Goal: Information Seeking & Learning: Learn about a topic

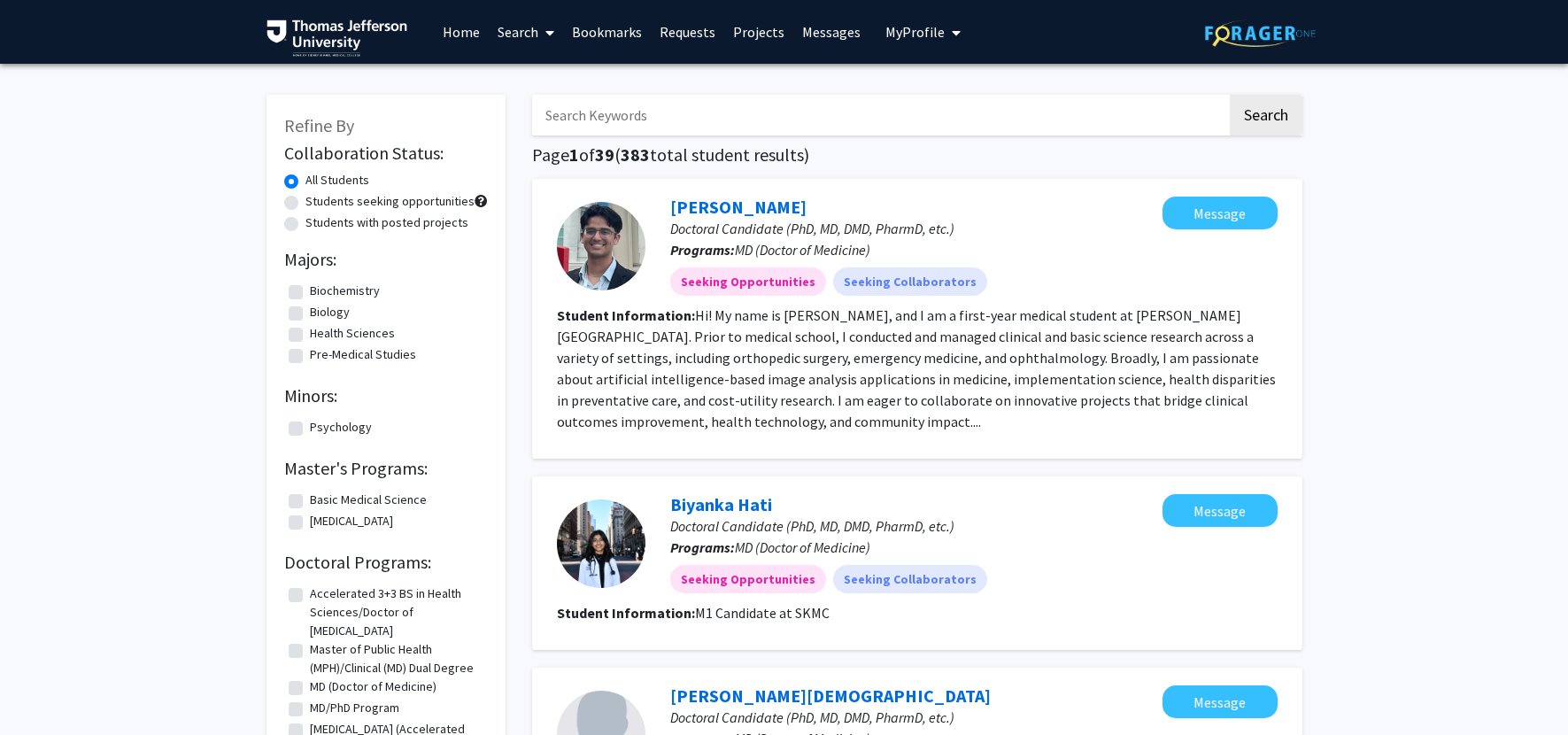
click at [630, 24] on link "Bookmarks" at bounding box center [607, 32] width 88 height 62
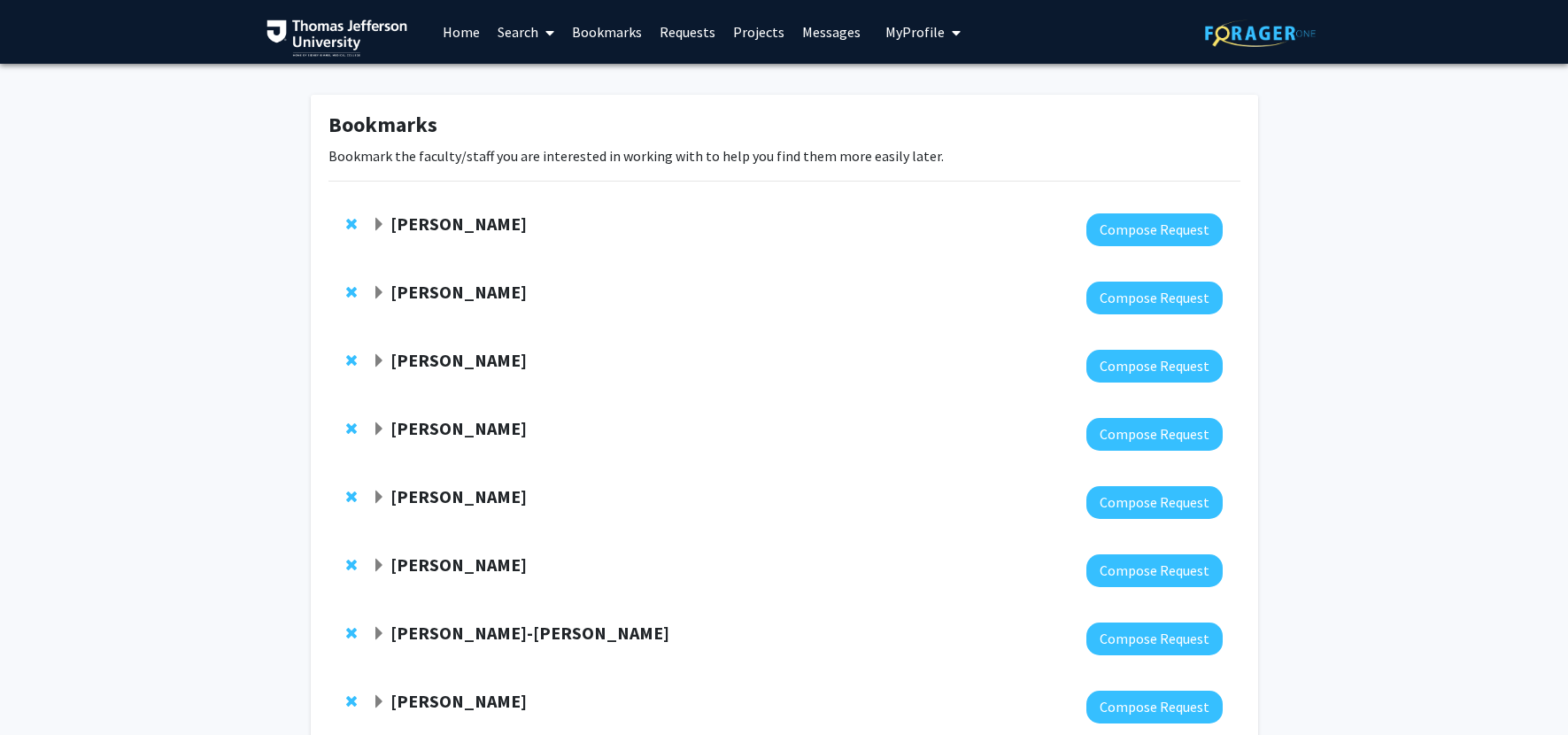
click at [409, 293] on strong "Joel Schuman" at bounding box center [458, 291] width 137 height 22
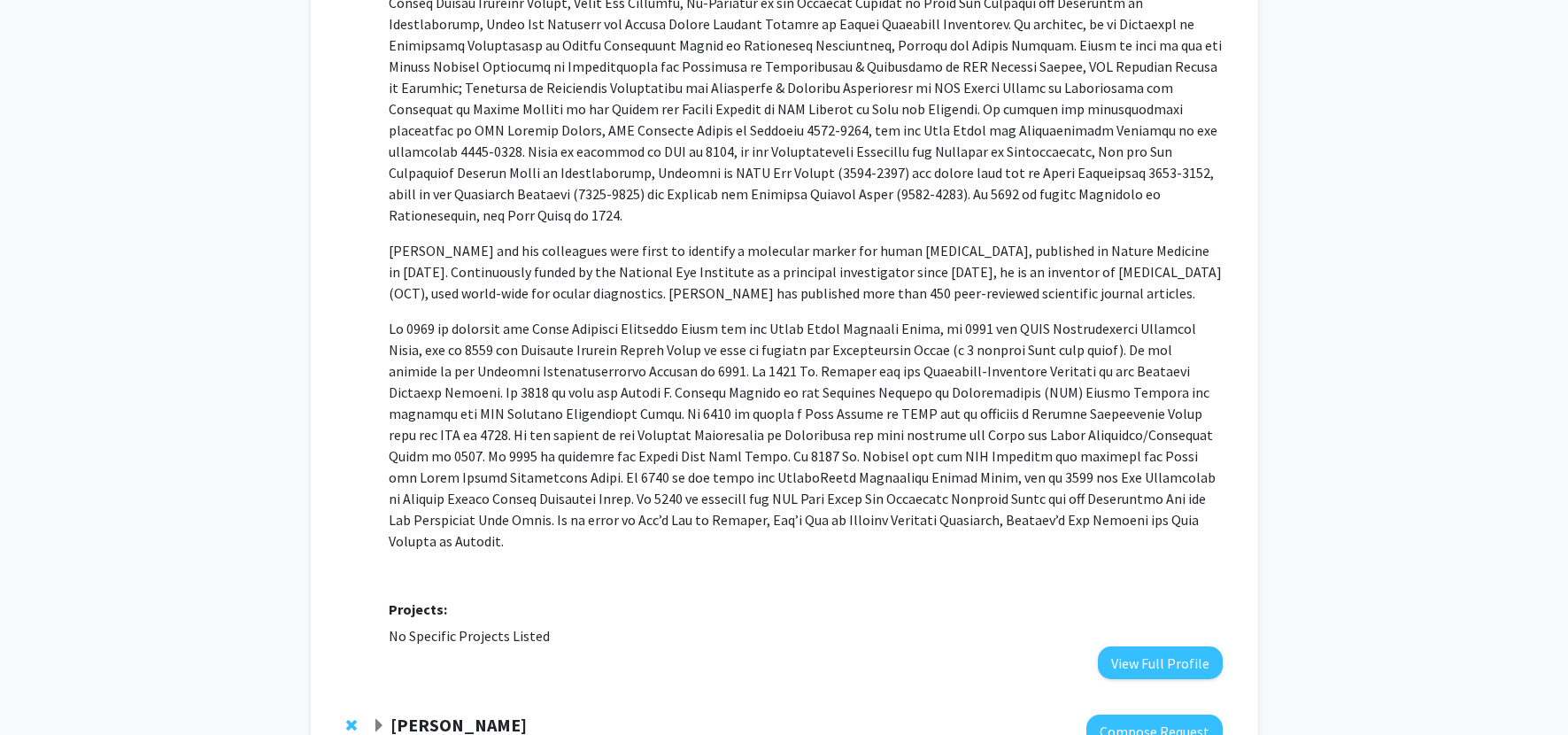
scroll to position [173, 0]
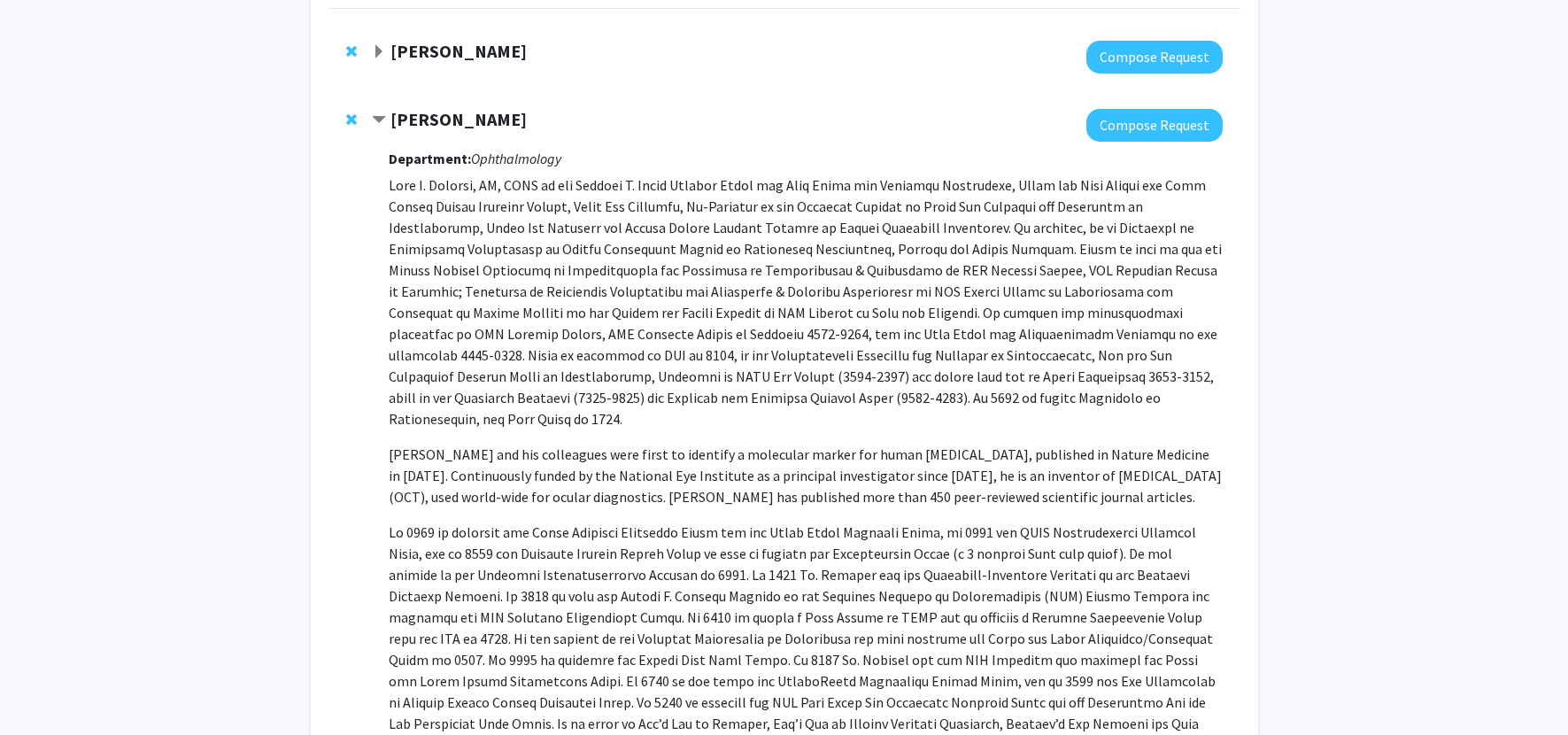
click at [477, 113] on strong "Joel Schuman" at bounding box center [458, 119] width 137 height 22
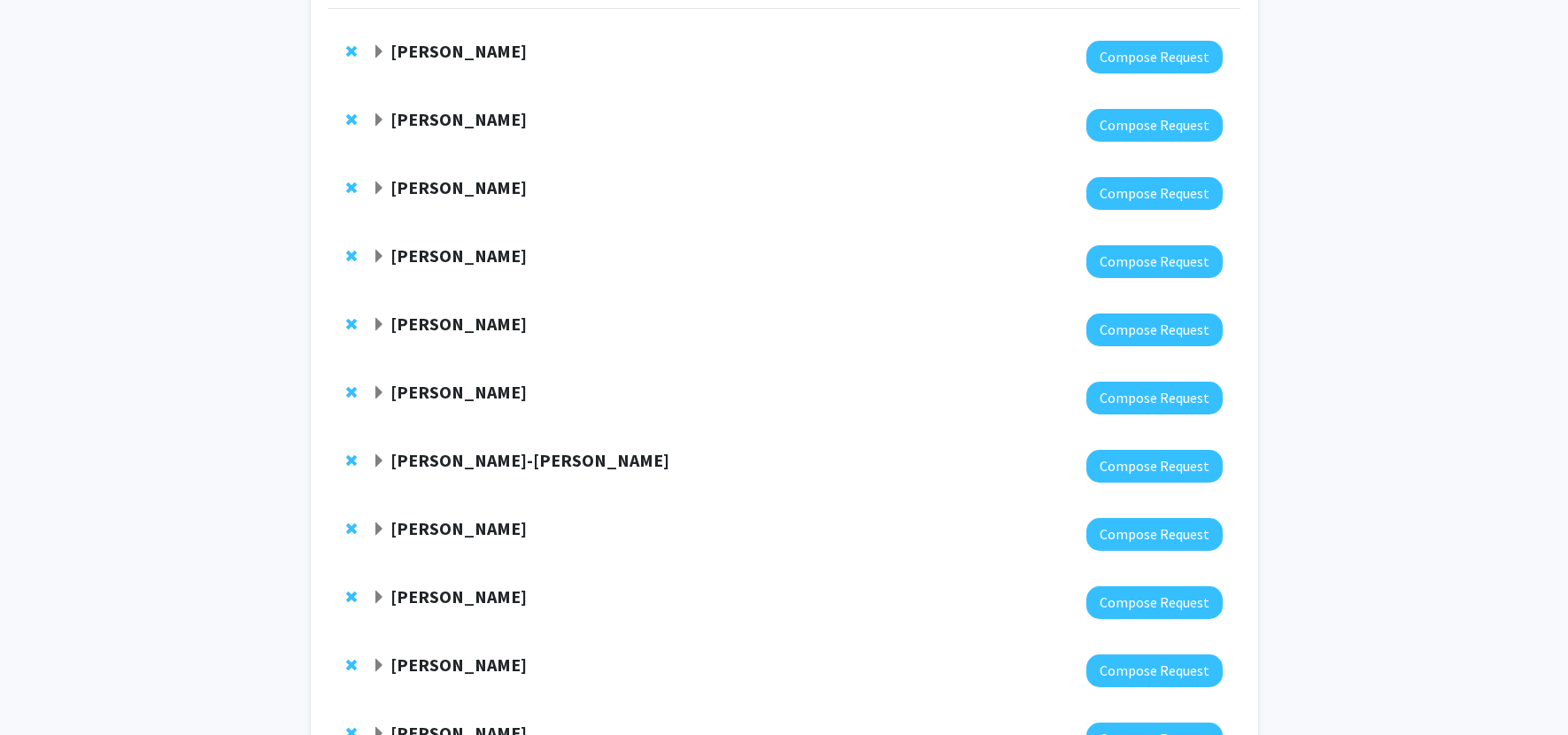
click at [477, 116] on strong "Joel Schuman" at bounding box center [458, 119] width 137 height 22
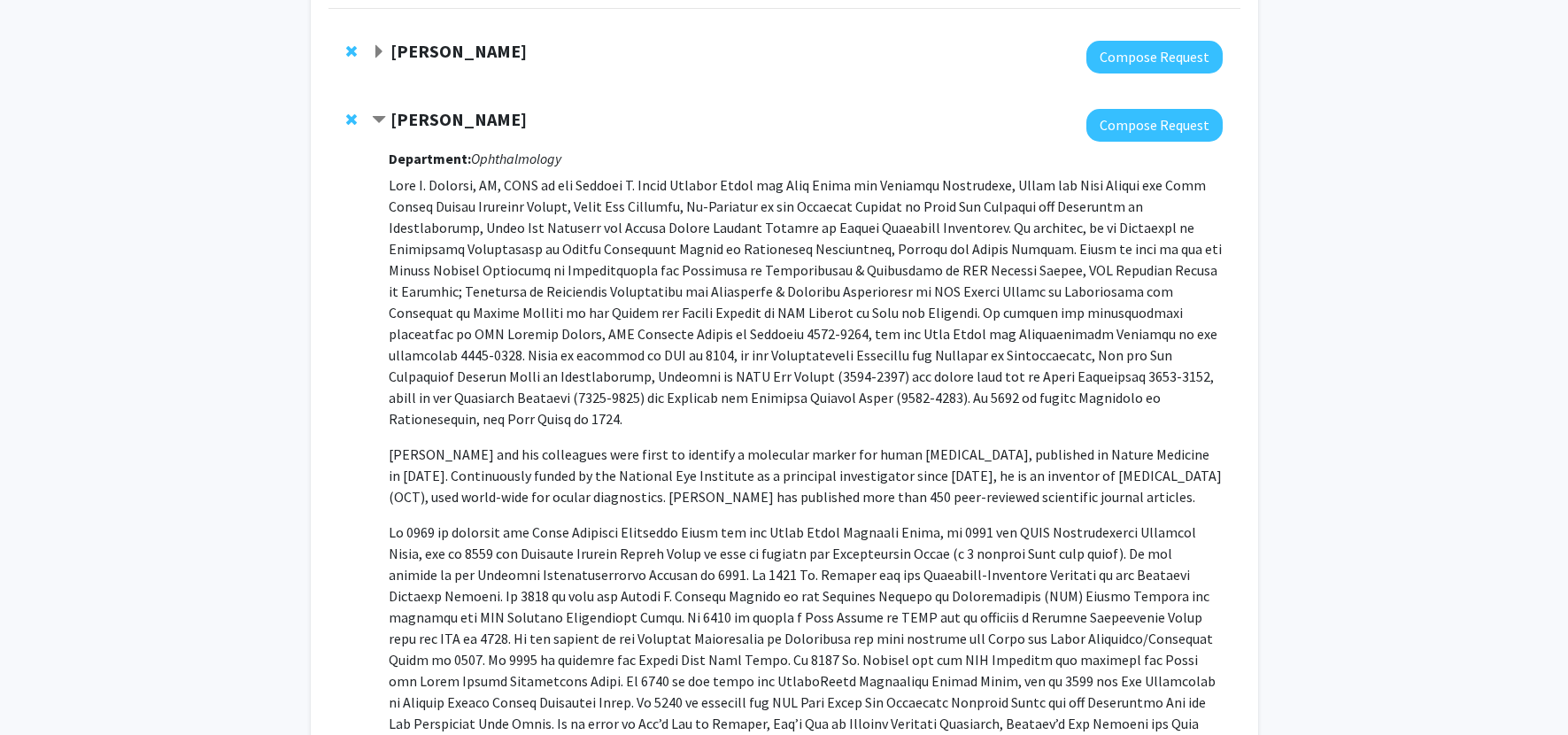
scroll to position [479, 0]
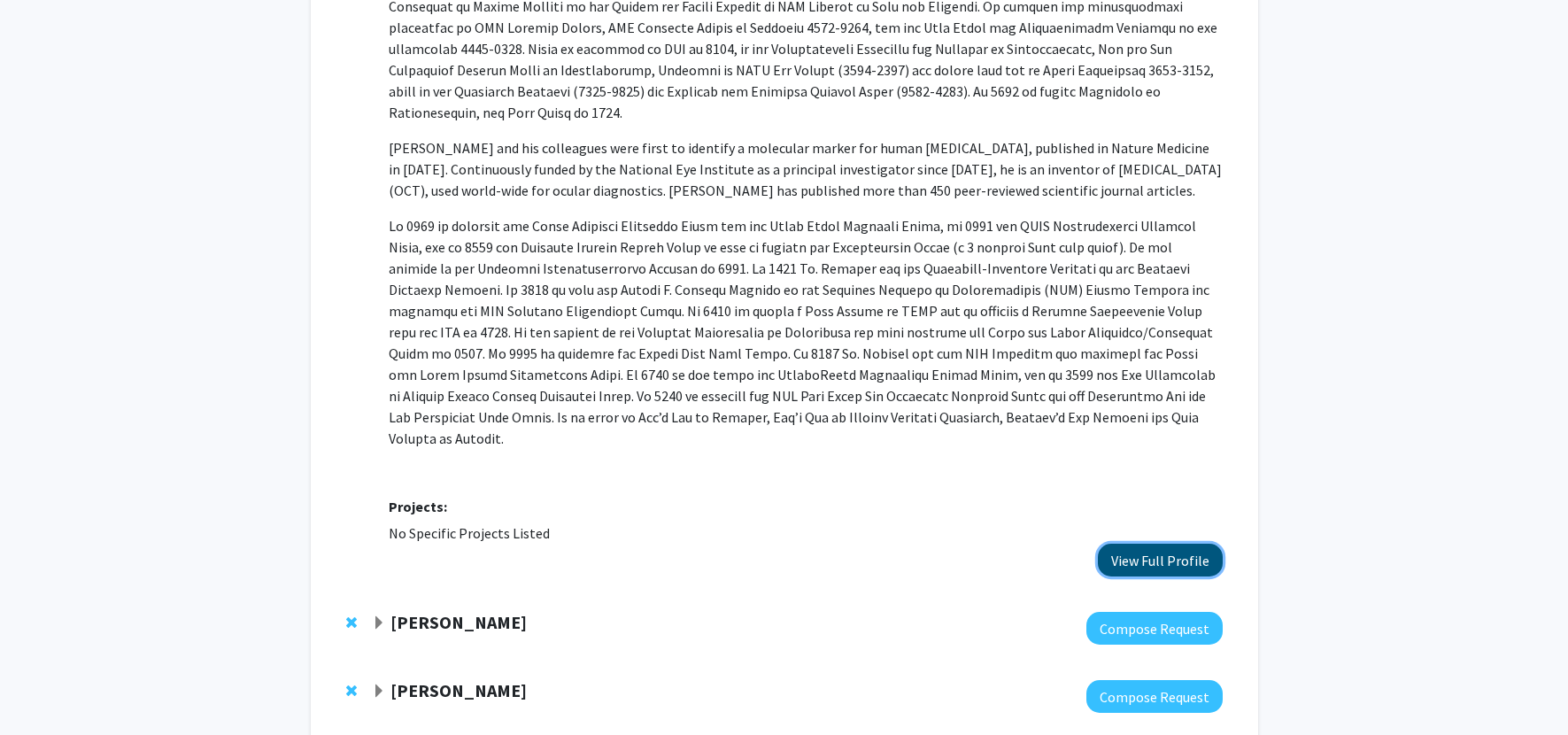
click at [837, 544] on button "View Full Profile" at bounding box center [1160, 561] width 125 height 33
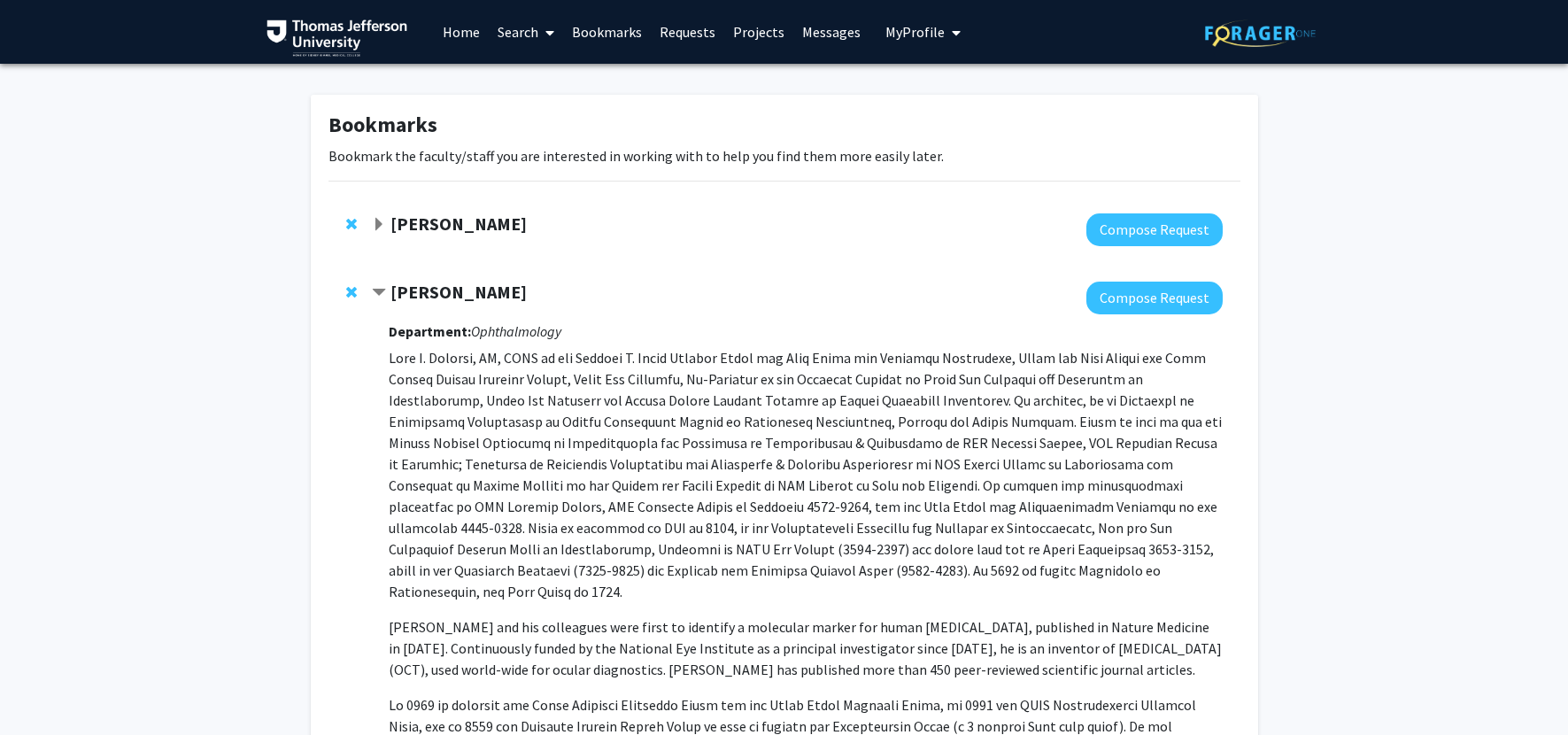
click at [751, 33] on link "Projects" at bounding box center [759, 32] width 69 height 62
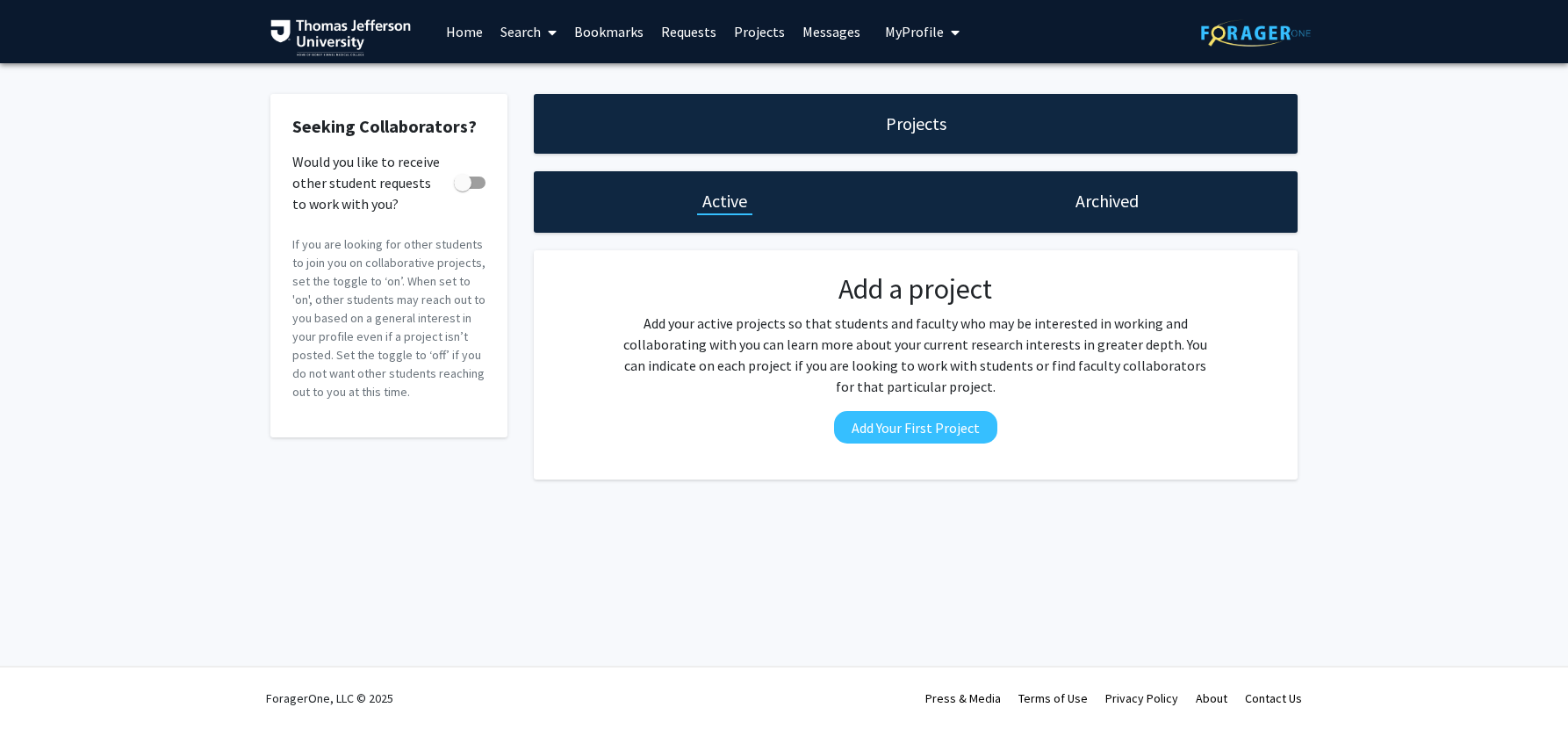
click at [704, 24] on link "Requests" at bounding box center [688, 32] width 73 height 62
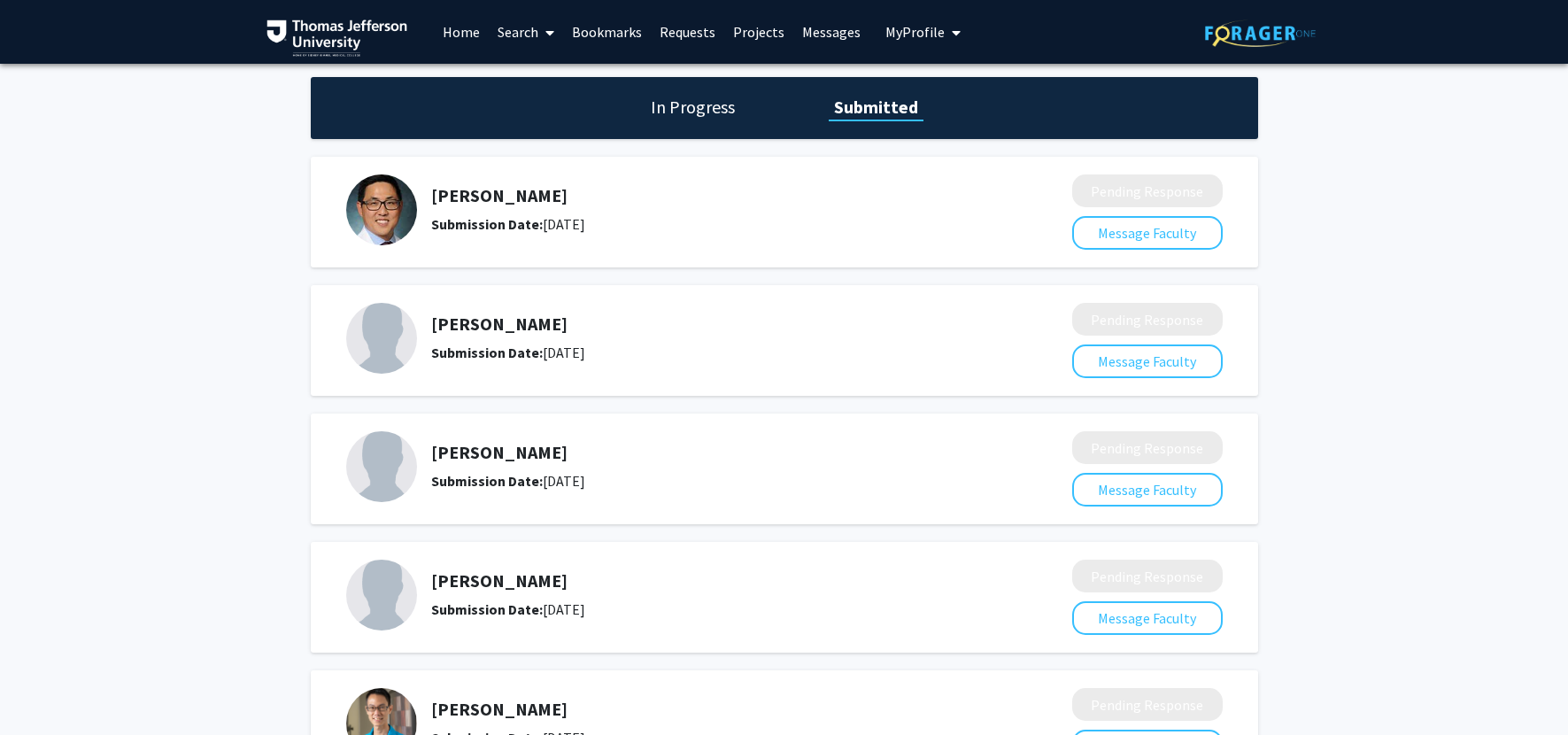
click at [821, 34] on link "Messages" at bounding box center [832, 32] width 76 height 62
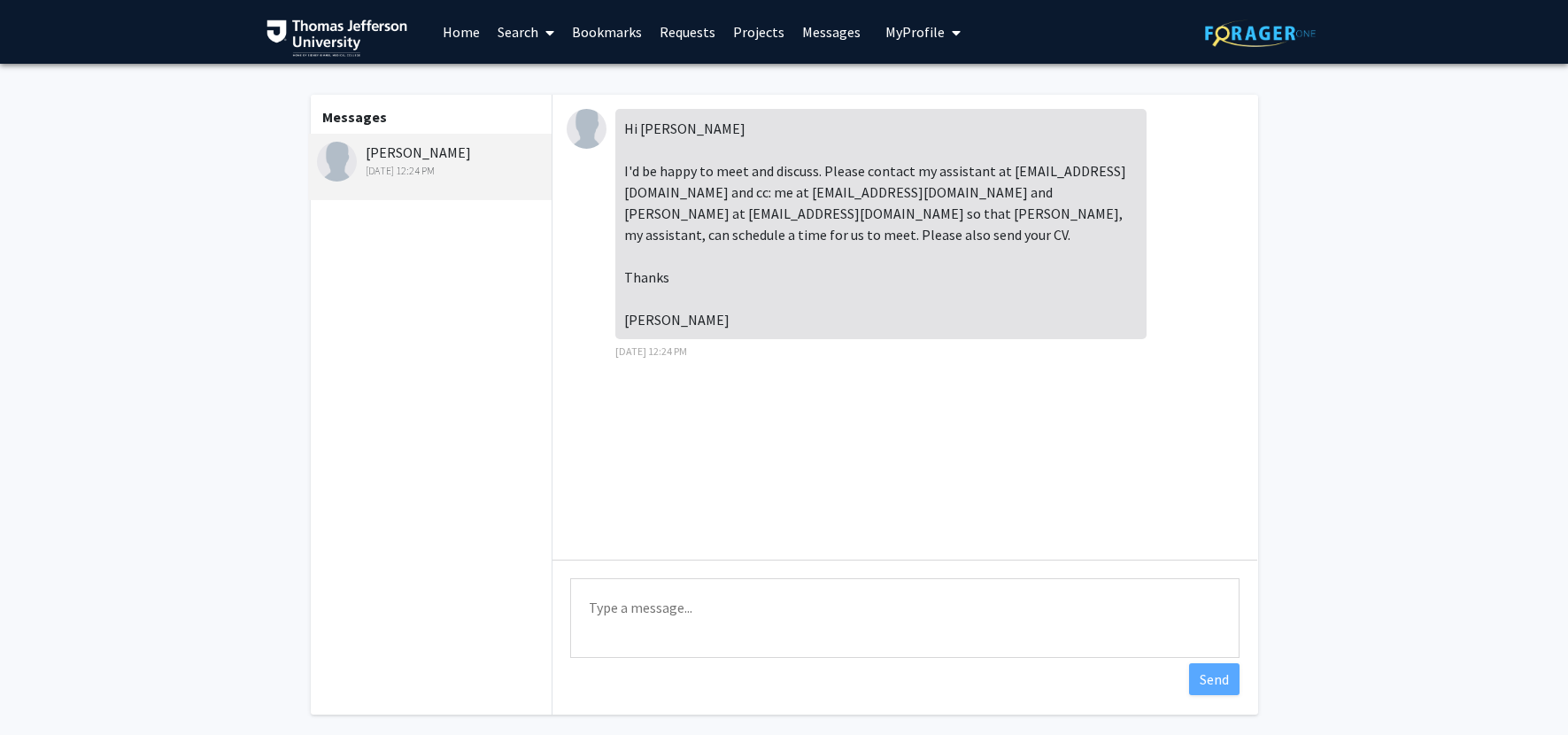
click at [479, 29] on link "Home" at bounding box center [461, 32] width 55 height 62
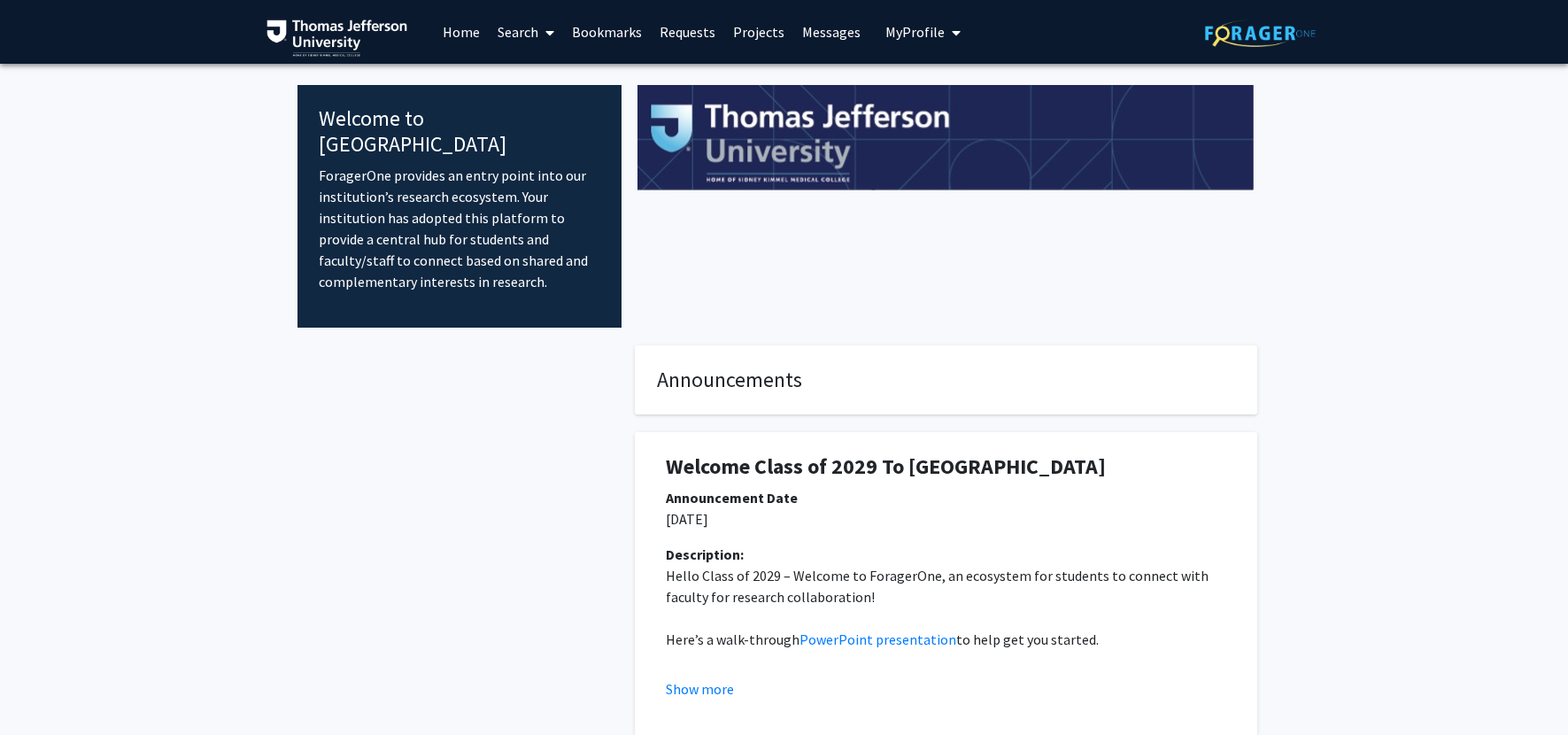
scroll to position [387, 0]
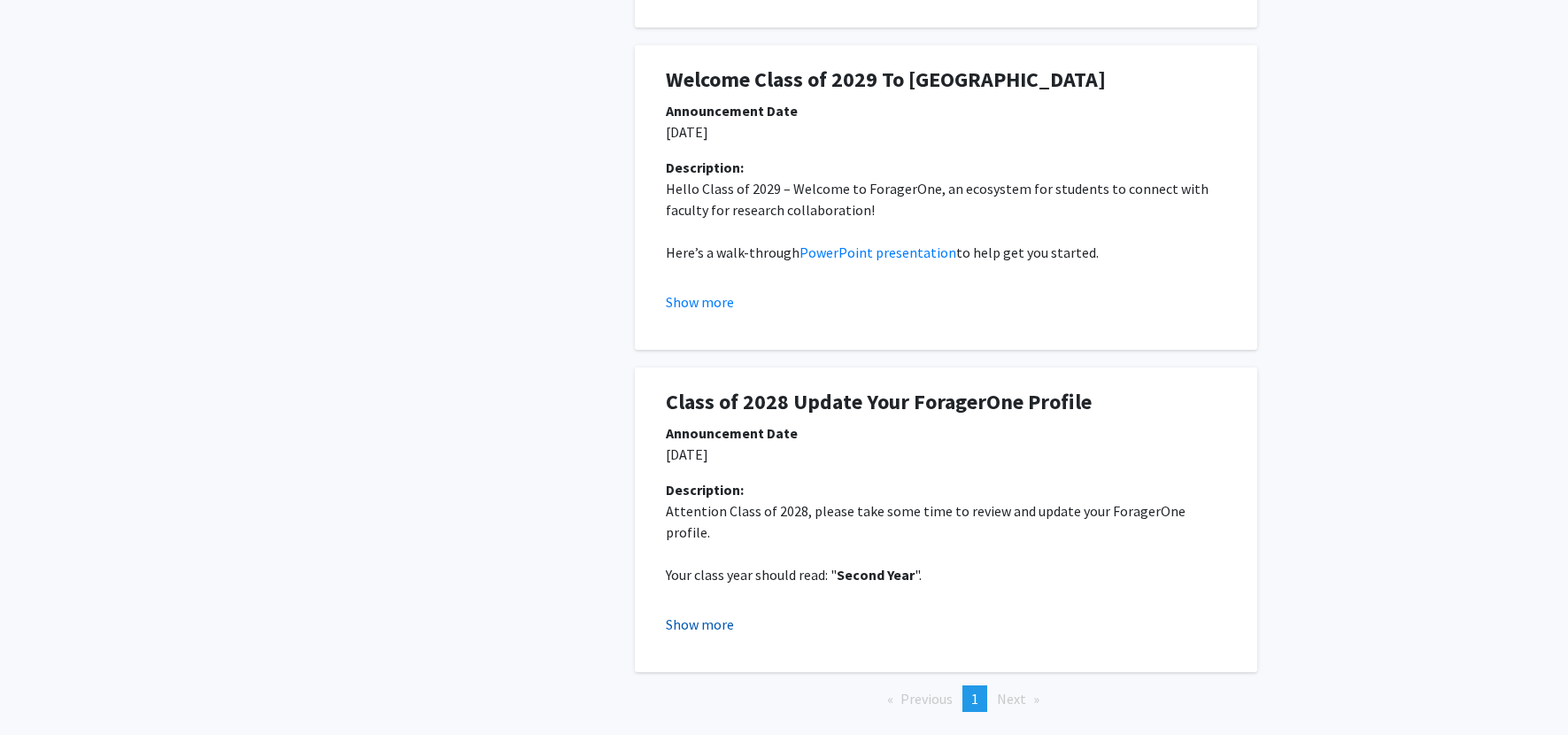
click at [711, 613] on button "Show more" at bounding box center [700, 624] width 68 height 21
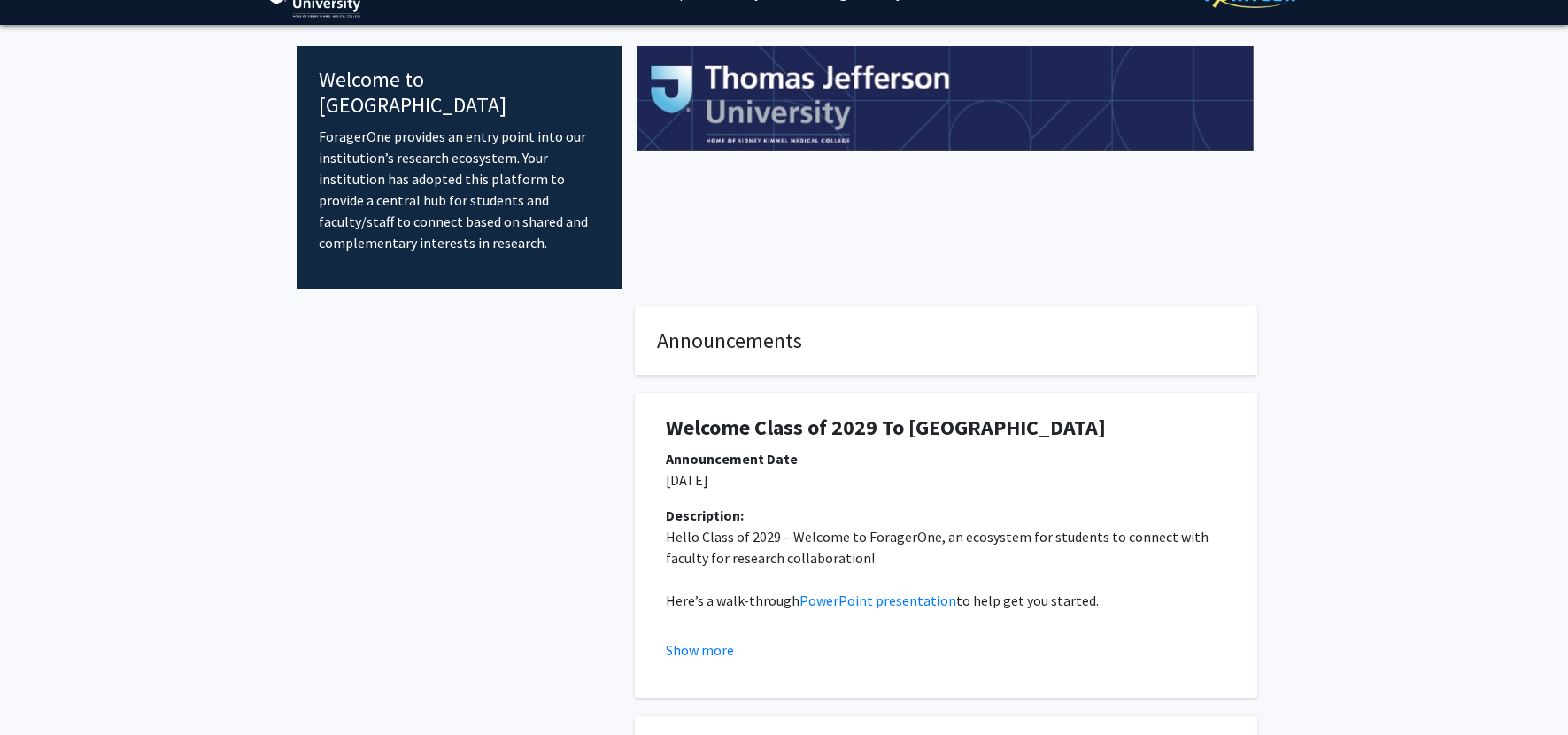
scroll to position [0, 0]
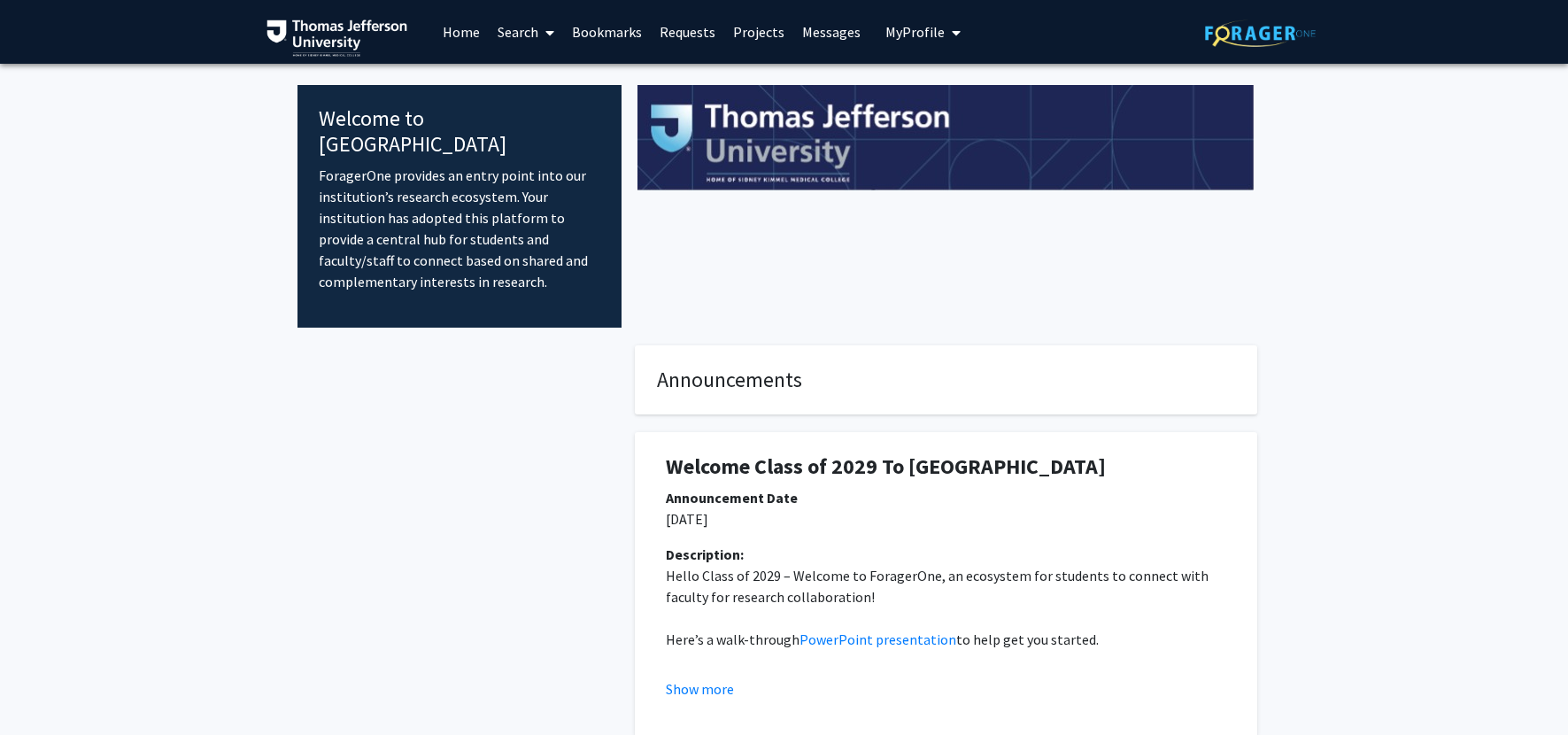
click at [538, 13] on span at bounding box center [546, 33] width 16 height 62
click at [534, 123] on span "Students" at bounding box center [542, 117] width 108 height 35
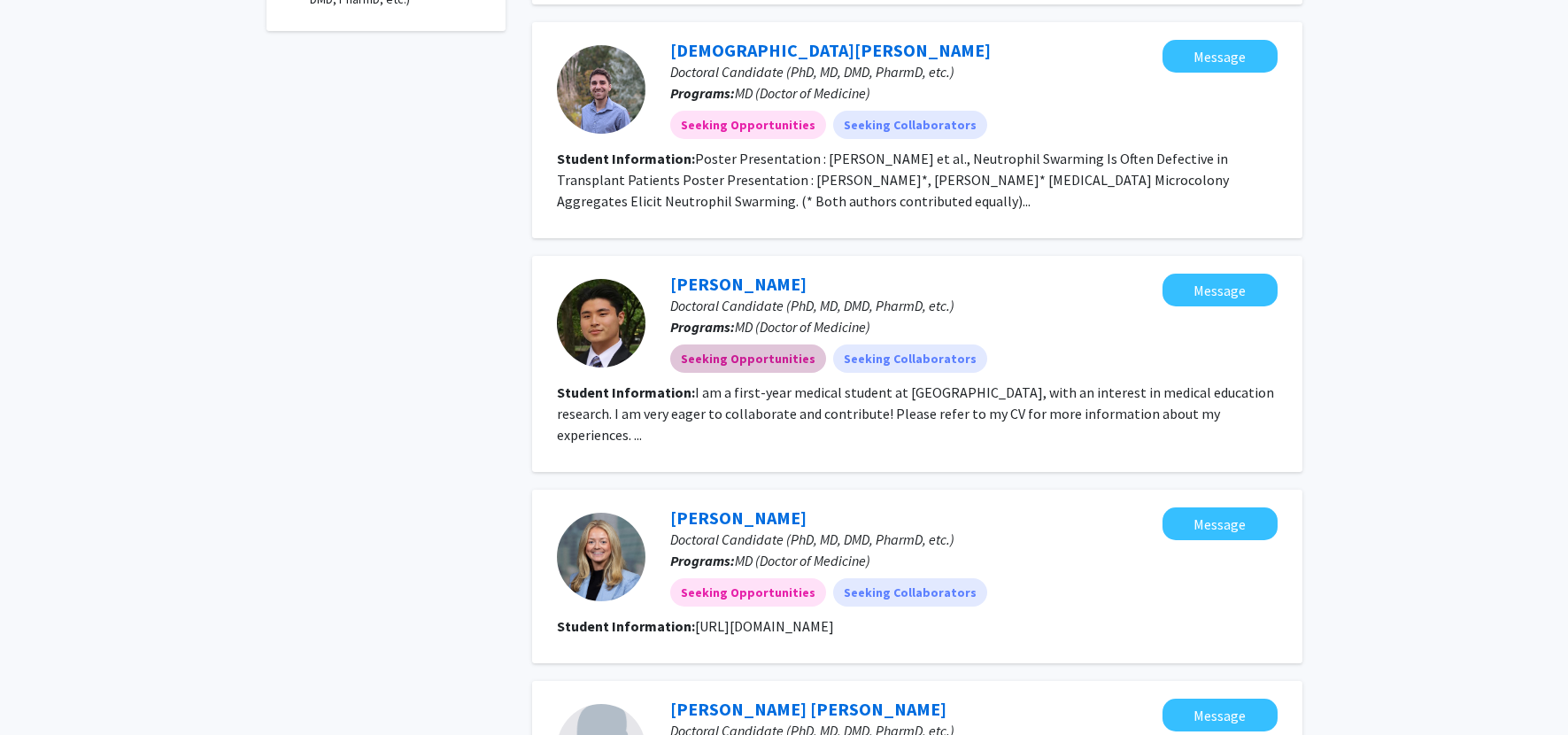
scroll to position [970, 0]
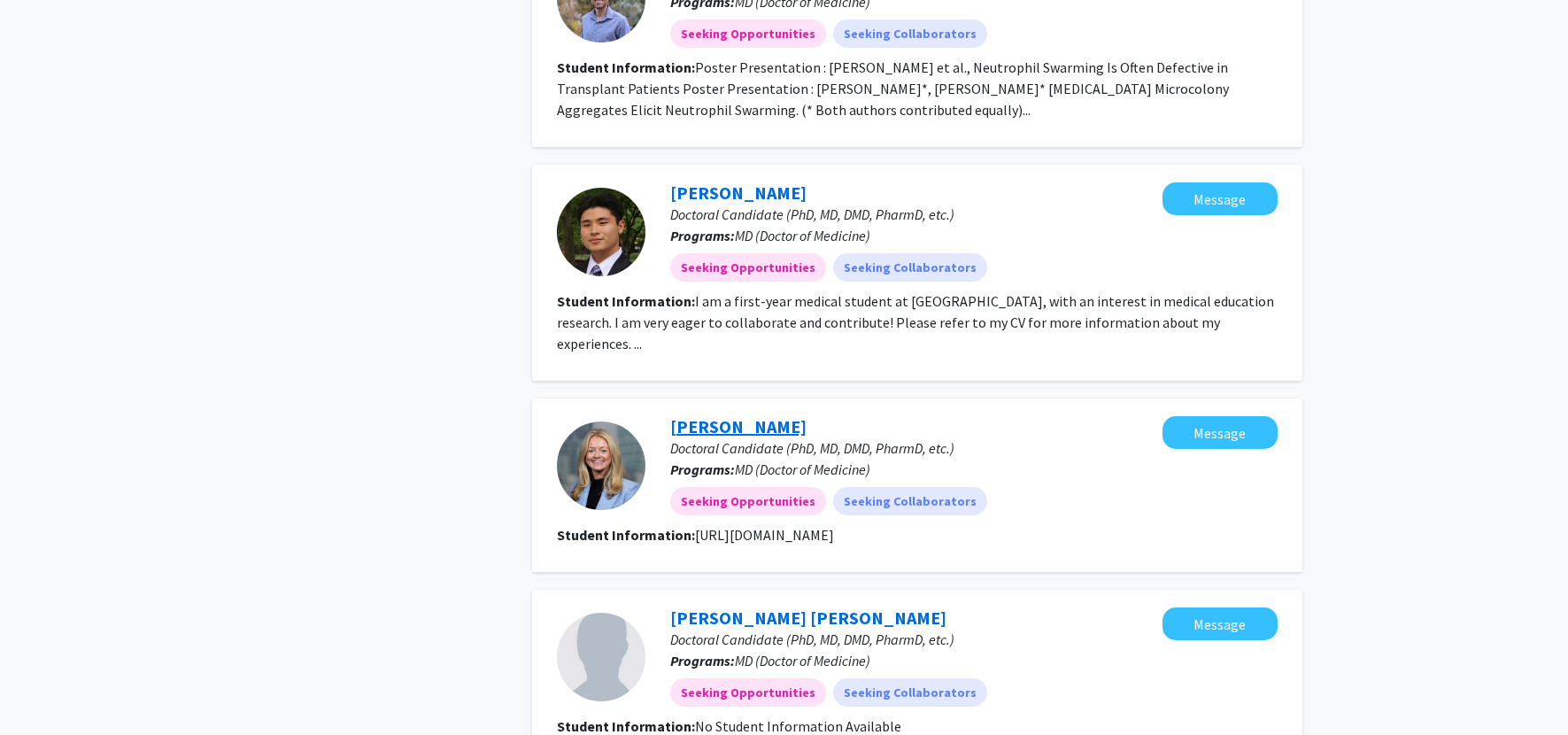
click at [734, 415] on link "Kaitlyn Devine" at bounding box center [738, 426] width 137 height 22
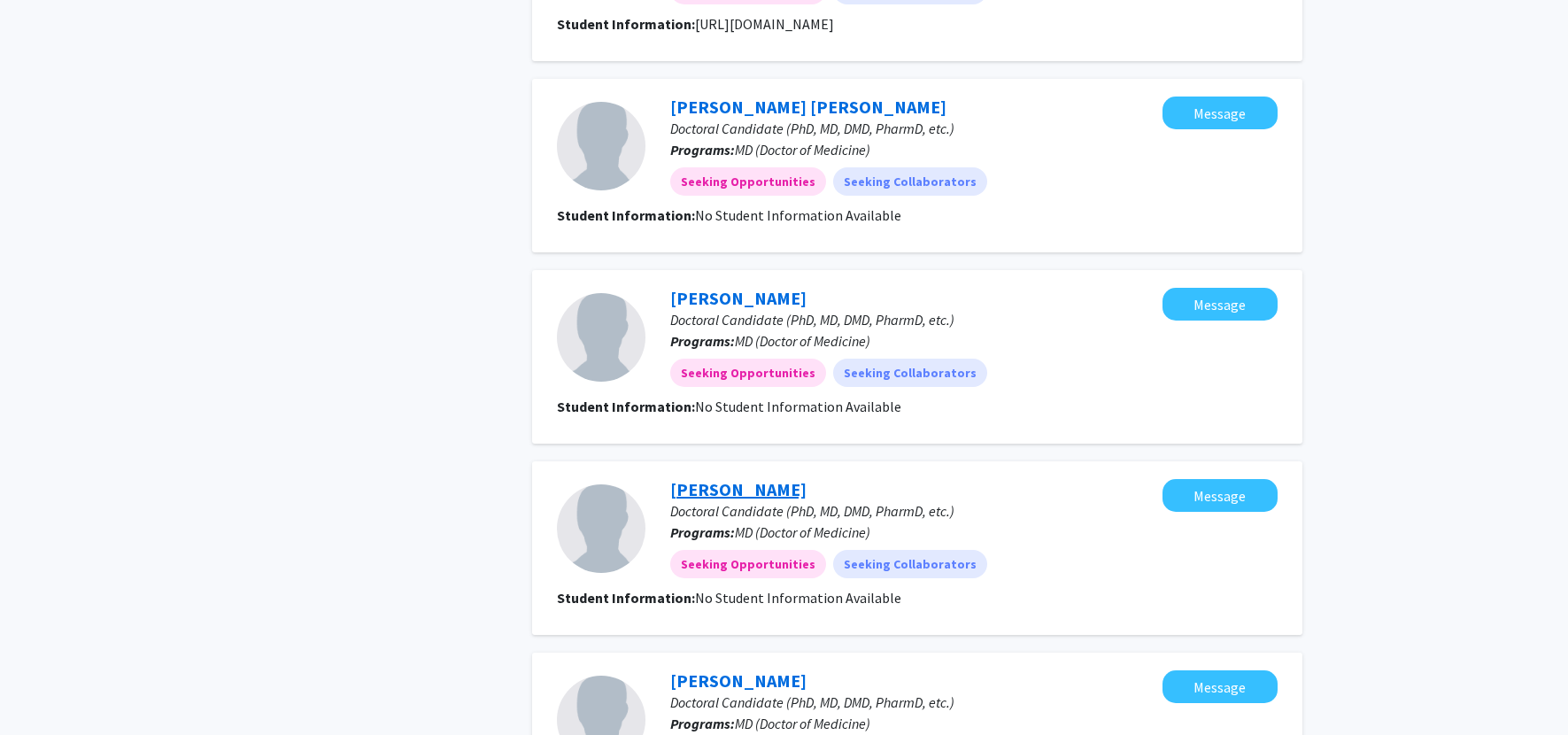
scroll to position [1504, 0]
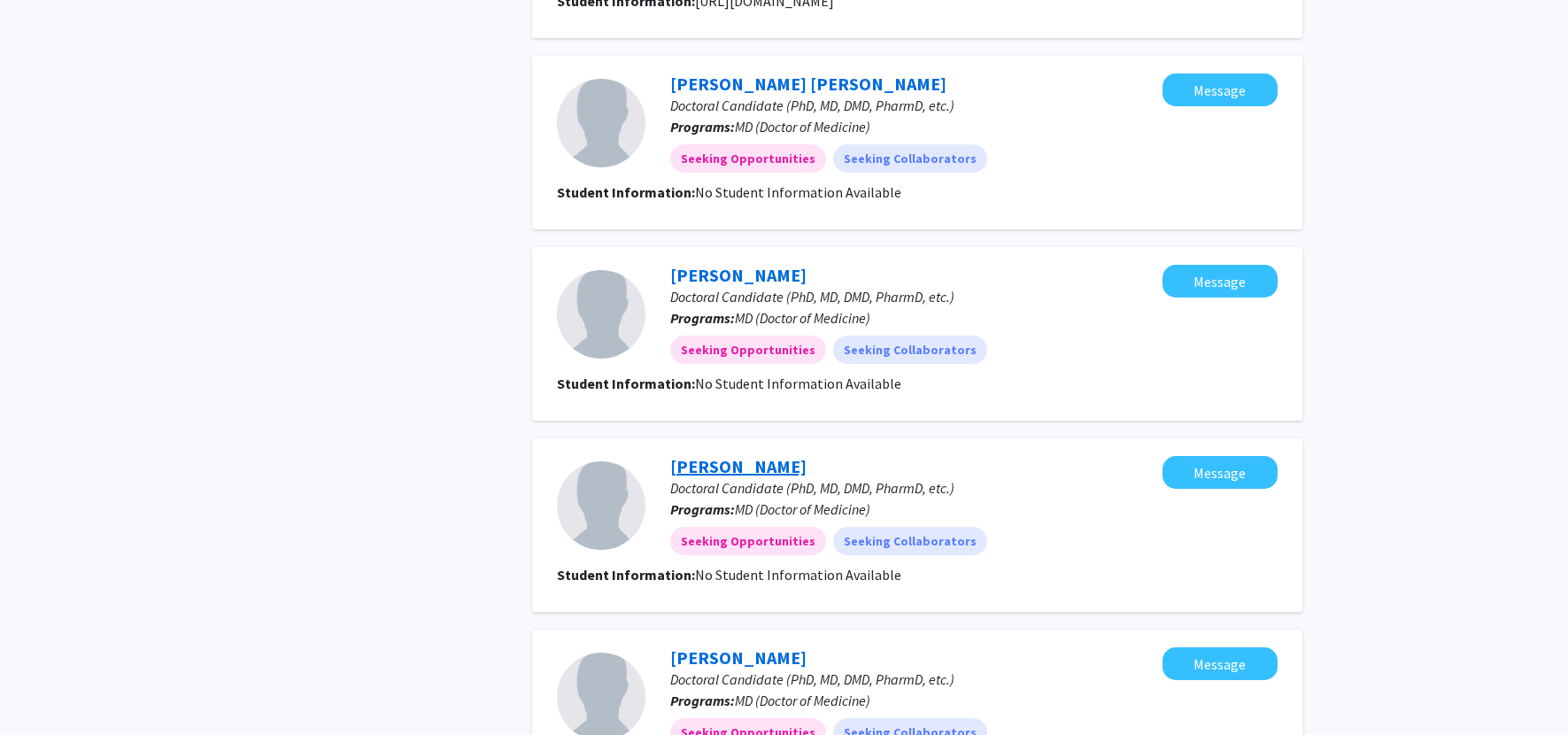
click at [765, 455] on link "Rachel Matayev" at bounding box center [738, 466] width 137 height 22
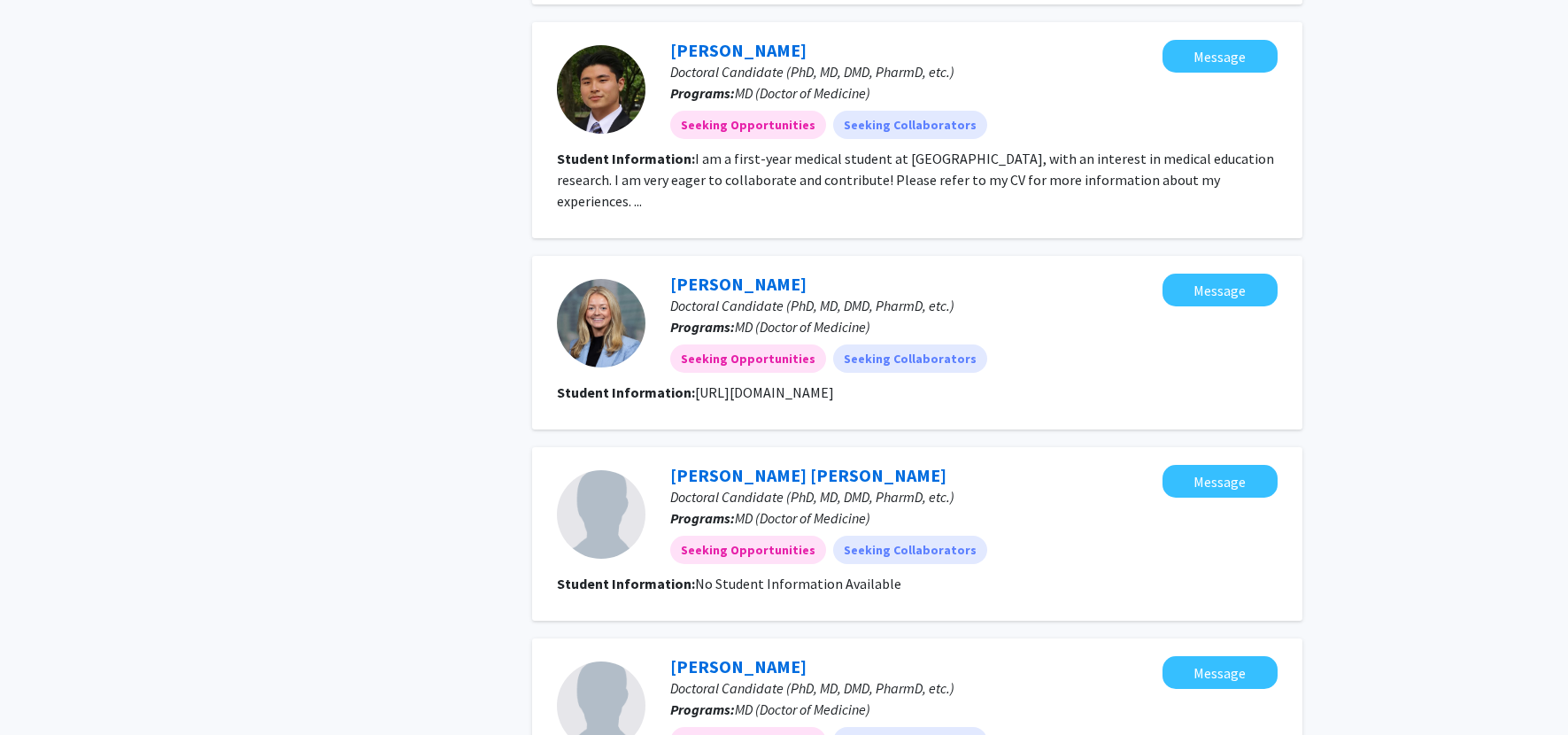
scroll to position [1698, 0]
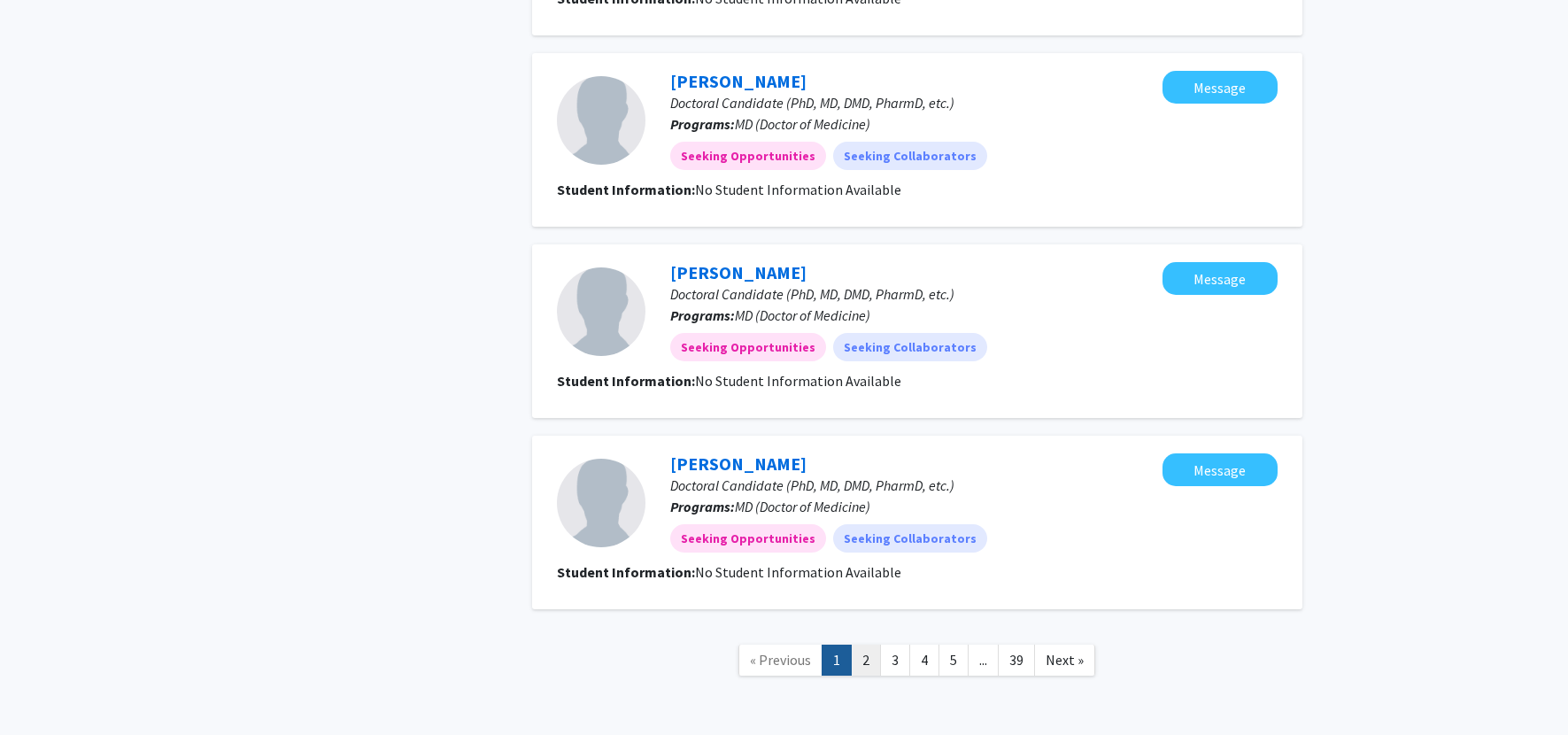
click at [837, 644] on link "2" at bounding box center [866, 660] width 30 height 31
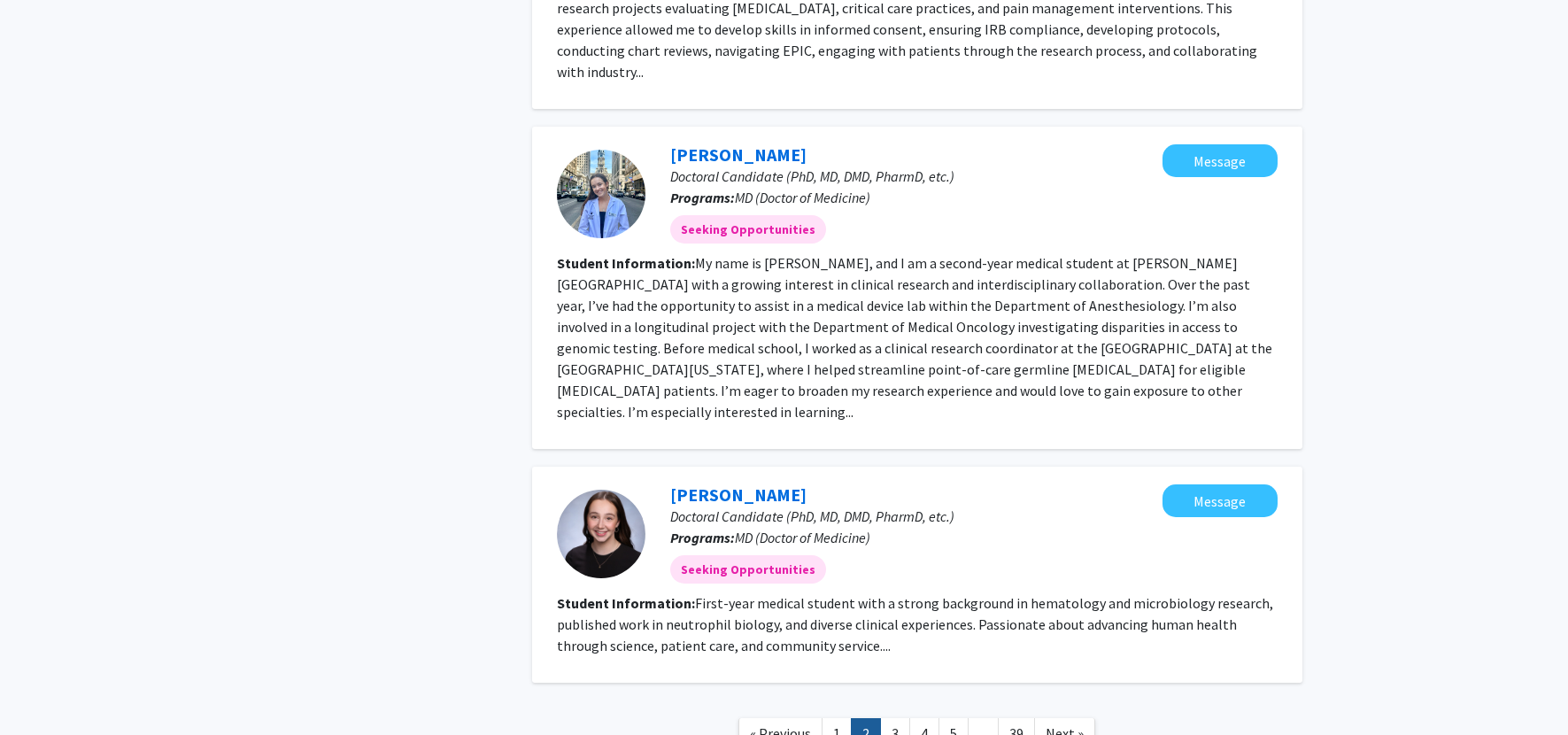
scroll to position [1822, 0]
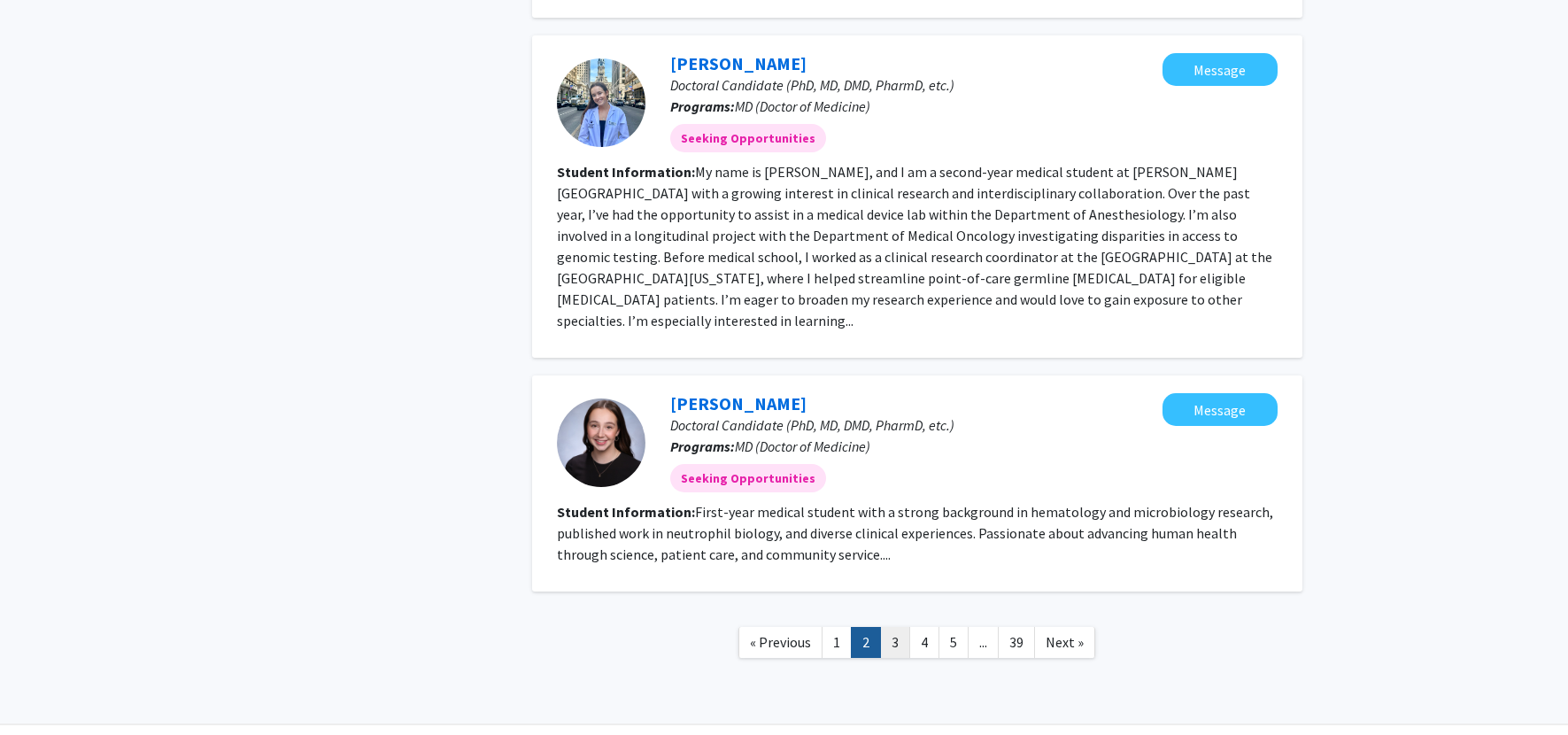
click at [837, 627] on link "3" at bounding box center [895, 642] width 30 height 31
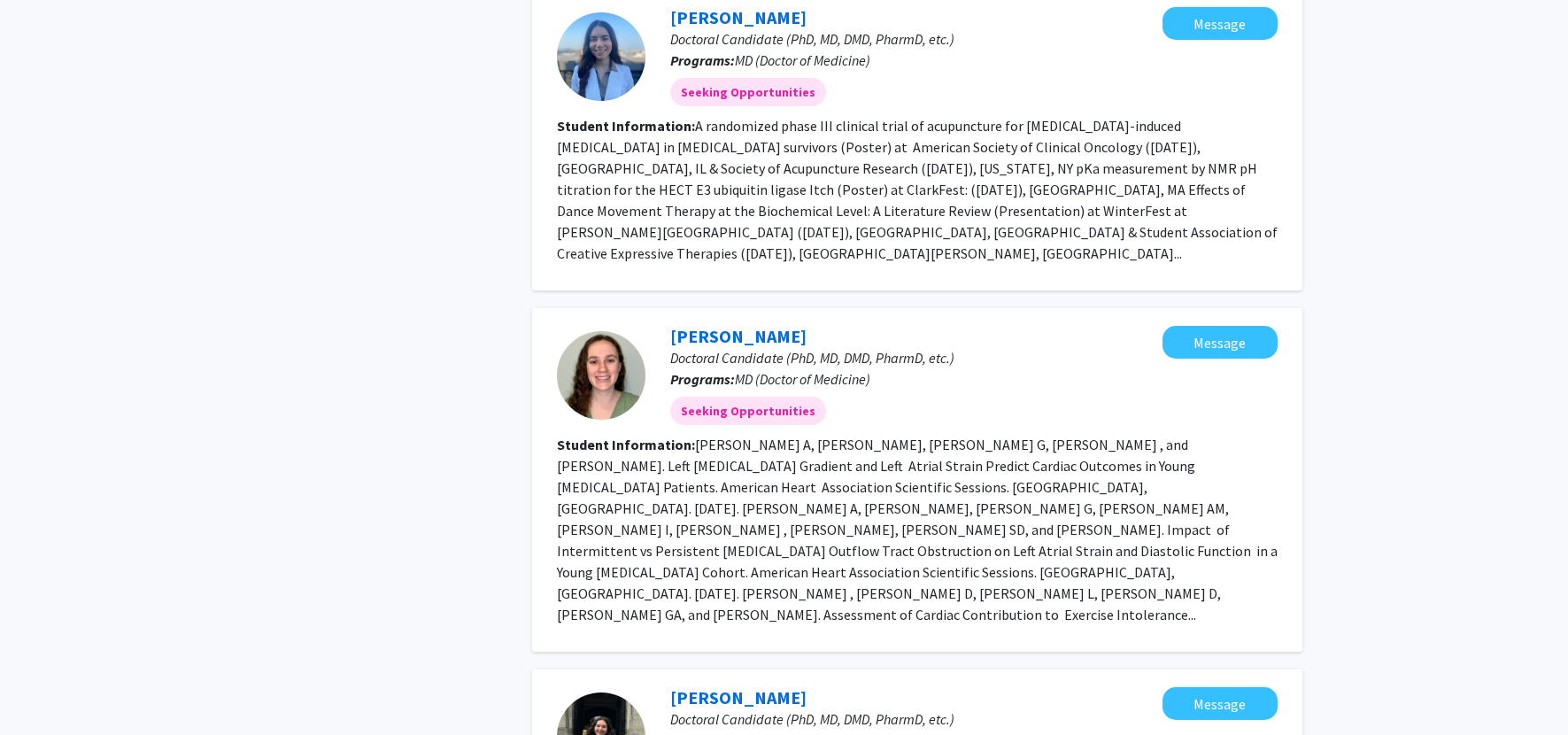
scroll to position [2508, 0]
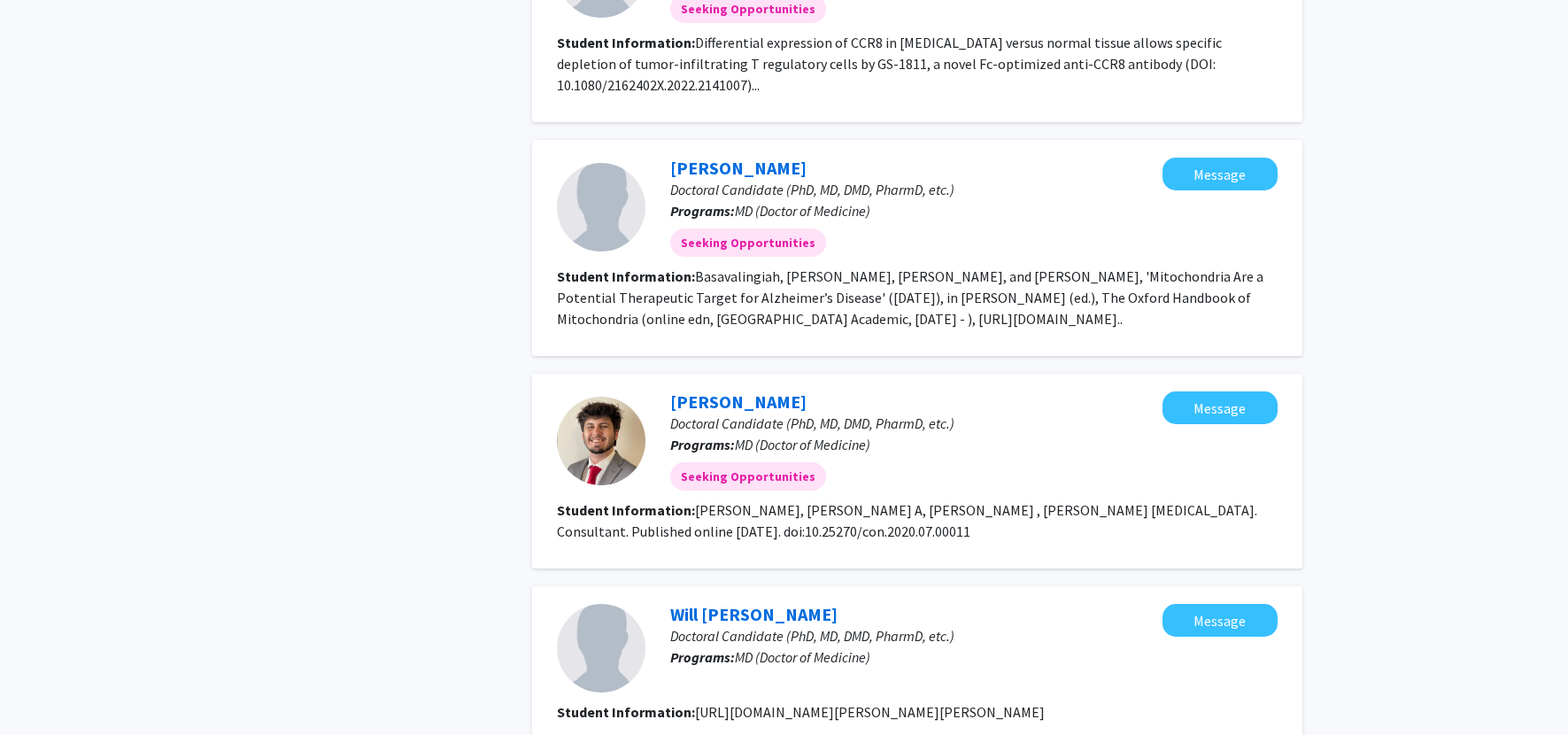
scroll to position [2160, 0]
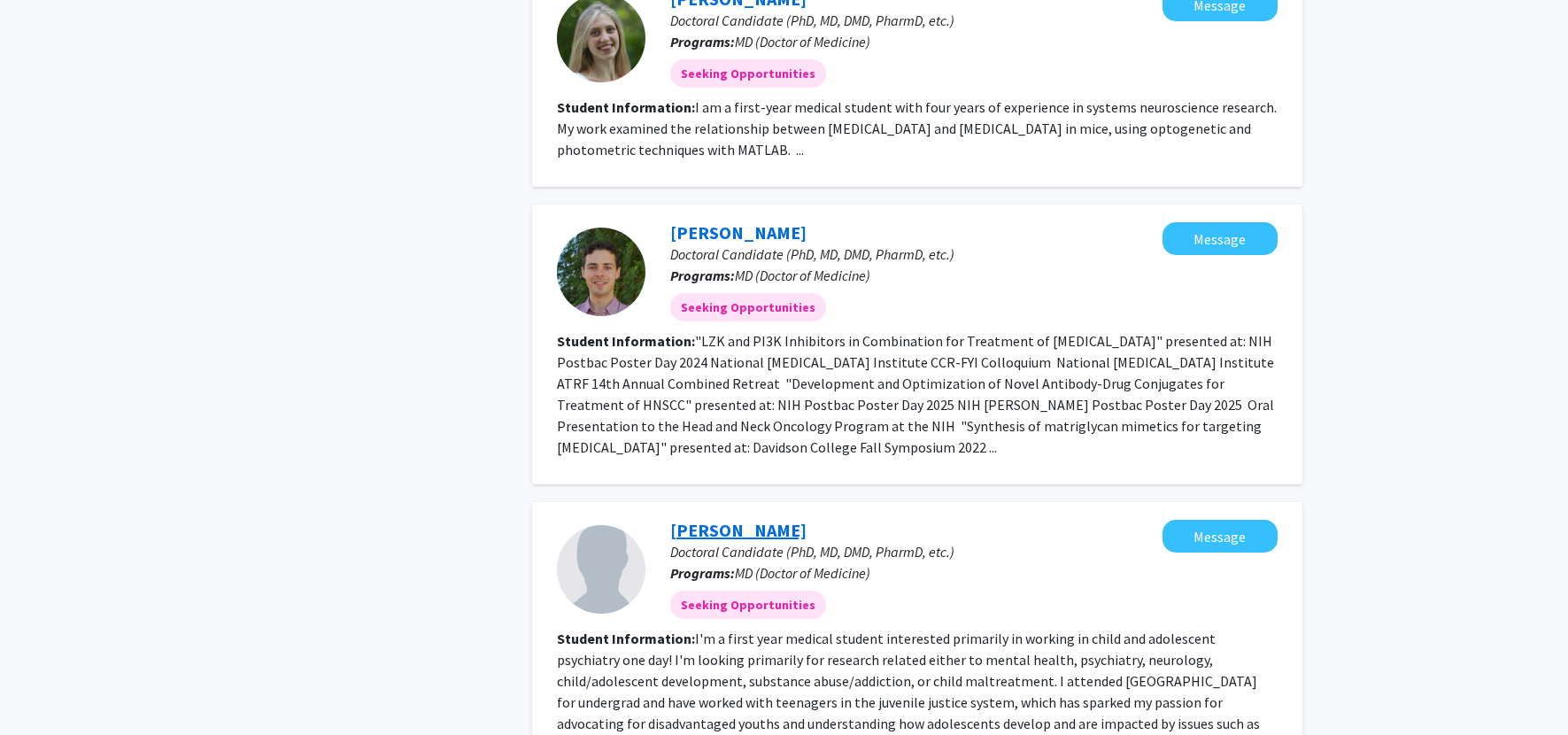
scroll to position [2426, 0]
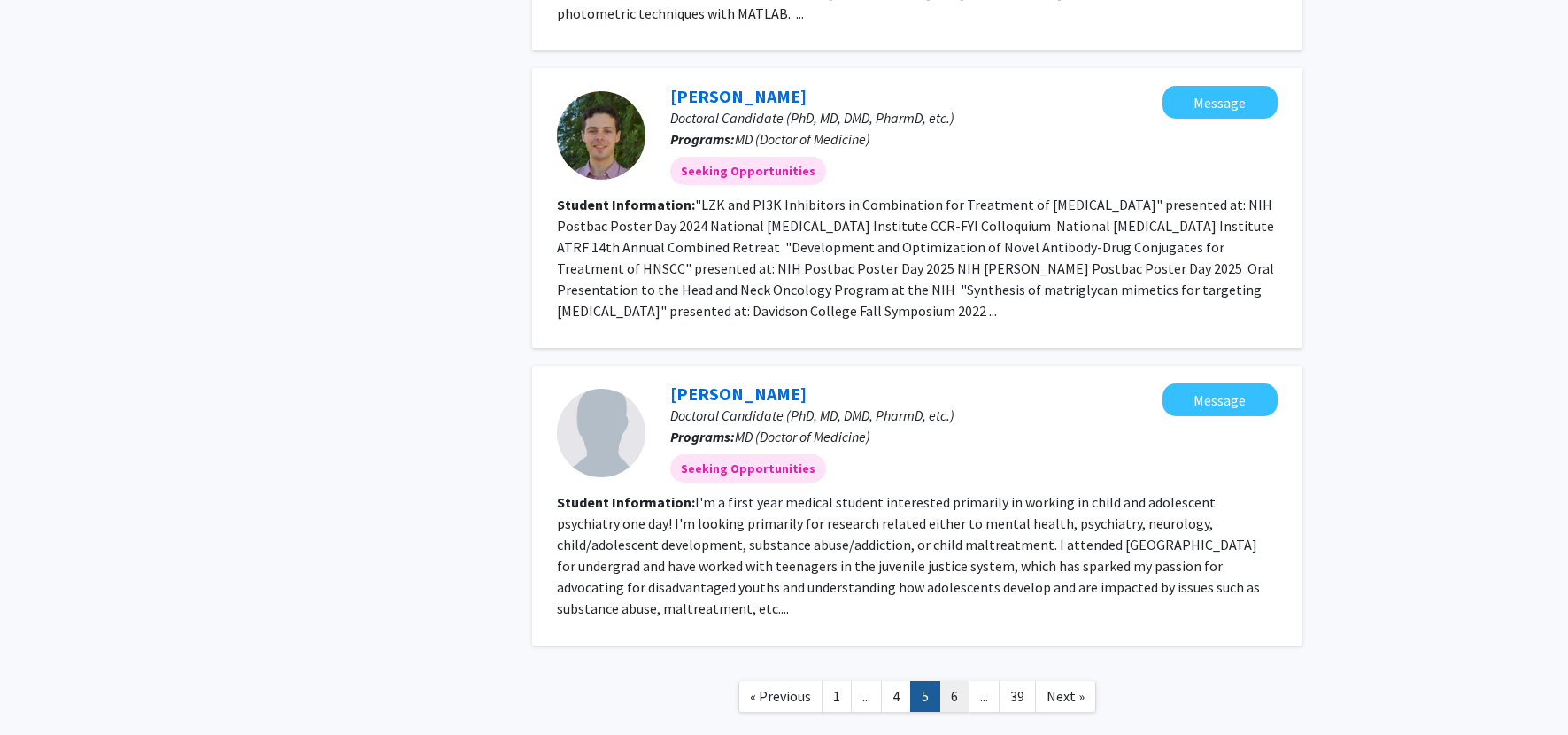
click at [837, 680] on link "6" at bounding box center [954, 696] width 30 height 31
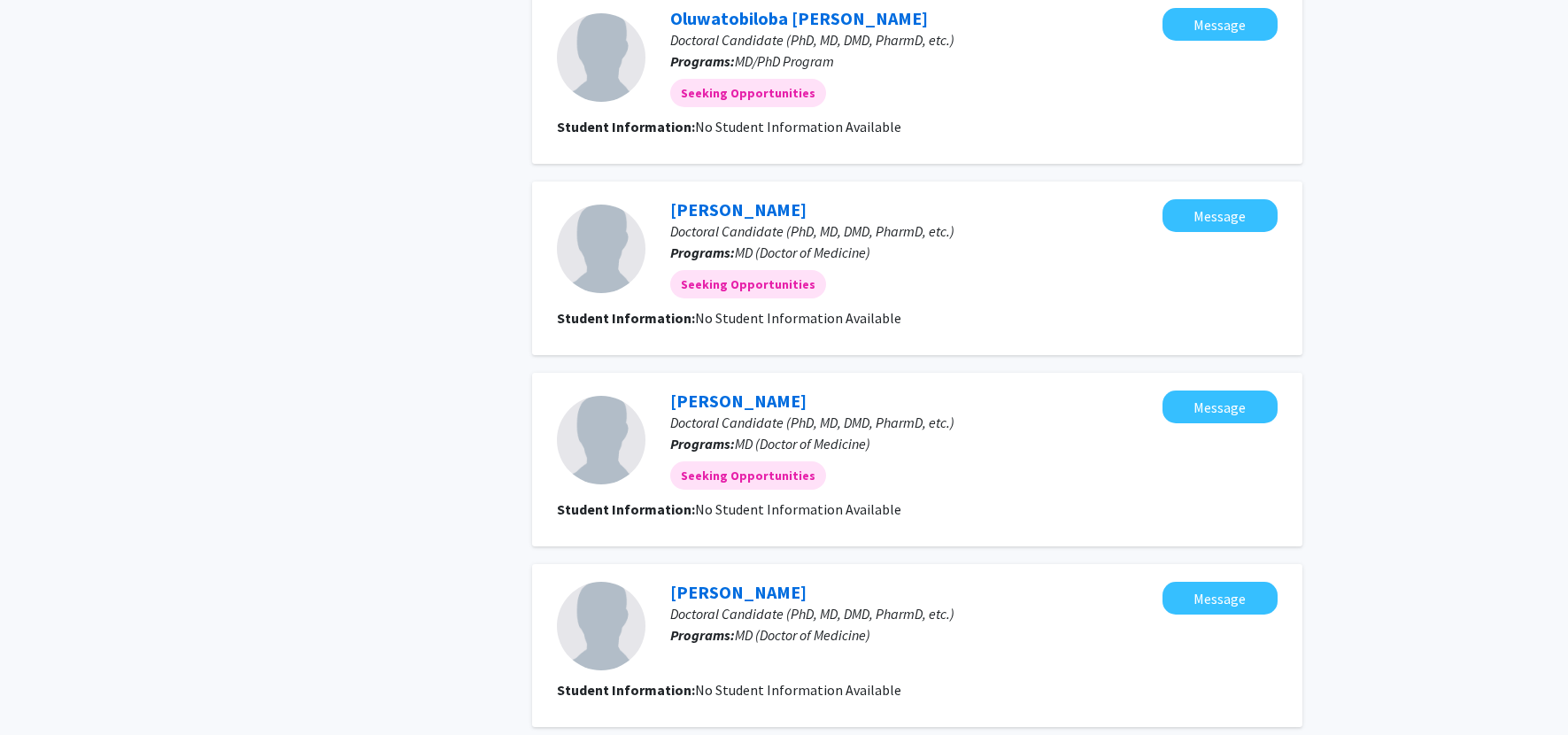
scroll to position [1572, 0]
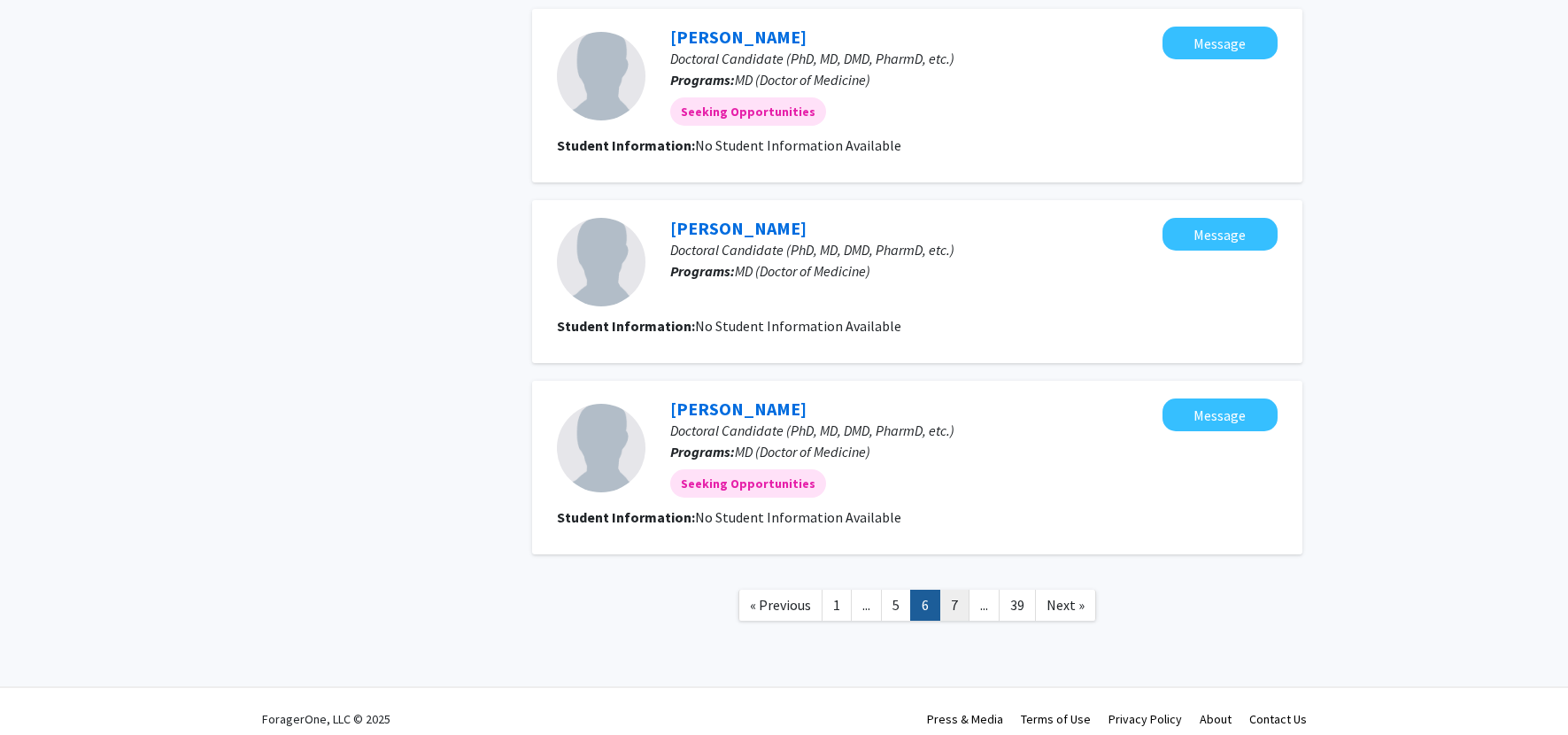
click at [837, 613] on link "7" at bounding box center [954, 605] width 30 height 31
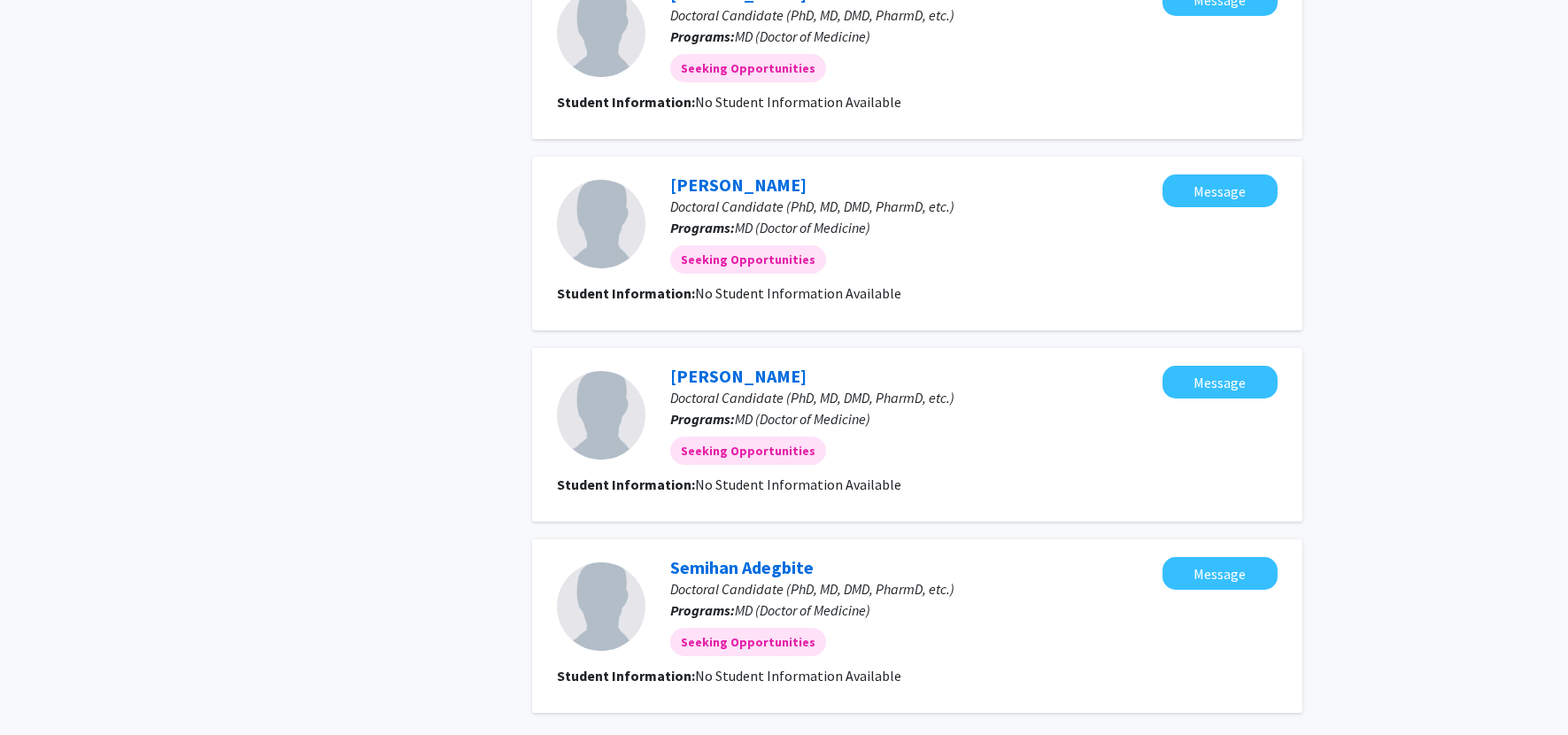
scroll to position [1524, 0]
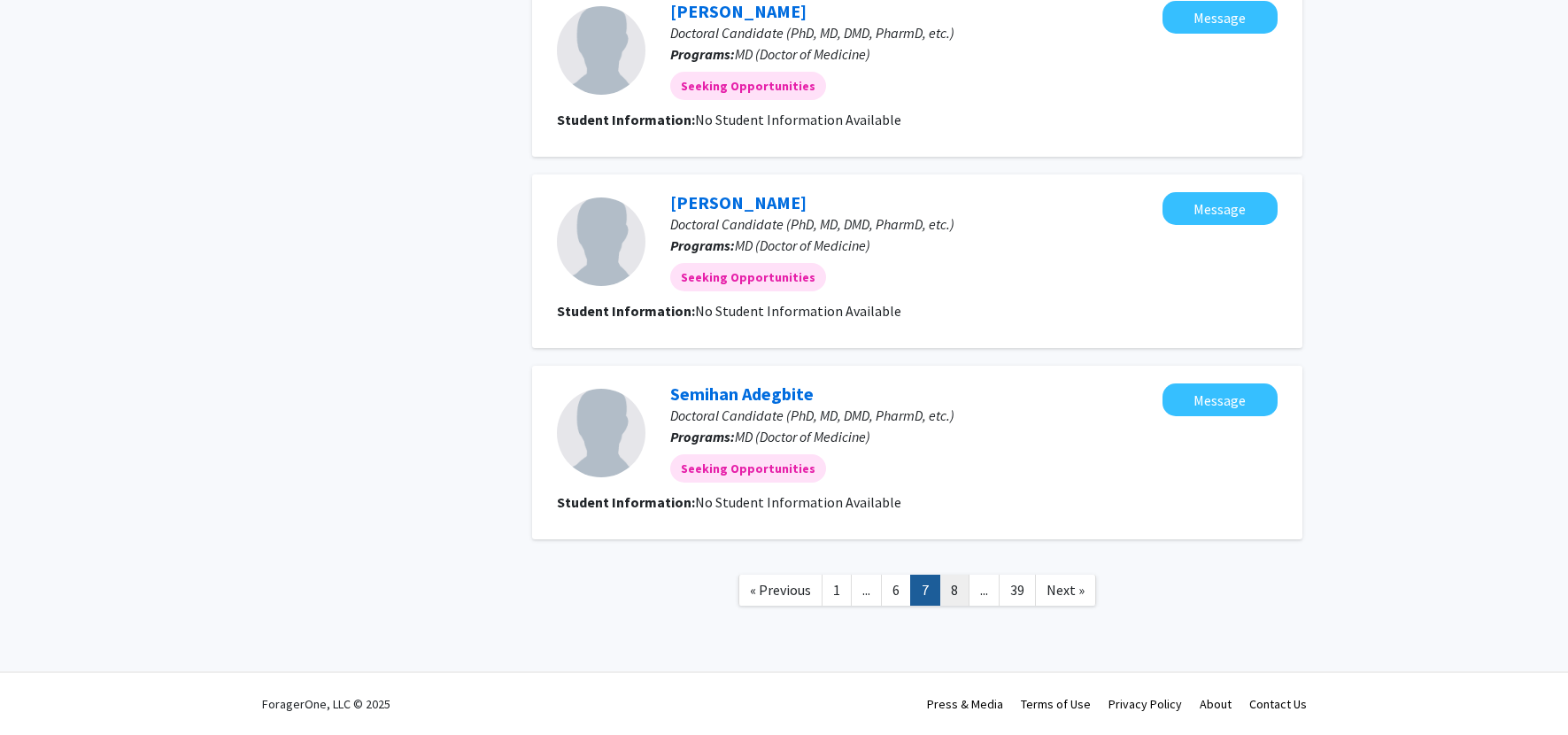
click at [837, 600] on link "8" at bounding box center [954, 590] width 30 height 31
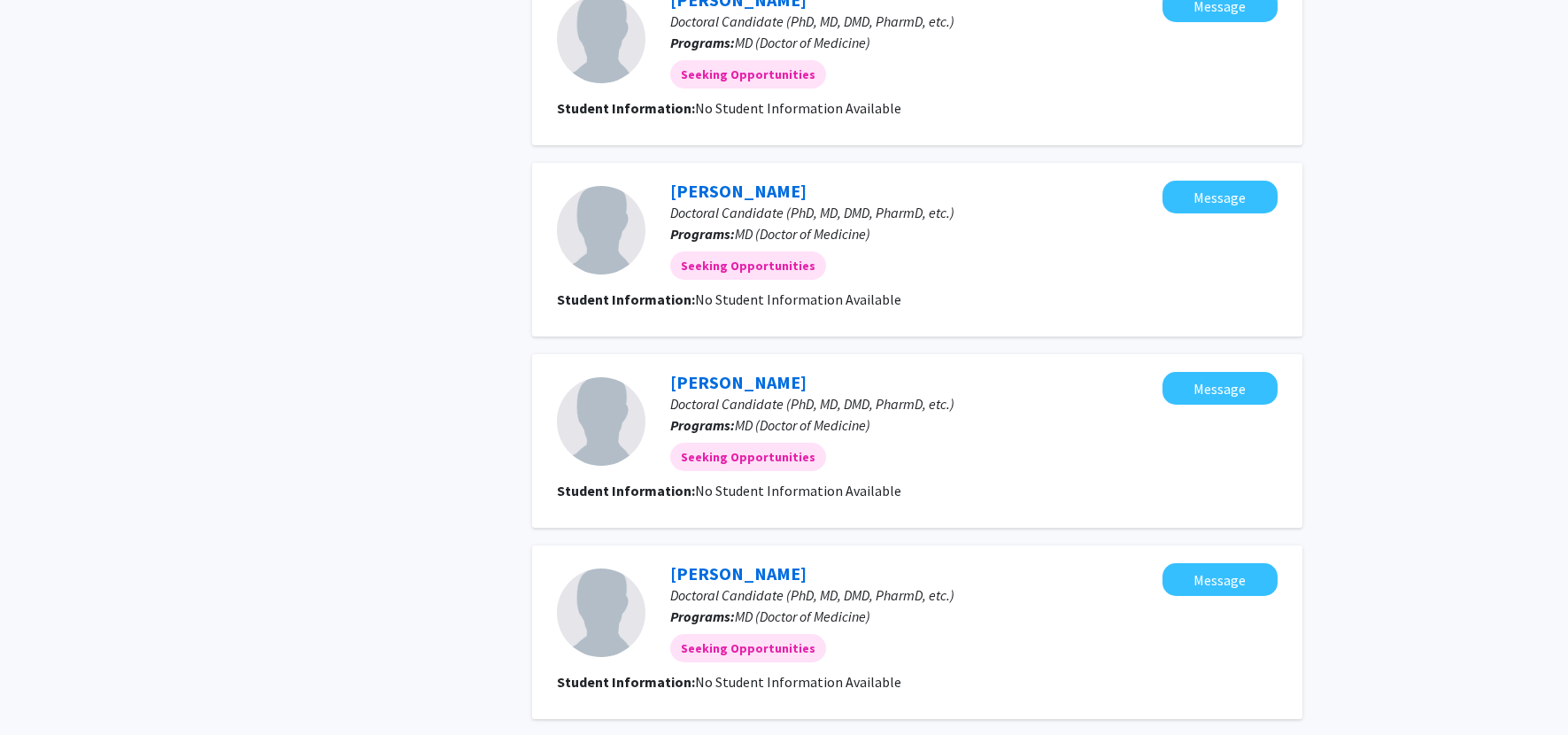
scroll to position [1502, 0]
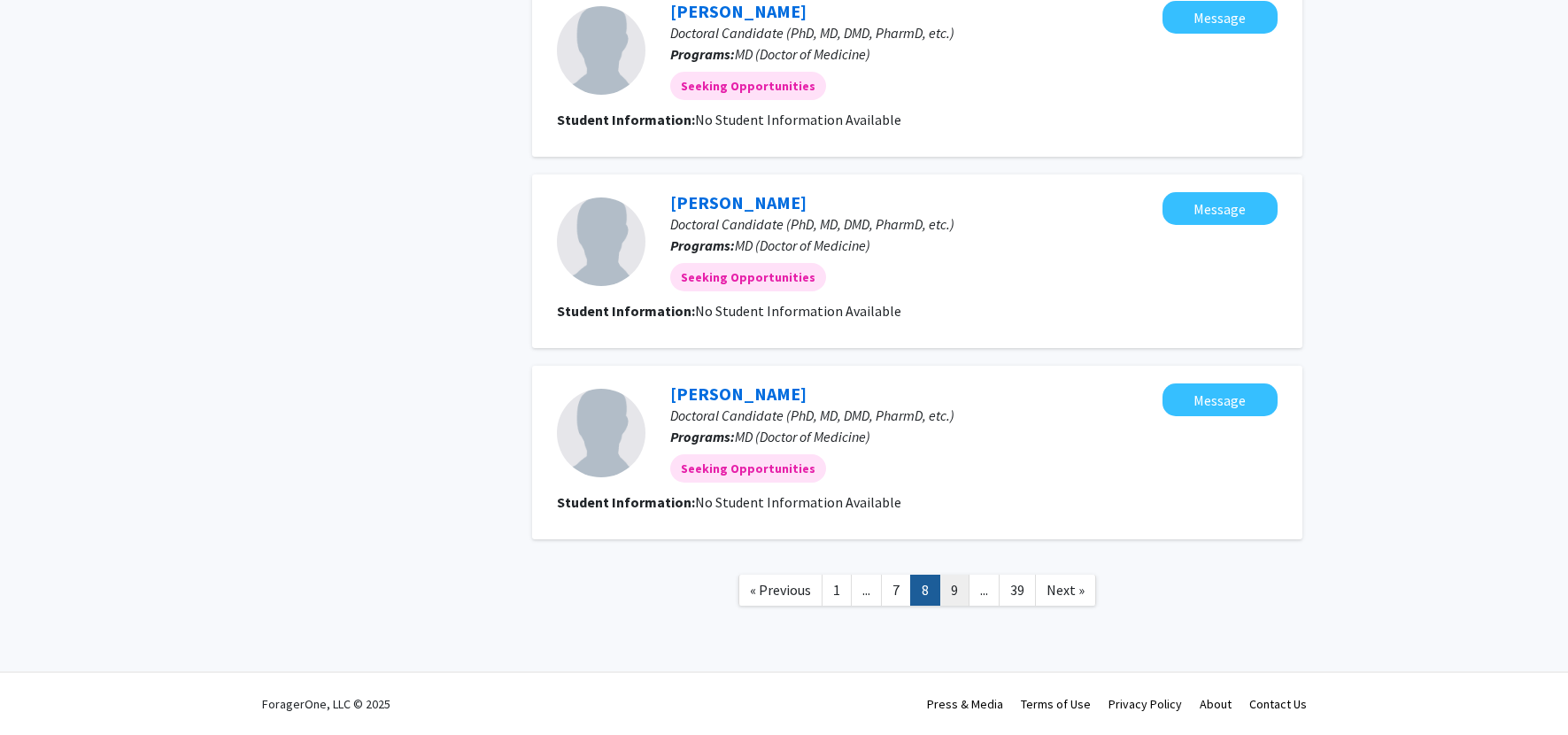
click at [837, 593] on link "9" at bounding box center [954, 590] width 30 height 31
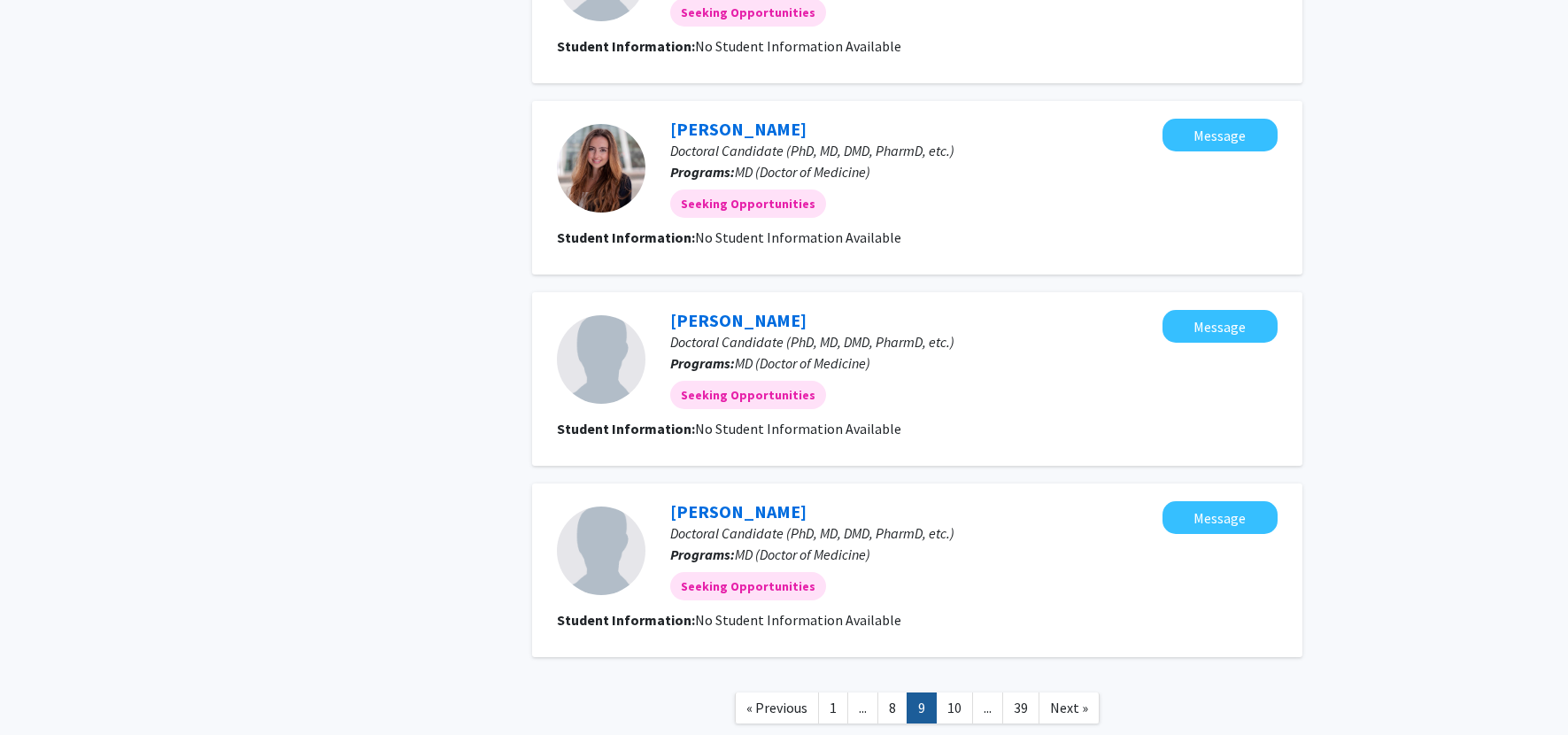
scroll to position [1513, 0]
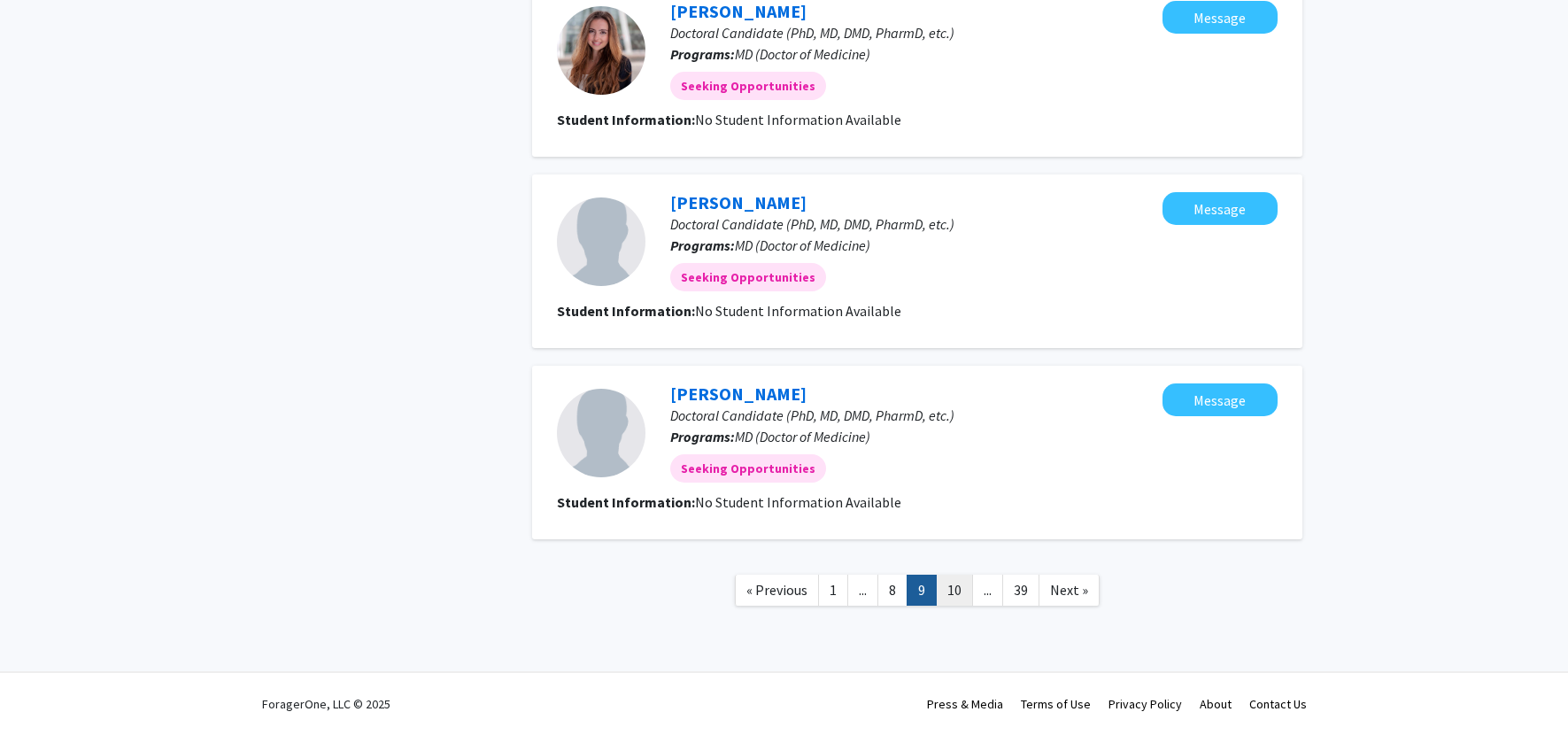
click at [837, 597] on link "10" at bounding box center [955, 590] width 37 height 31
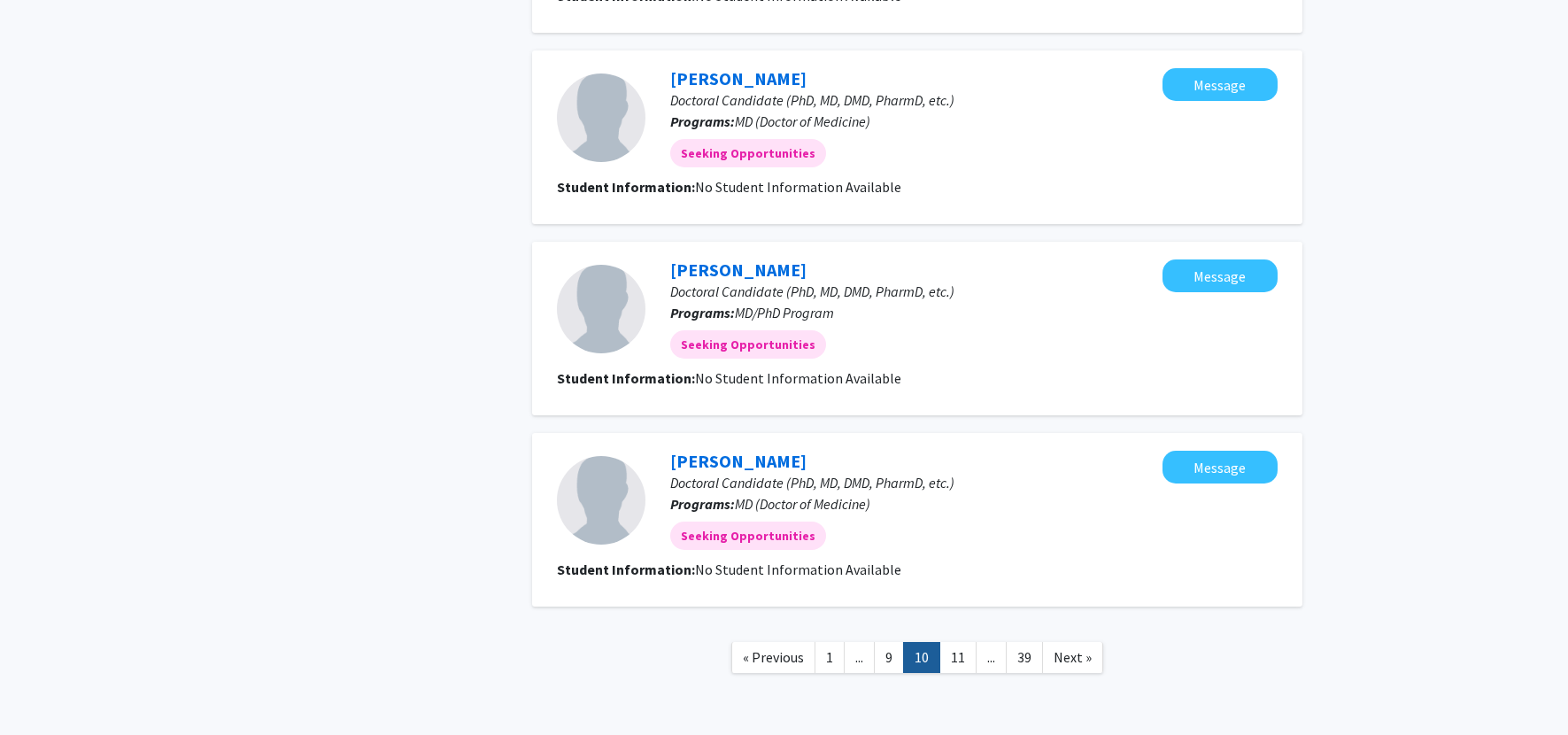
scroll to position [1513, 0]
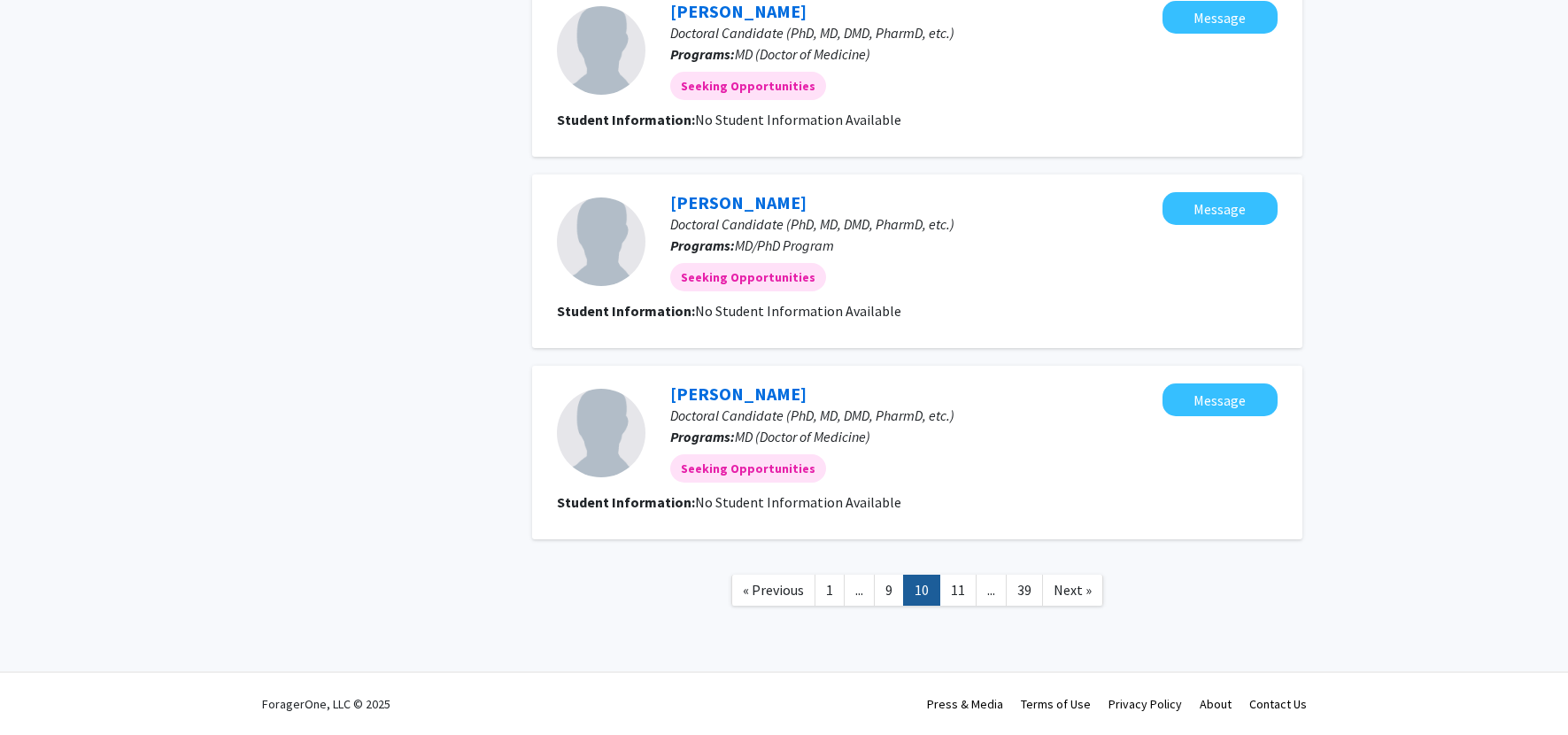
click at [837, 597] on link "11" at bounding box center [958, 590] width 37 height 31
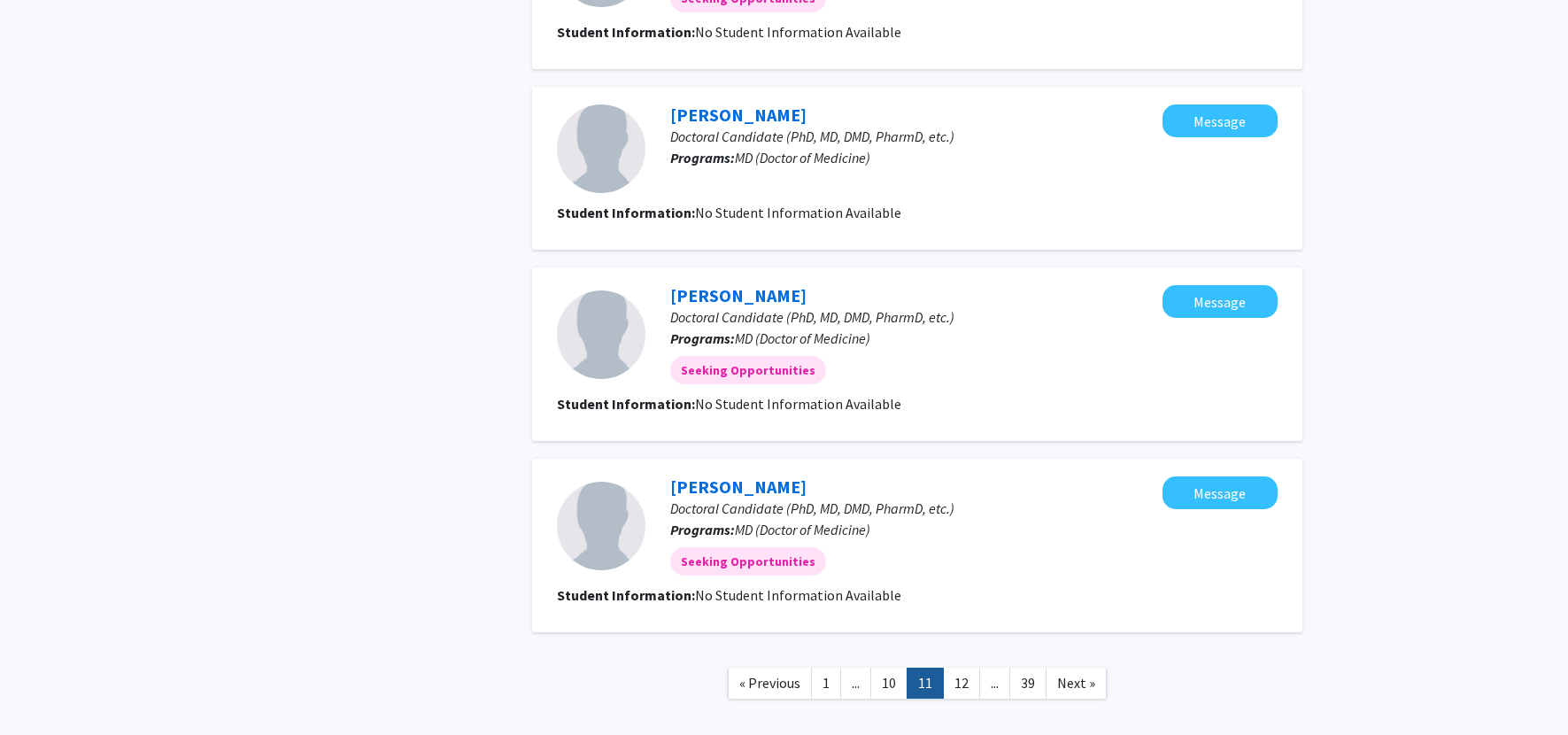
scroll to position [1513, 0]
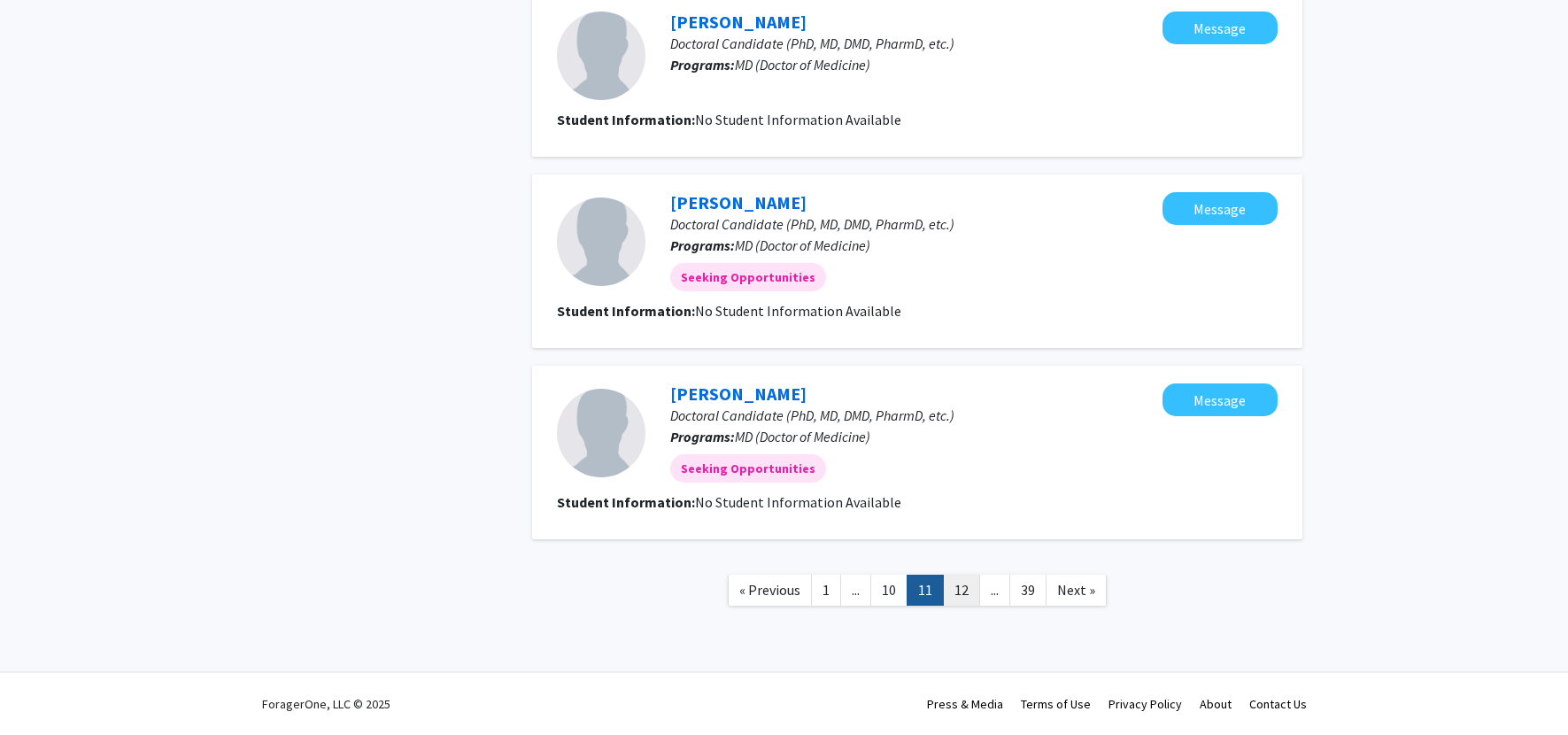
click at [837, 598] on link "12" at bounding box center [961, 590] width 37 height 31
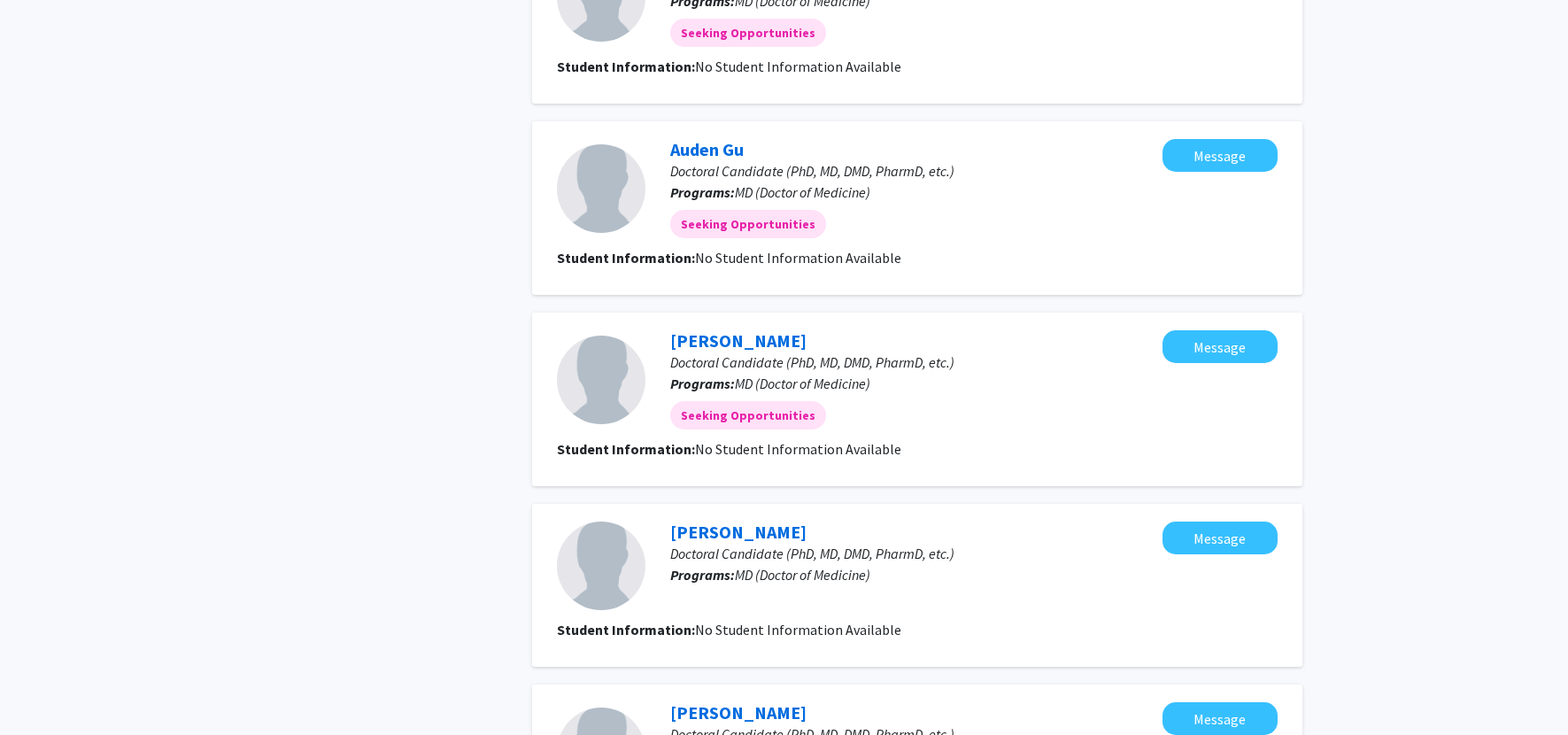
scroll to position [1502, 0]
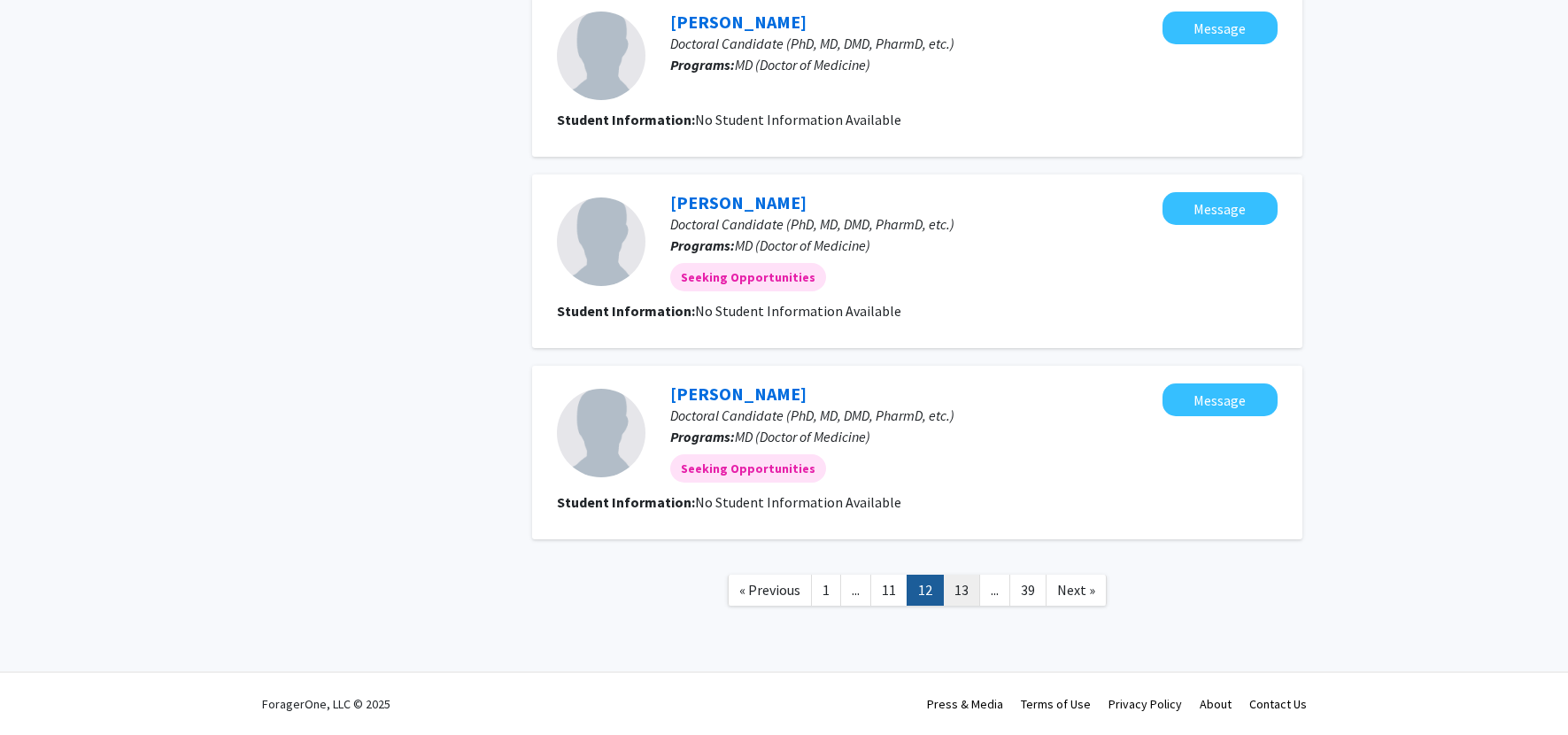
click at [837, 589] on link "13" at bounding box center [961, 590] width 37 height 31
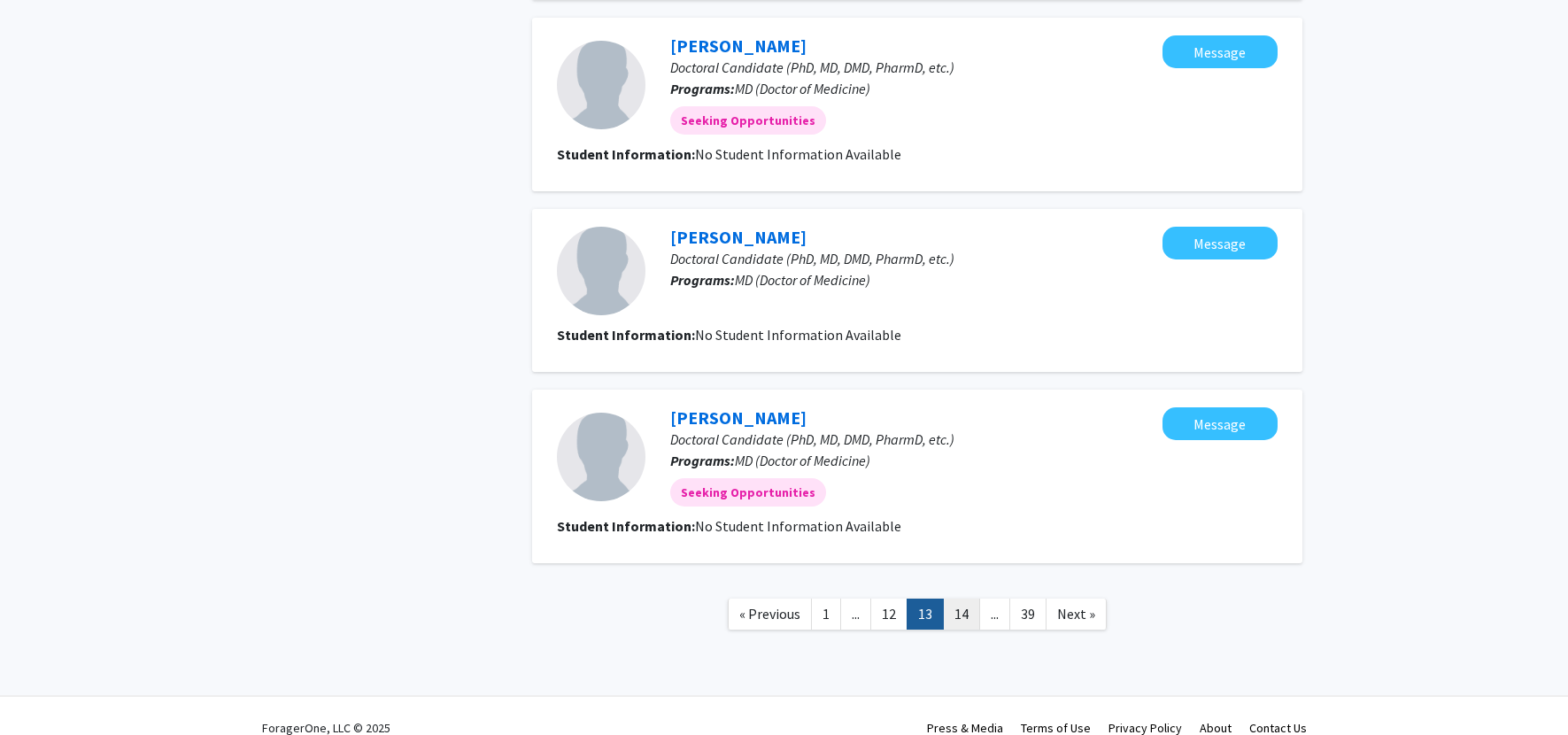
scroll to position [1512, 0]
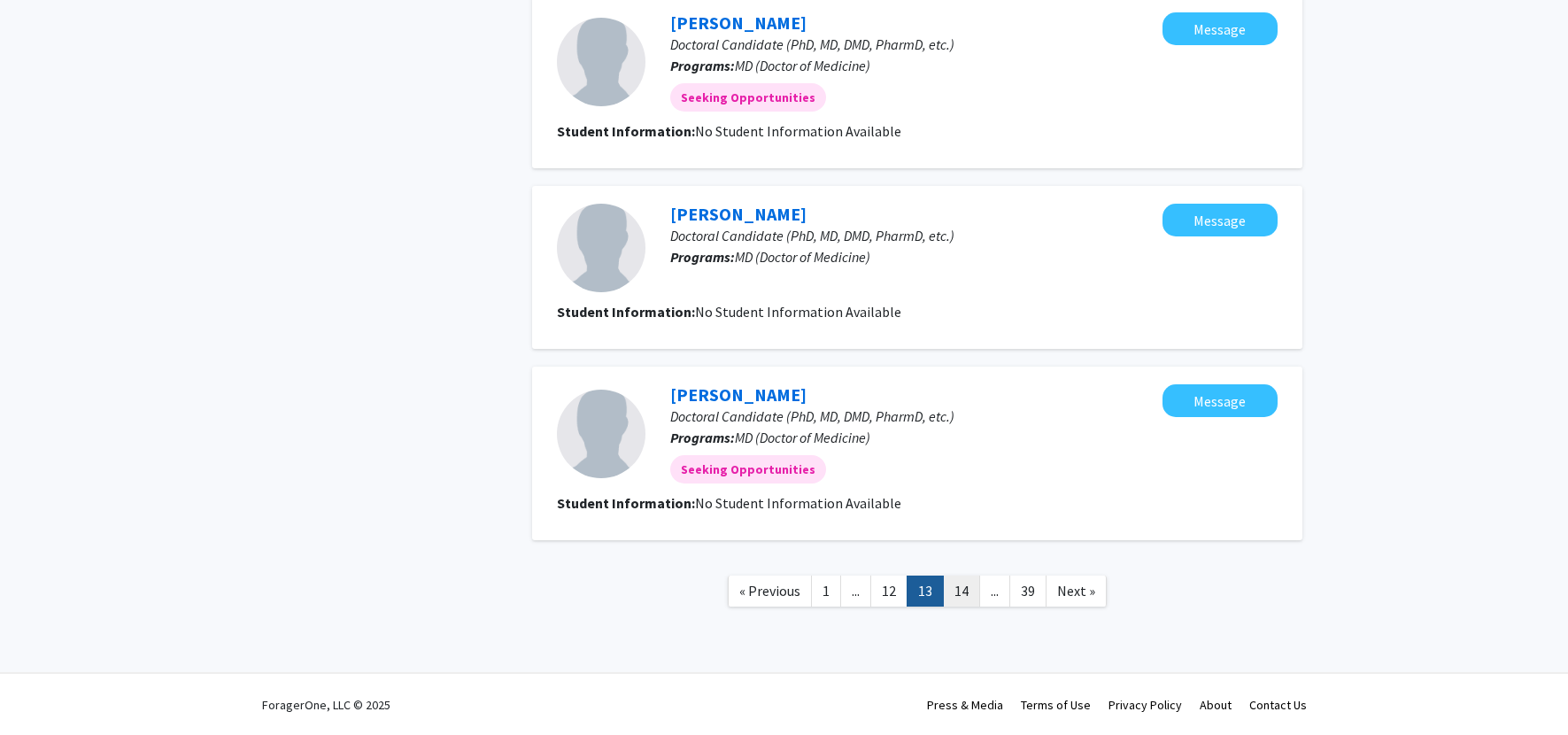
click at [837, 601] on link "14" at bounding box center [961, 591] width 37 height 31
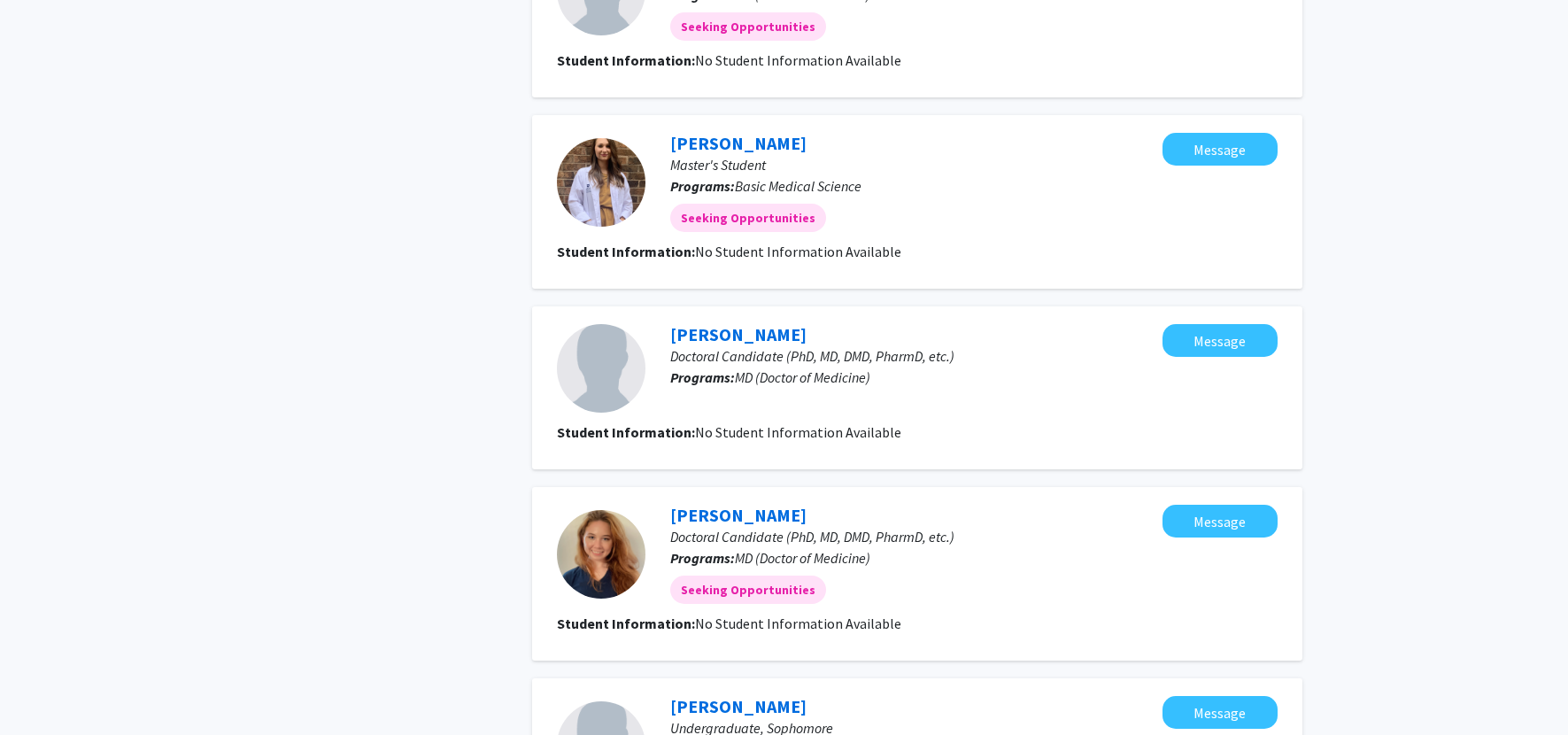
scroll to position [1508, 0]
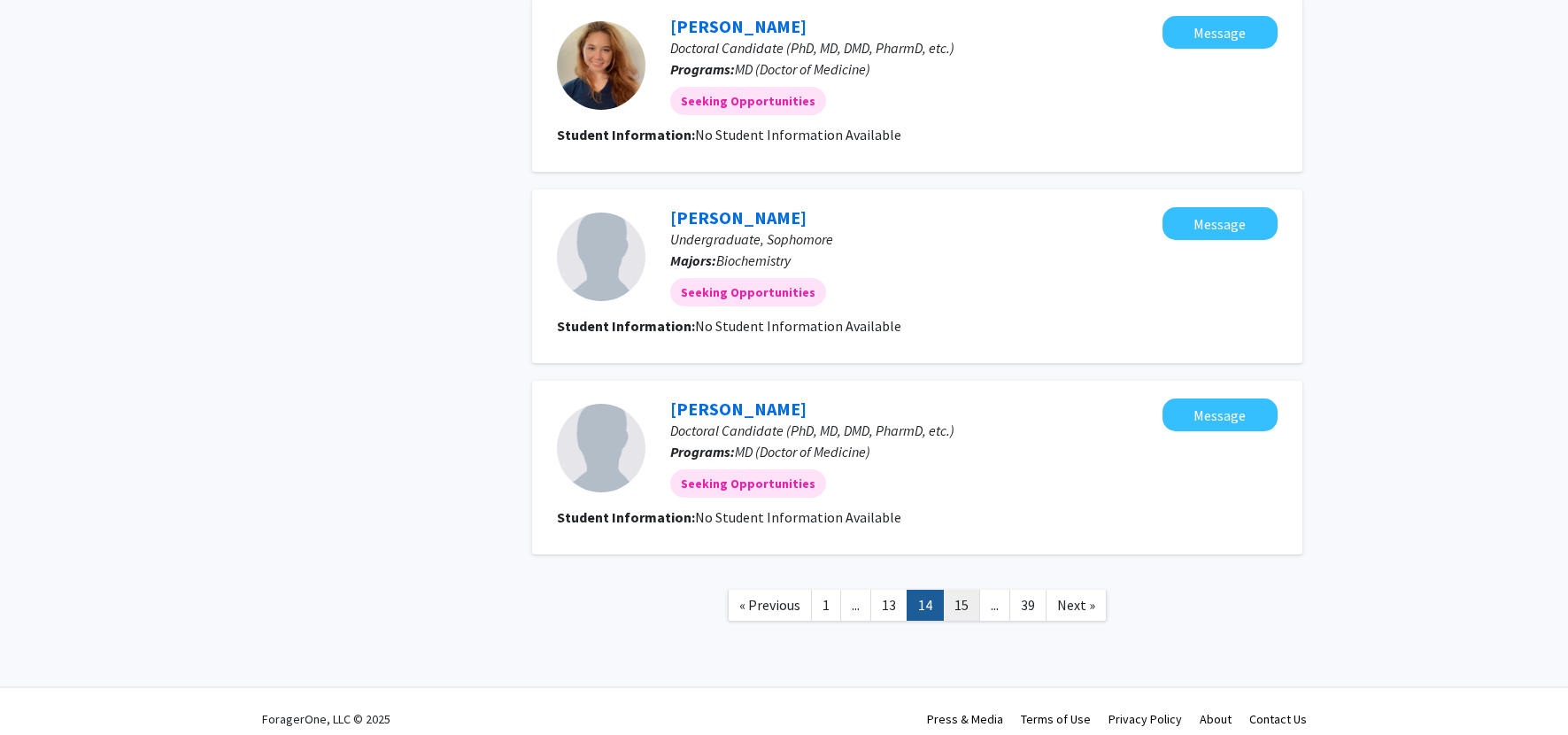
click at [837, 614] on link "15" at bounding box center [961, 605] width 37 height 31
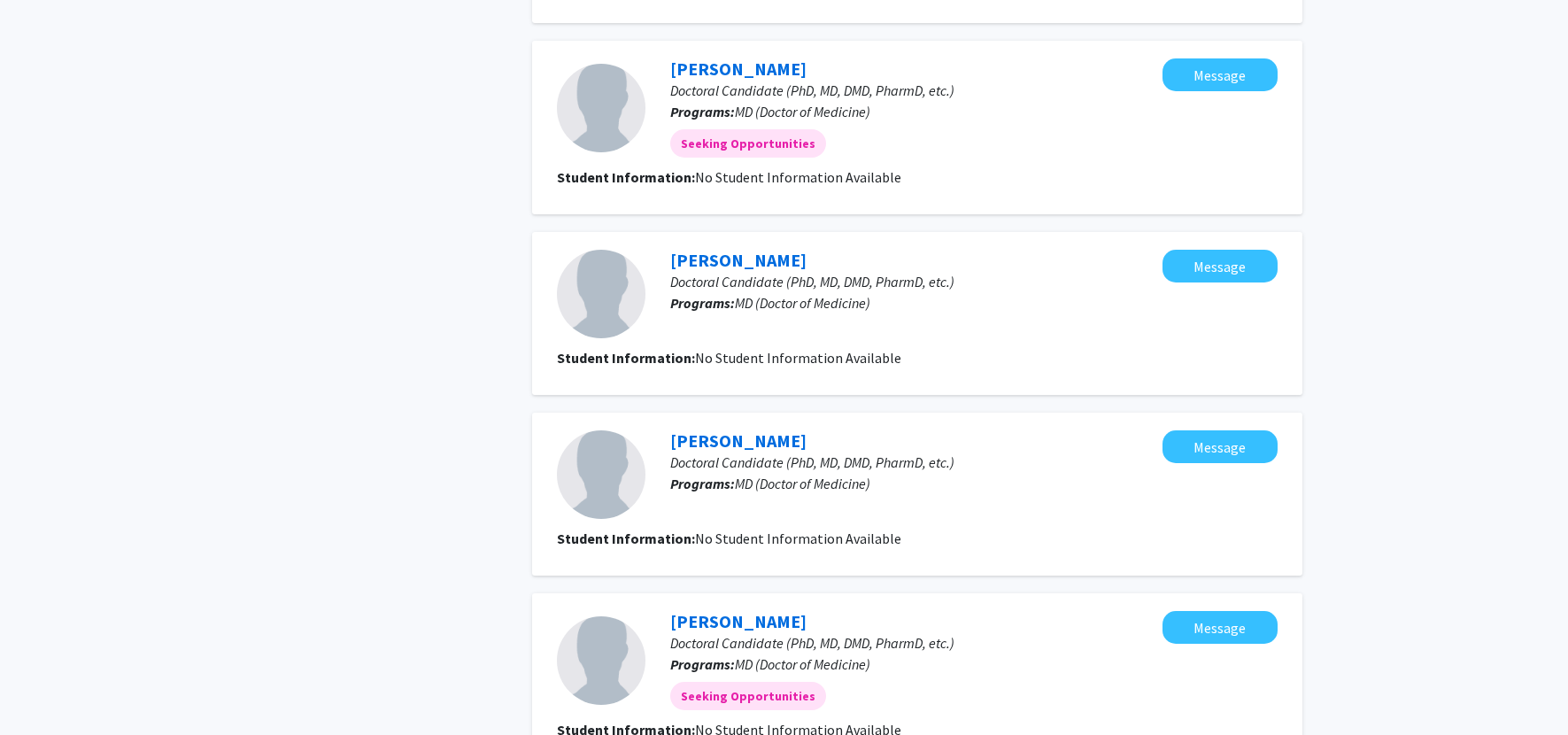
scroll to position [1491, 0]
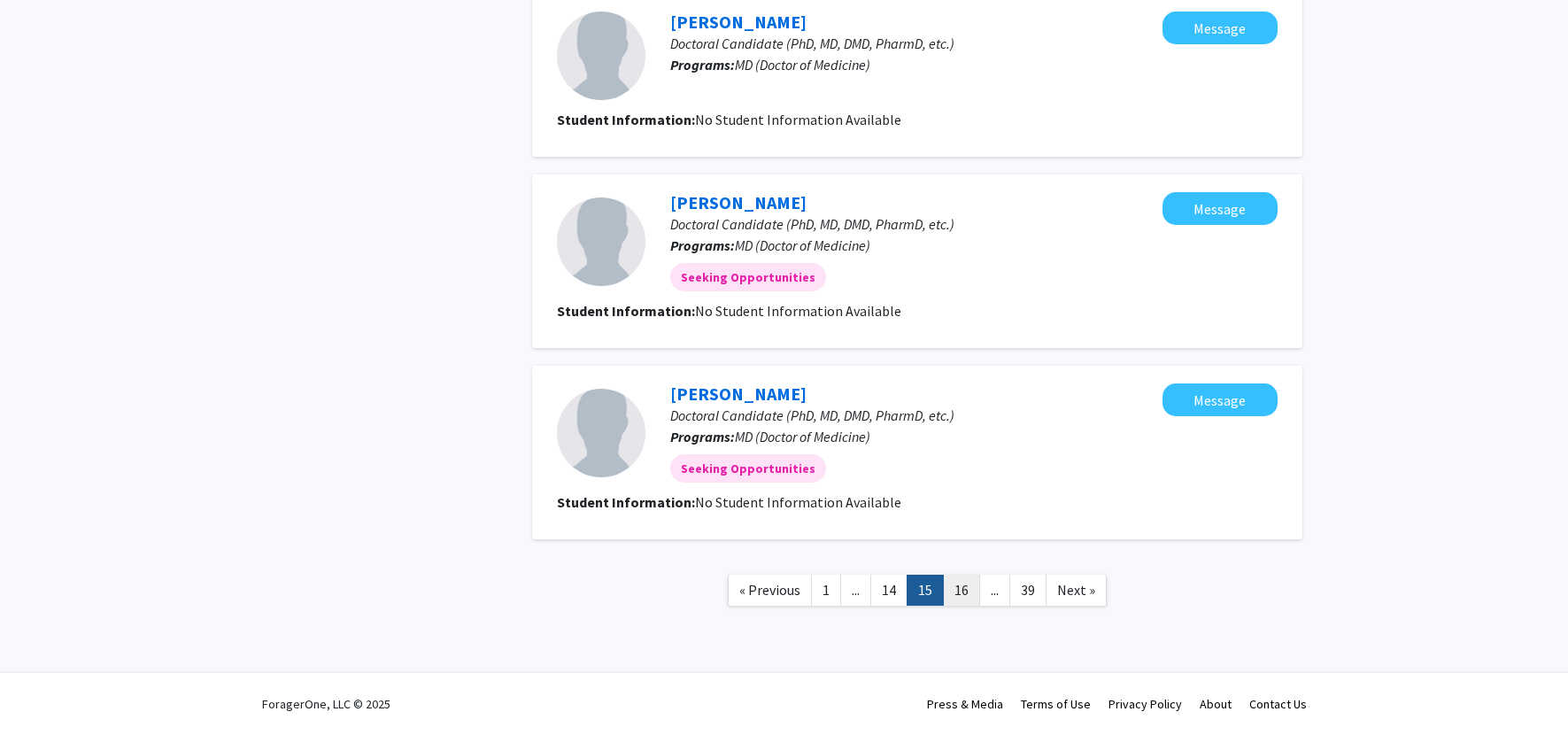
click at [837, 585] on link "16" at bounding box center [961, 590] width 37 height 31
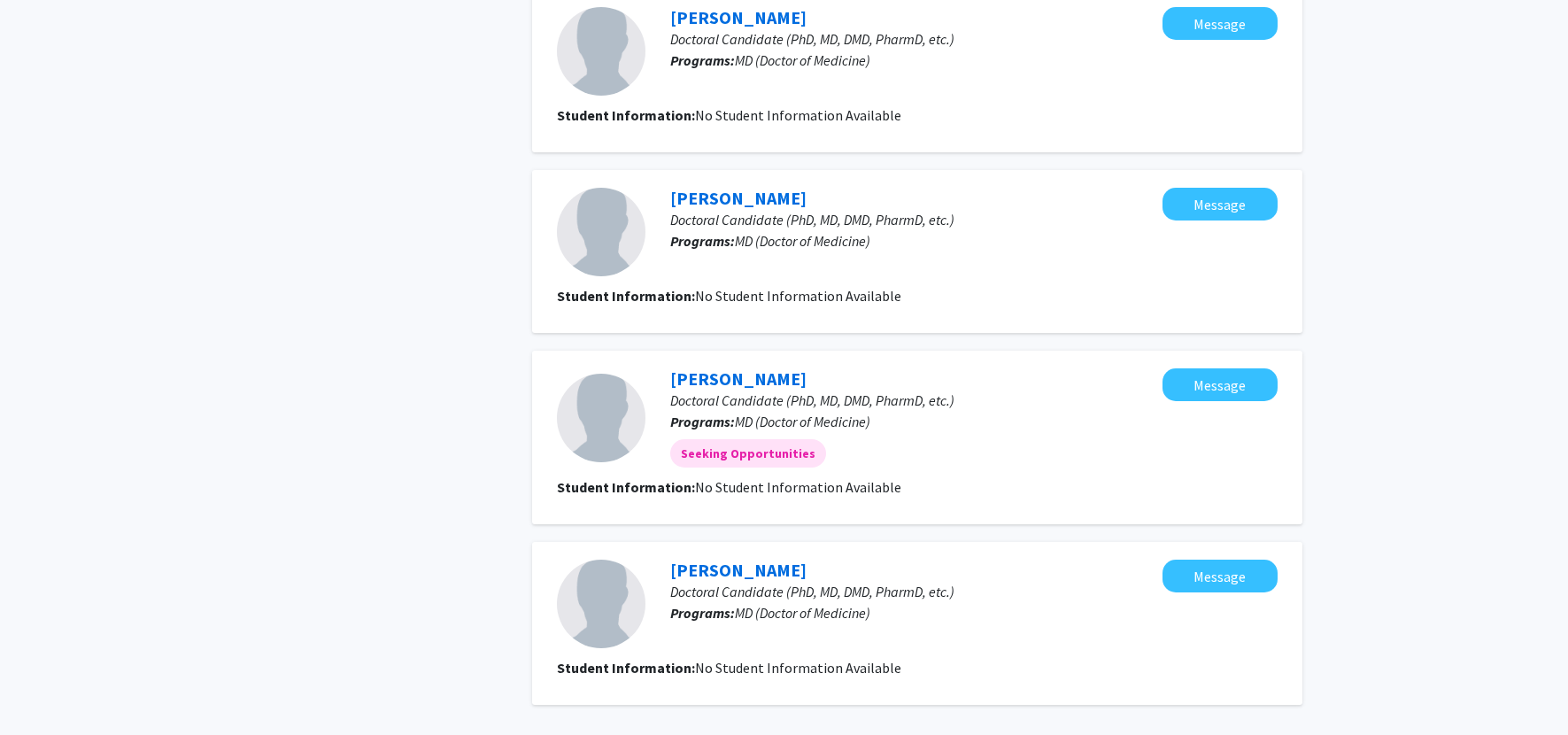
scroll to position [1463, 0]
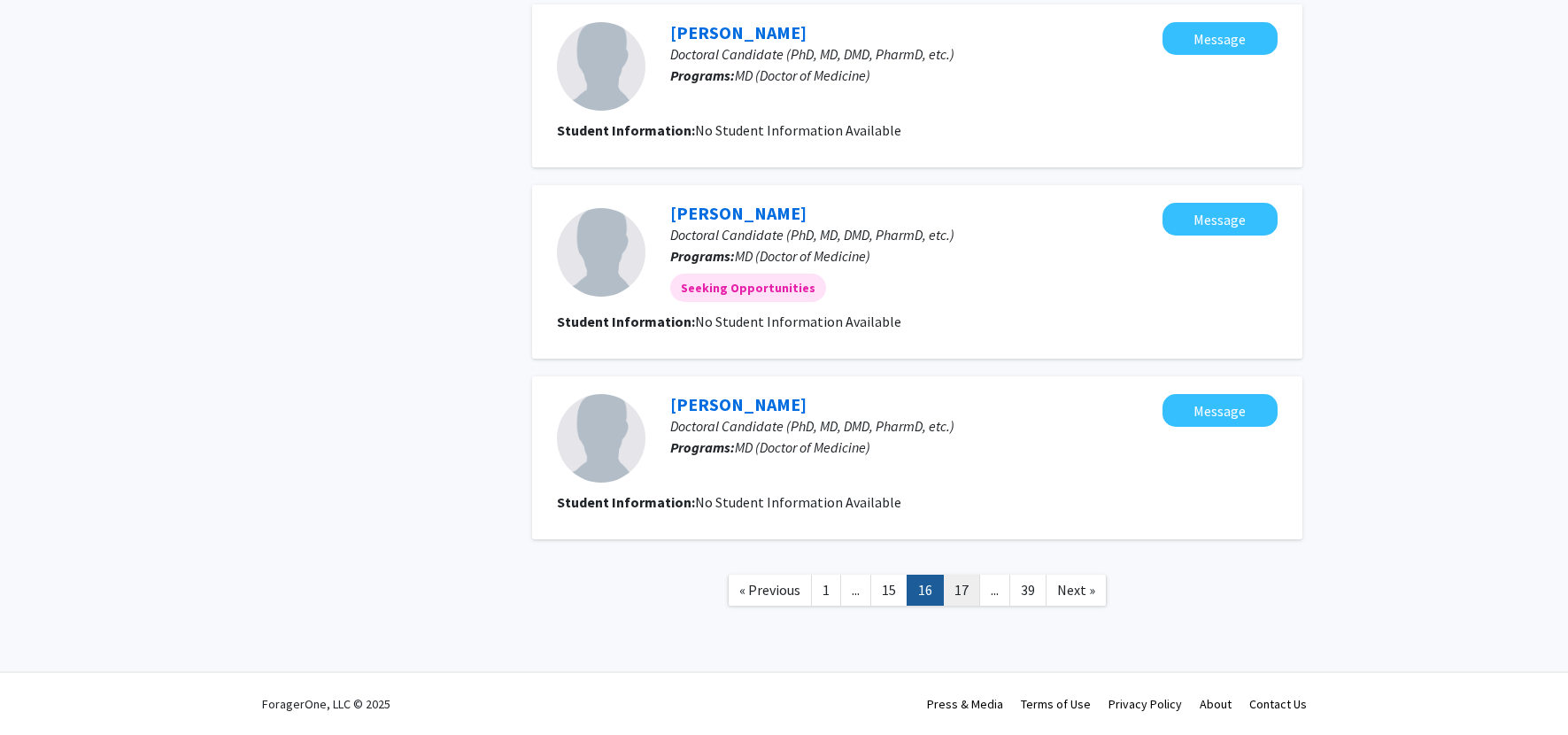
click at [837, 594] on link "17" at bounding box center [961, 590] width 37 height 31
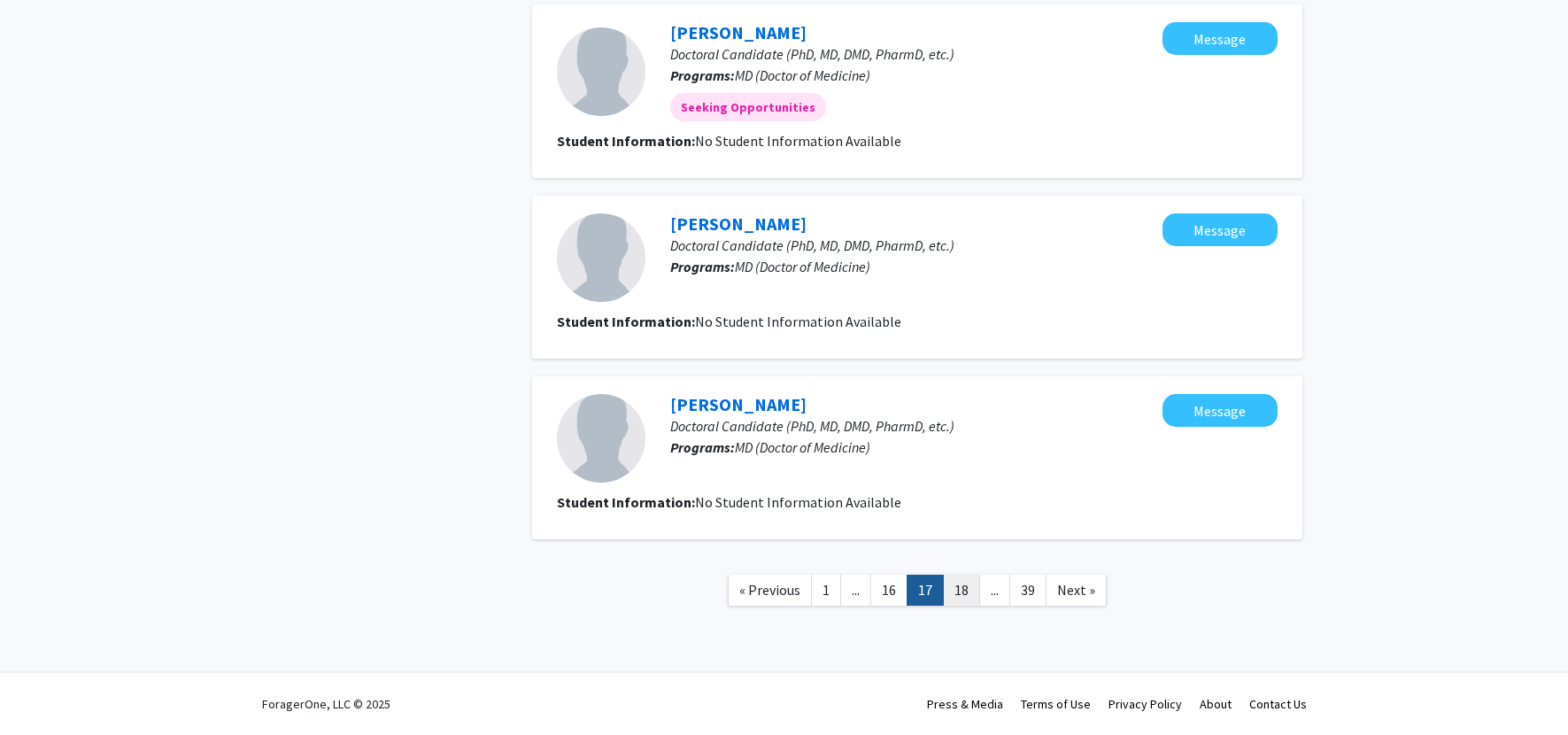
click at [837, 598] on link "18" at bounding box center [961, 590] width 37 height 31
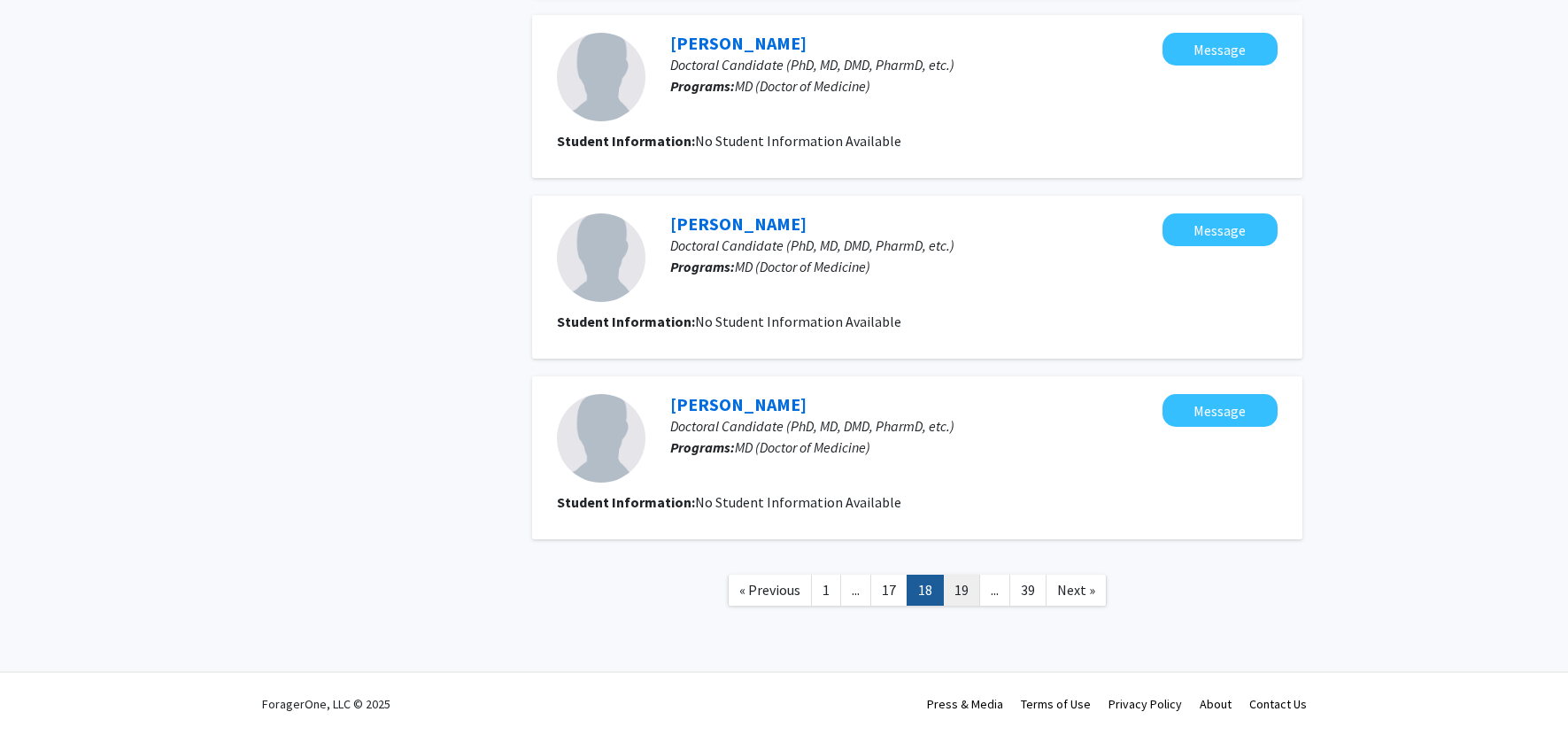
click at [837, 578] on link "19" at bounding box center [961, 590] width 37 height 31
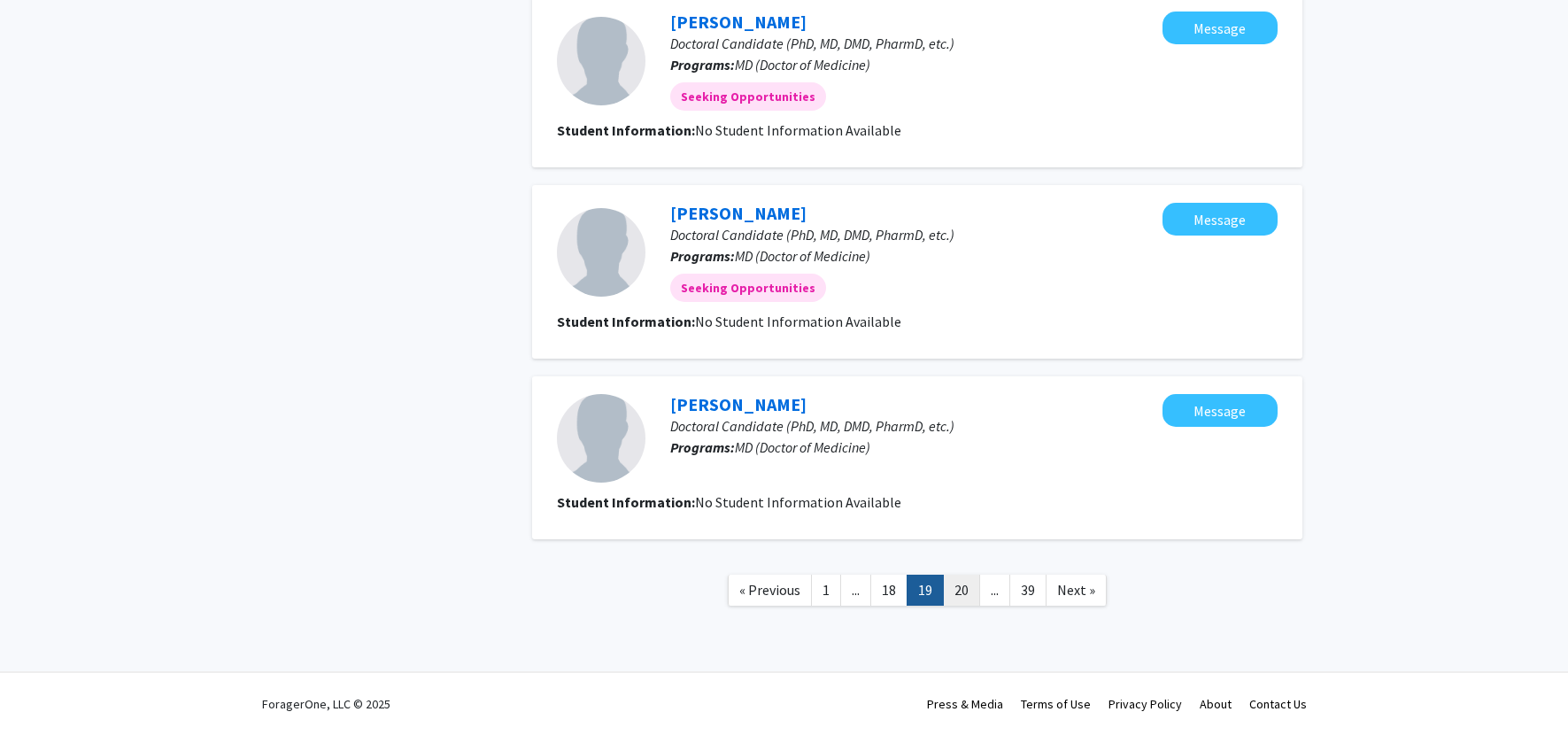
click at [837, 583] on link "20" at bounding box center [961, 590] width 37 height 31
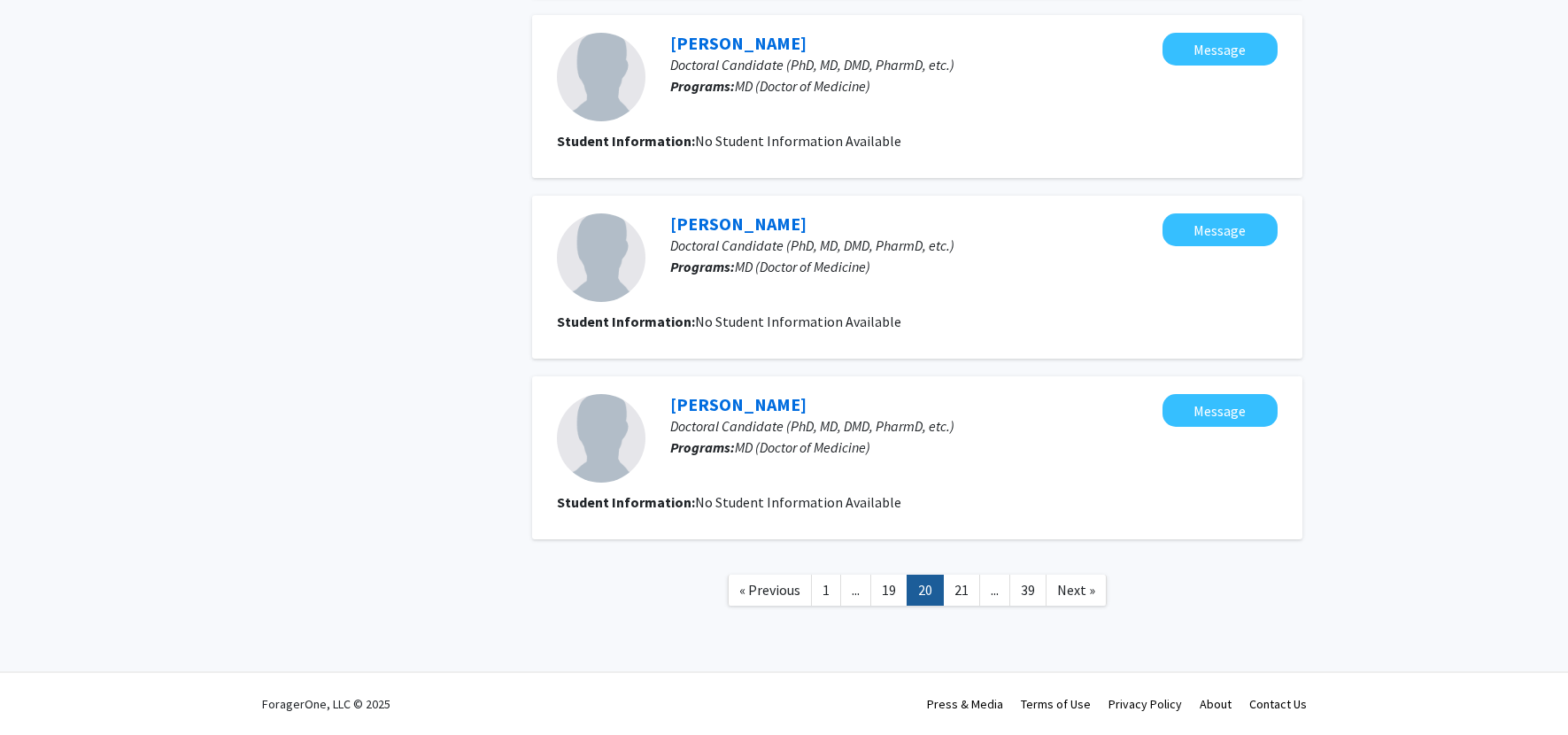
click at [837, 581] on link "21" at bounding box center [961, 590] width 37 height 31
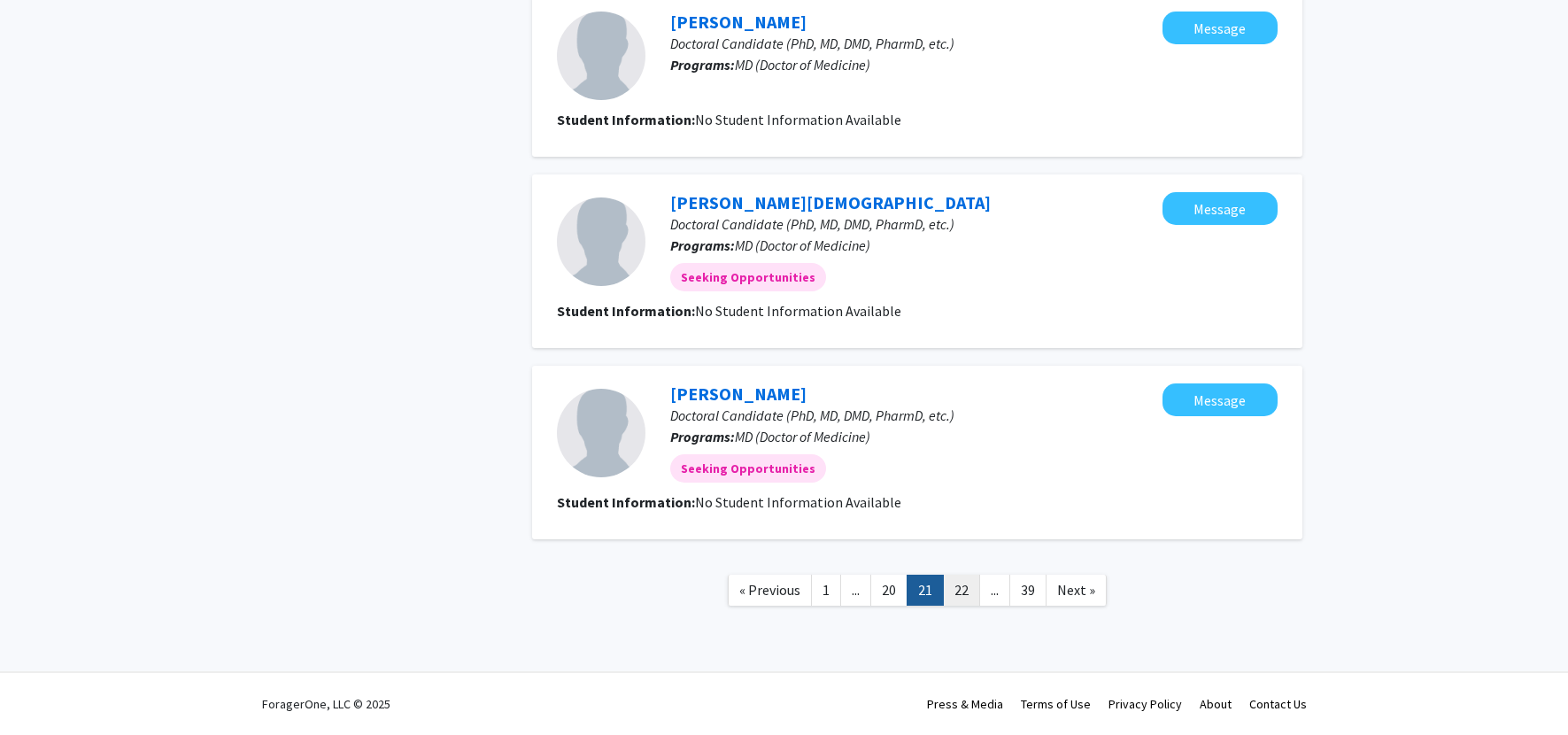
click at [837, 592] on link "22" at bounding box center [961, 590] width 37 height 31
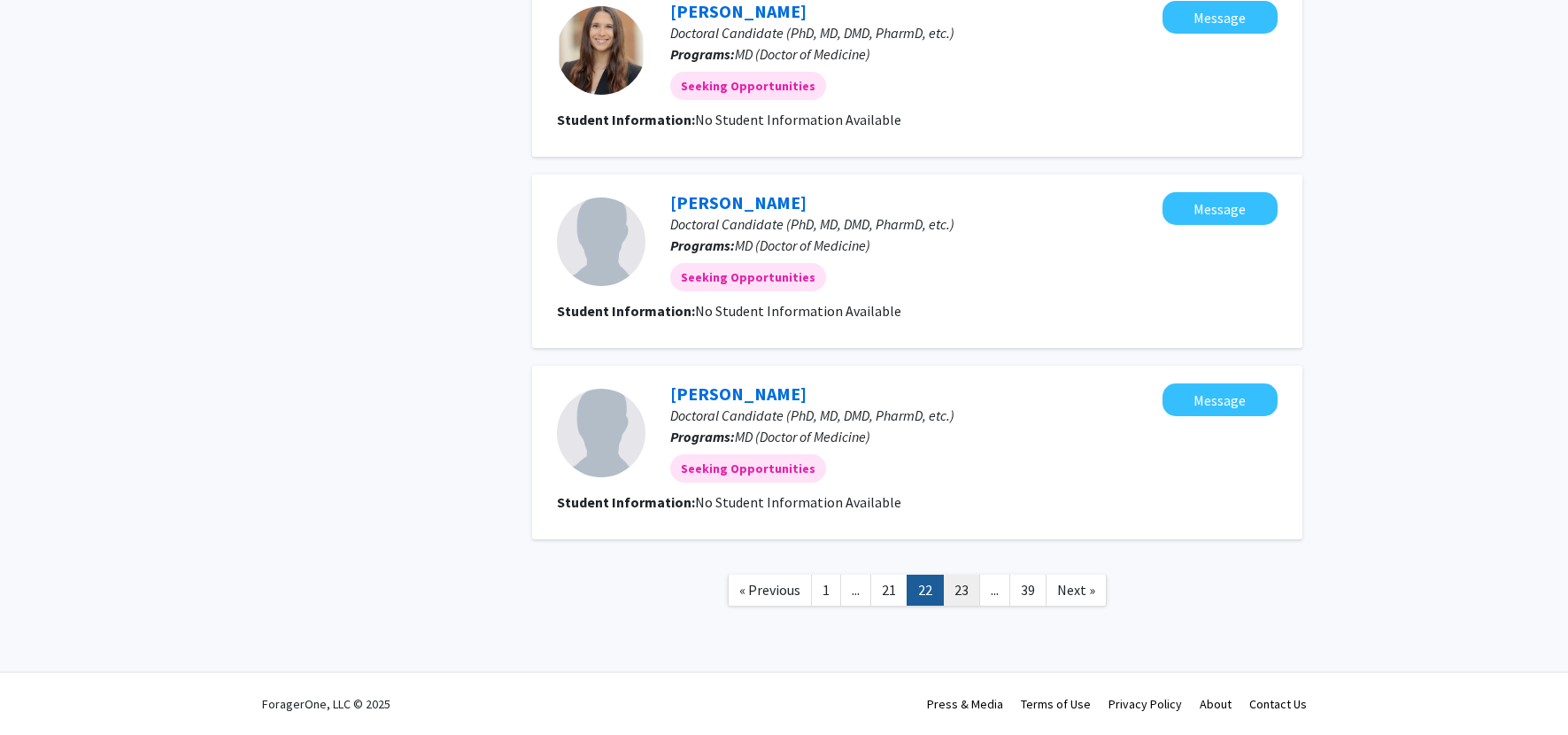
click at [837, 595] on link "23" at bounding box center [961, 590] width 37 height 31
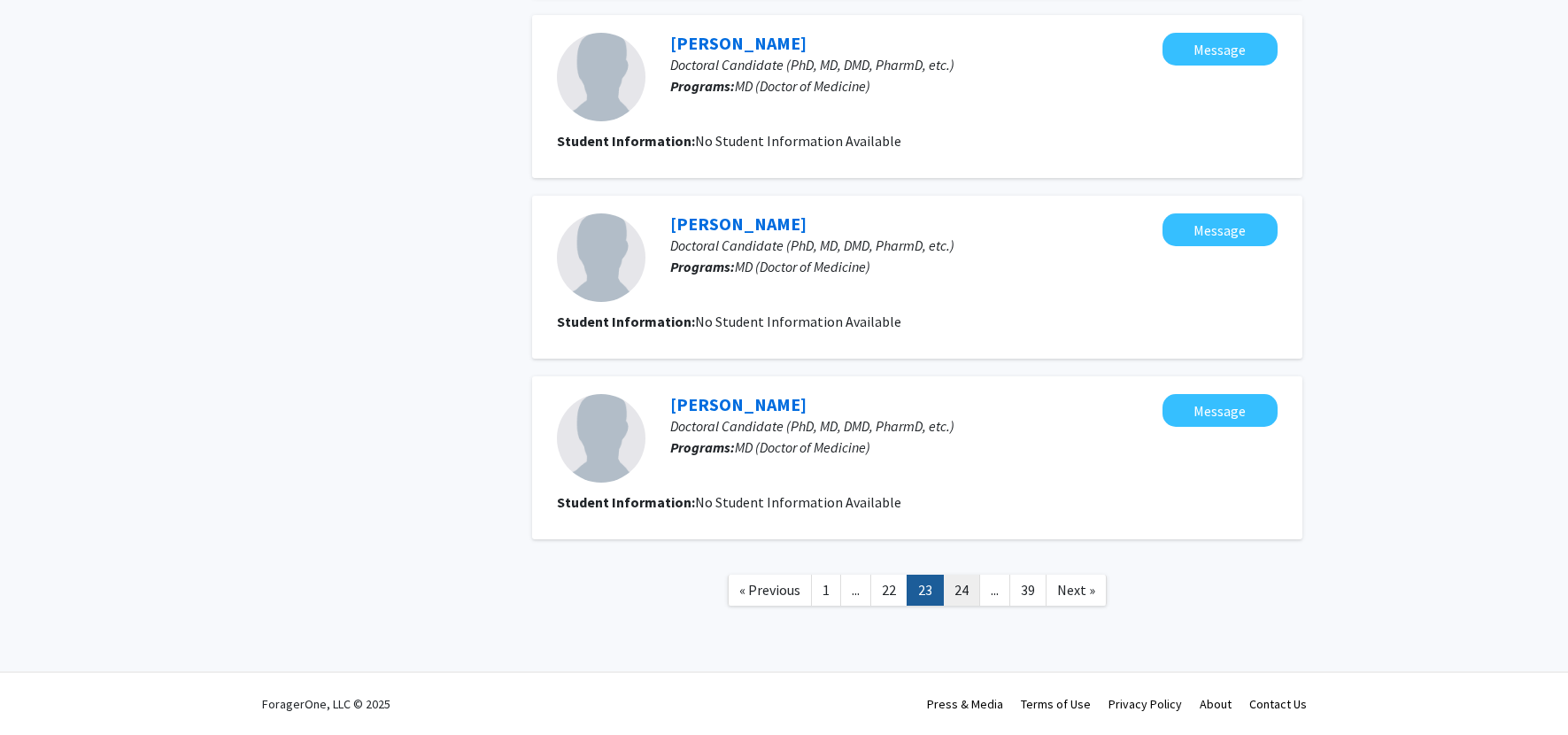
click at [837, 600] on link "24" at bounding box center [961, 590] width 37 height 31
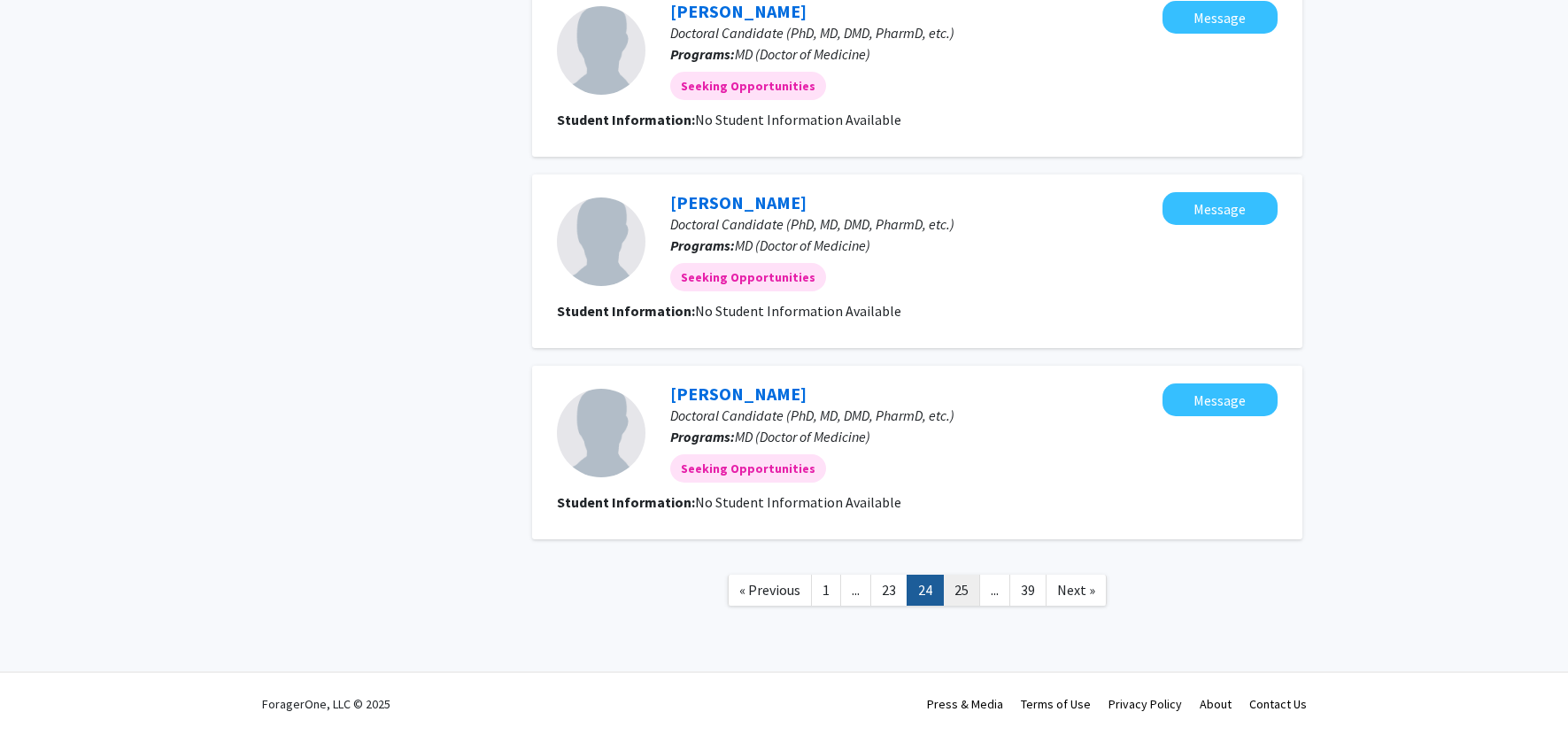
click at [837, 592] on link "25" at bounding box center [961, 590] width 37 height 31
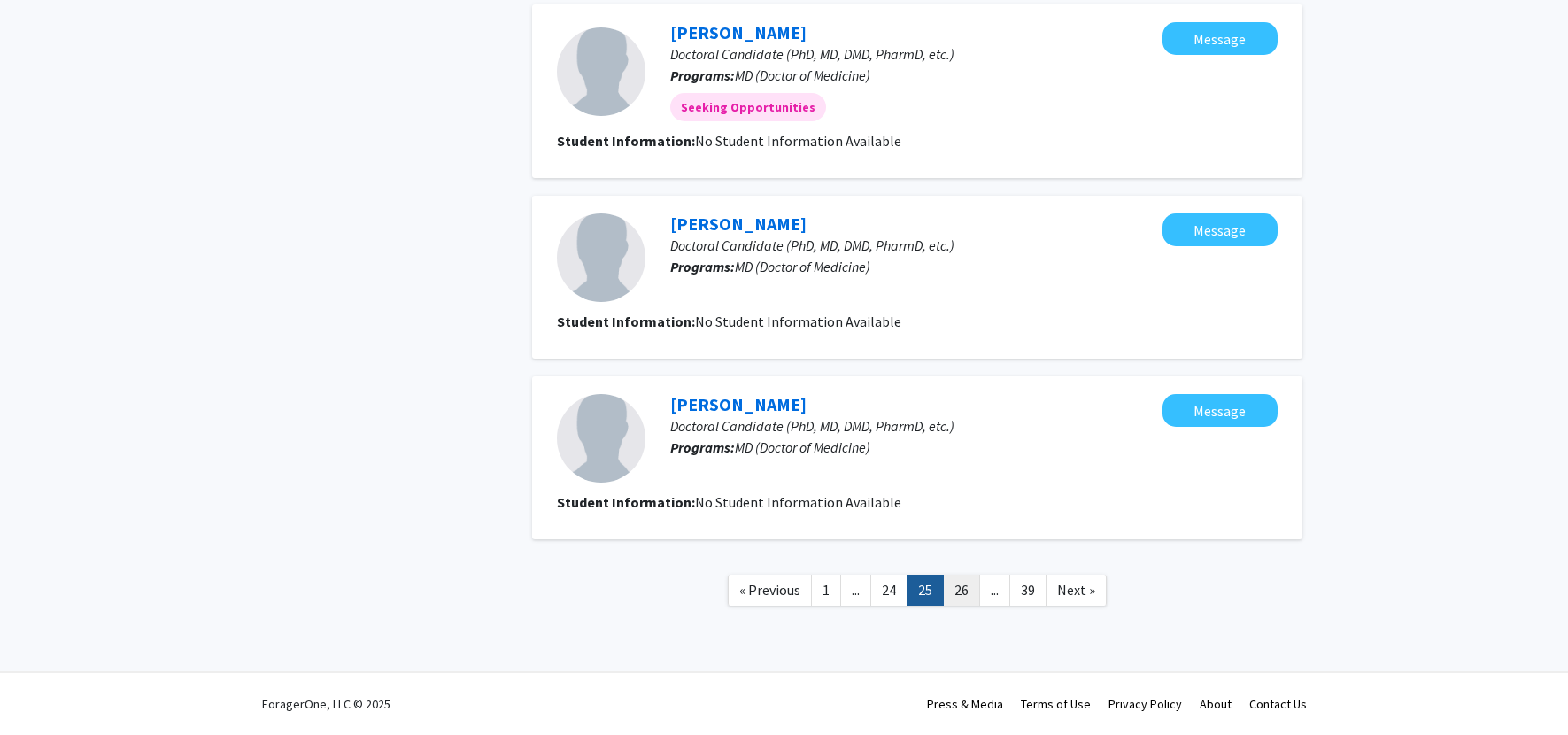
click at [837, 584] on link "26" at bounding box center [961, 590] width 37 height 31
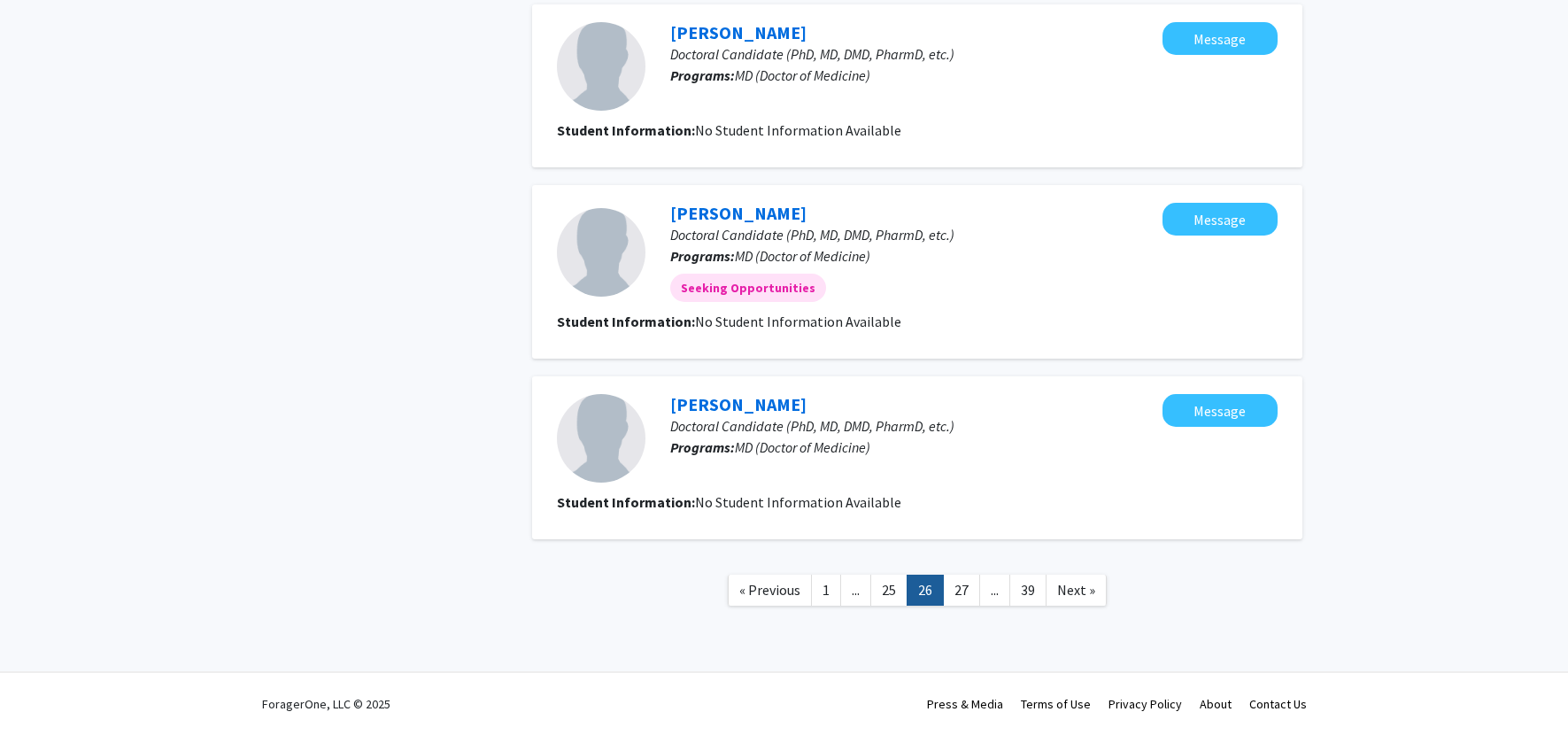
click at [837, 586] on link "27" at bounding box center [961, 590] width 37 height 31
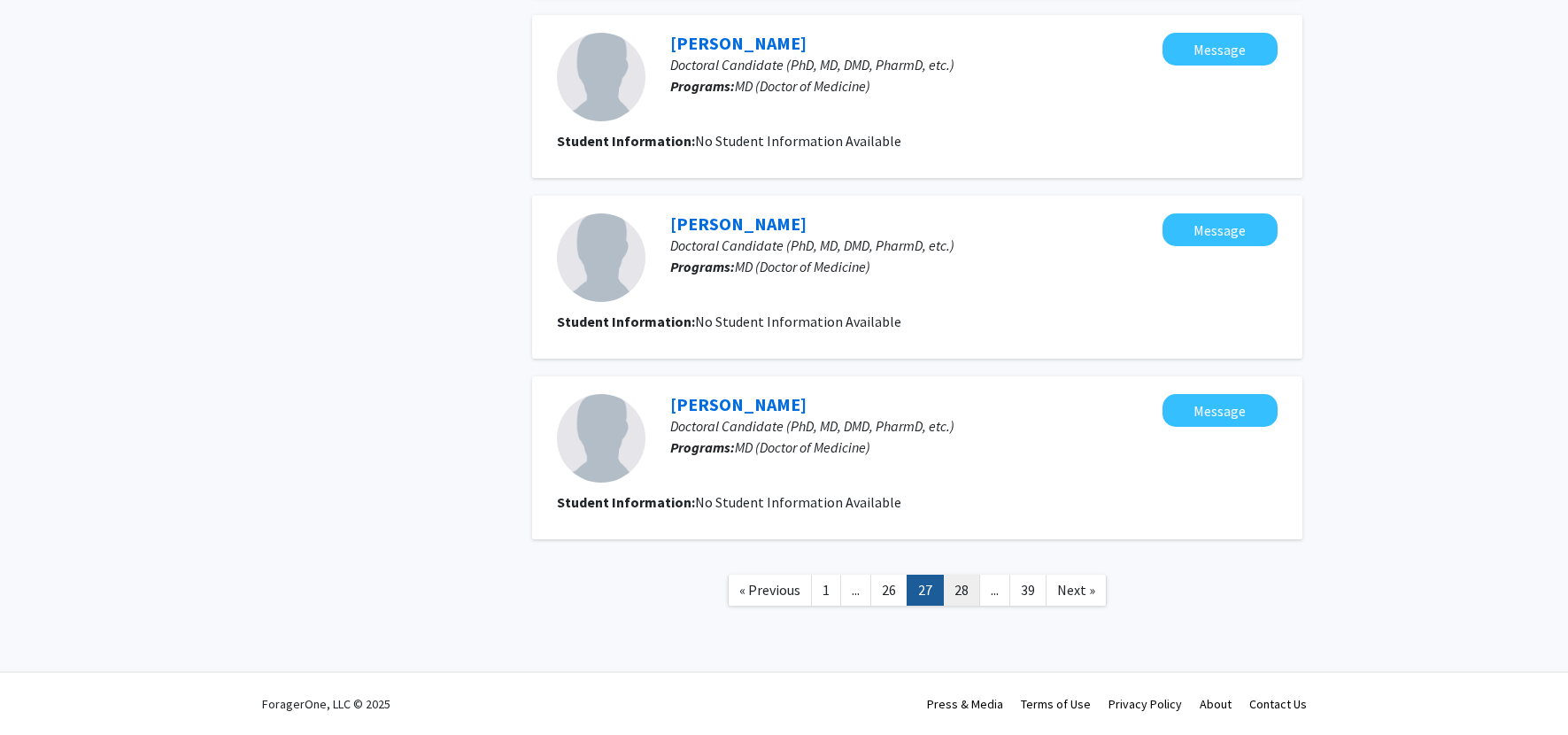
click at [837, 585] on link "28" at bounding box center [961, 590] width 37 height 31
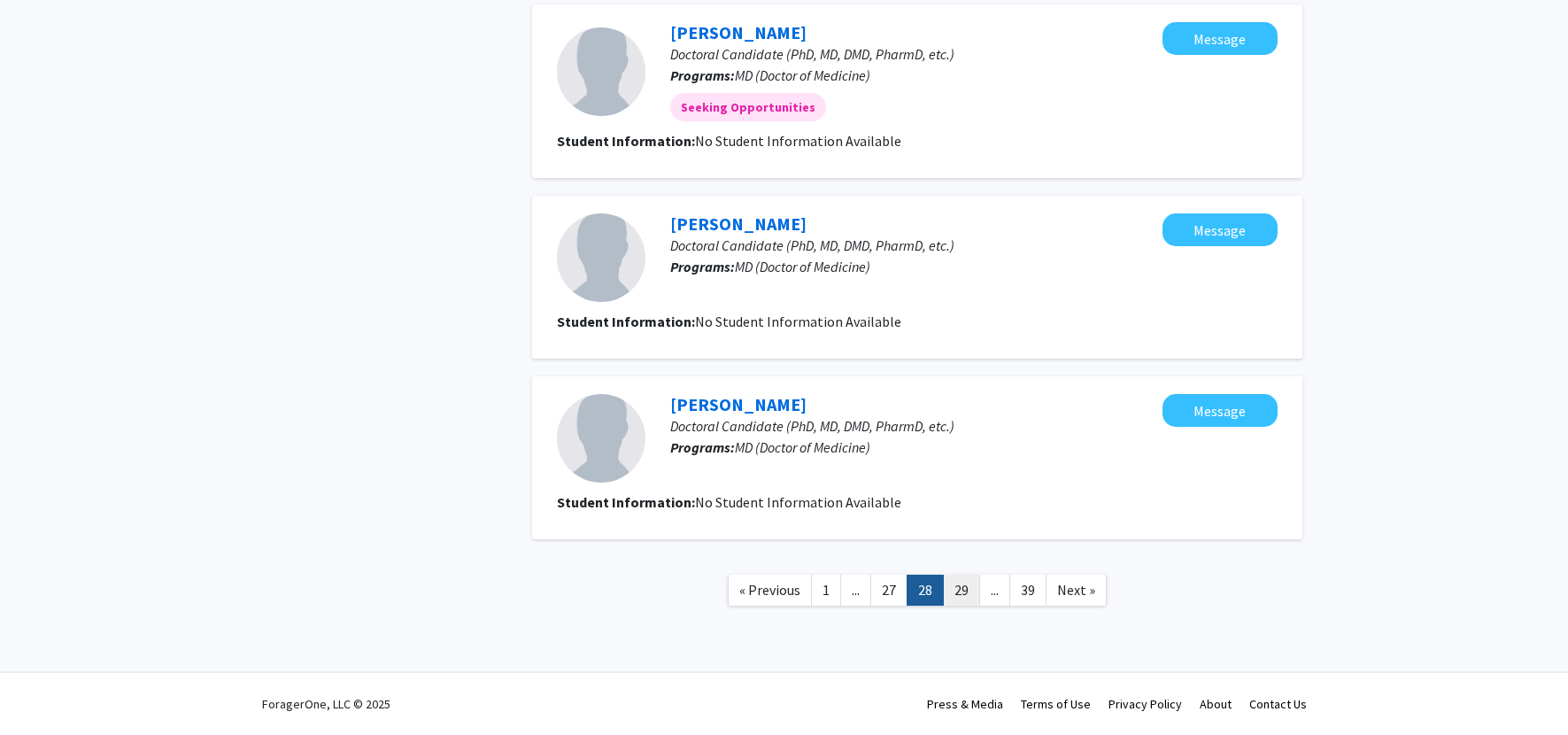
click at [837, 582] on link "29" at bounding box center [961, 590] width 37 height 31
click at [837, 582] on link "30" at bounding box center [961, 590] width 37 height 31
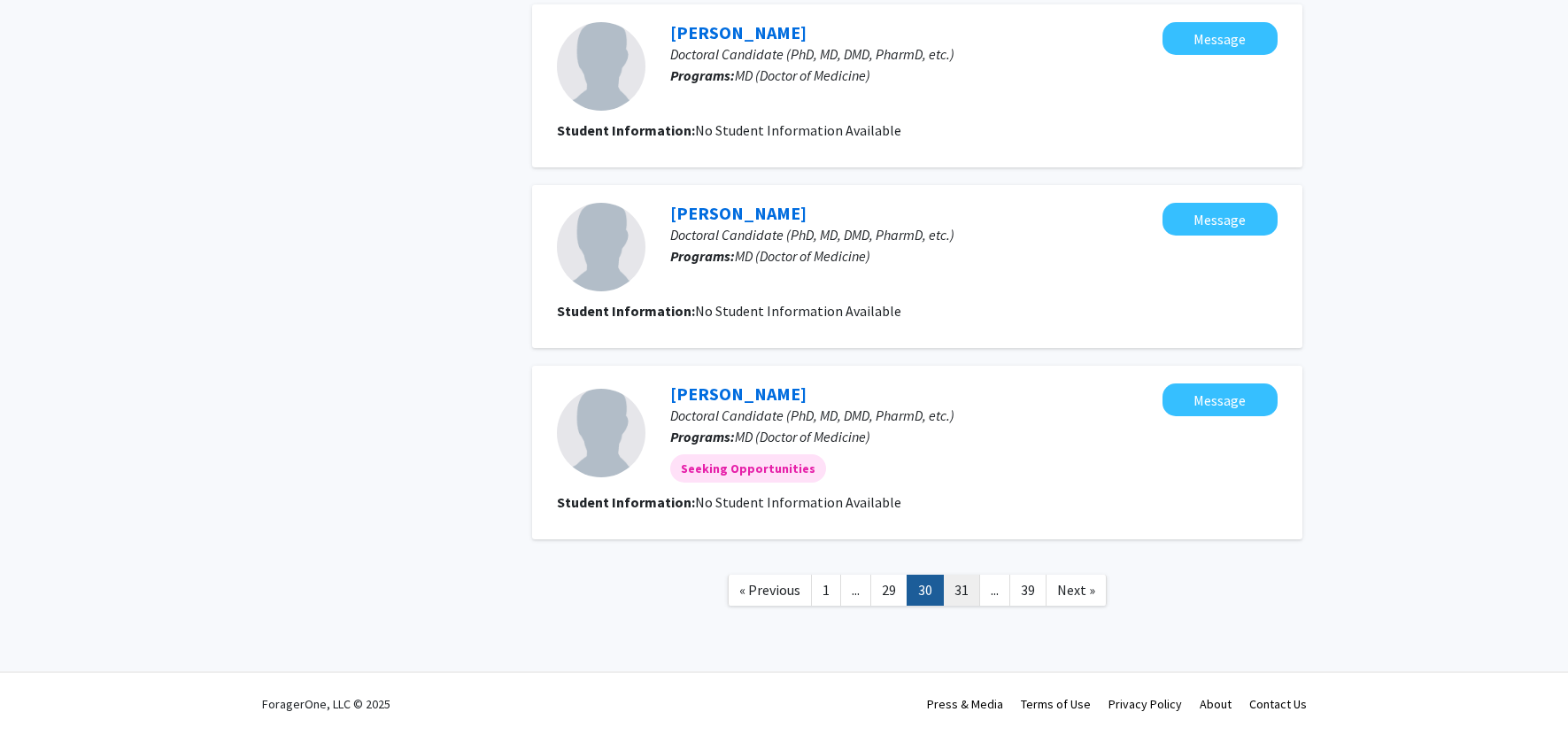
click at [837, 602] on link "31" at bounding box center [961, 590] width 37 height 31
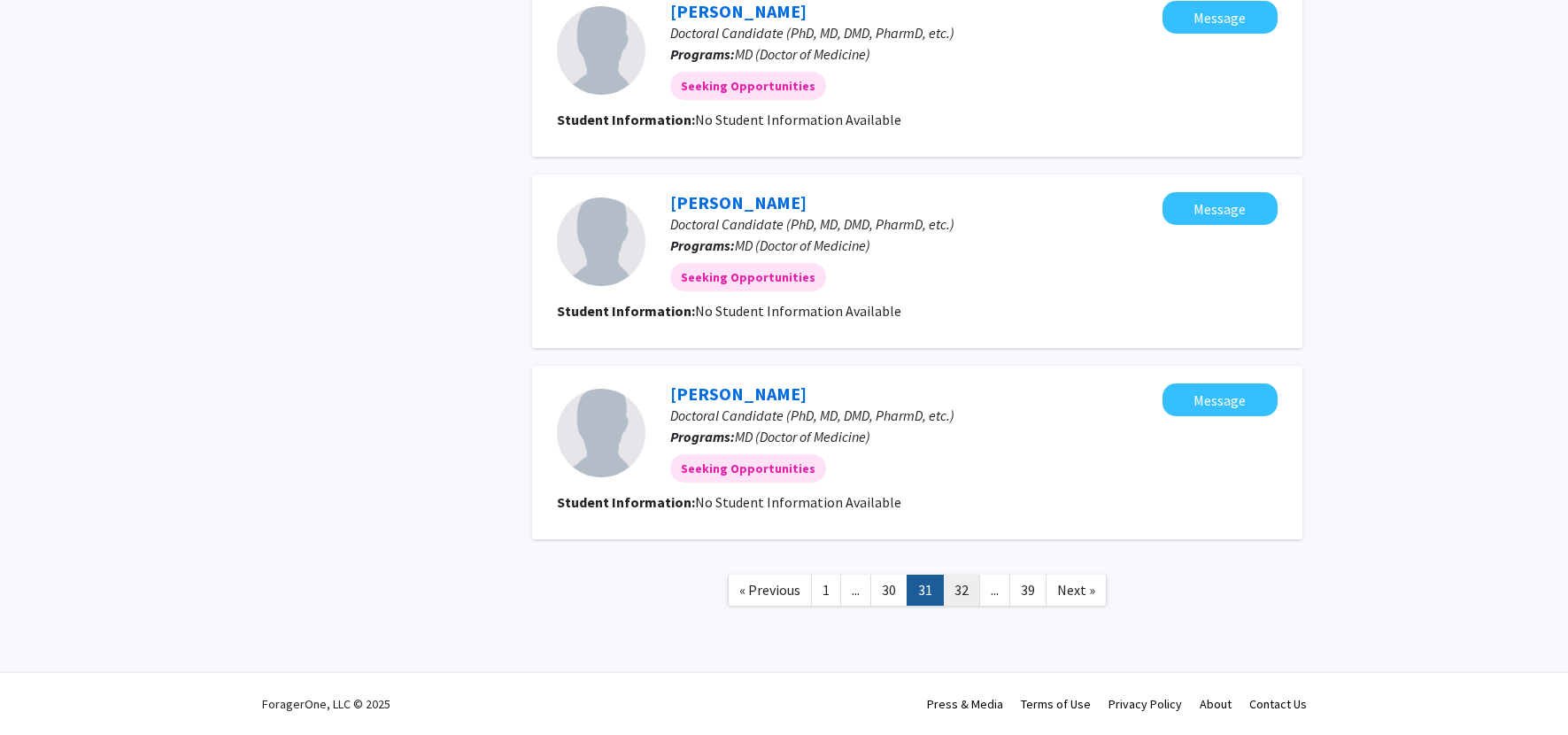
click at [837, 592] on link "32" at bounding box center [961, 590] width 37 height 31
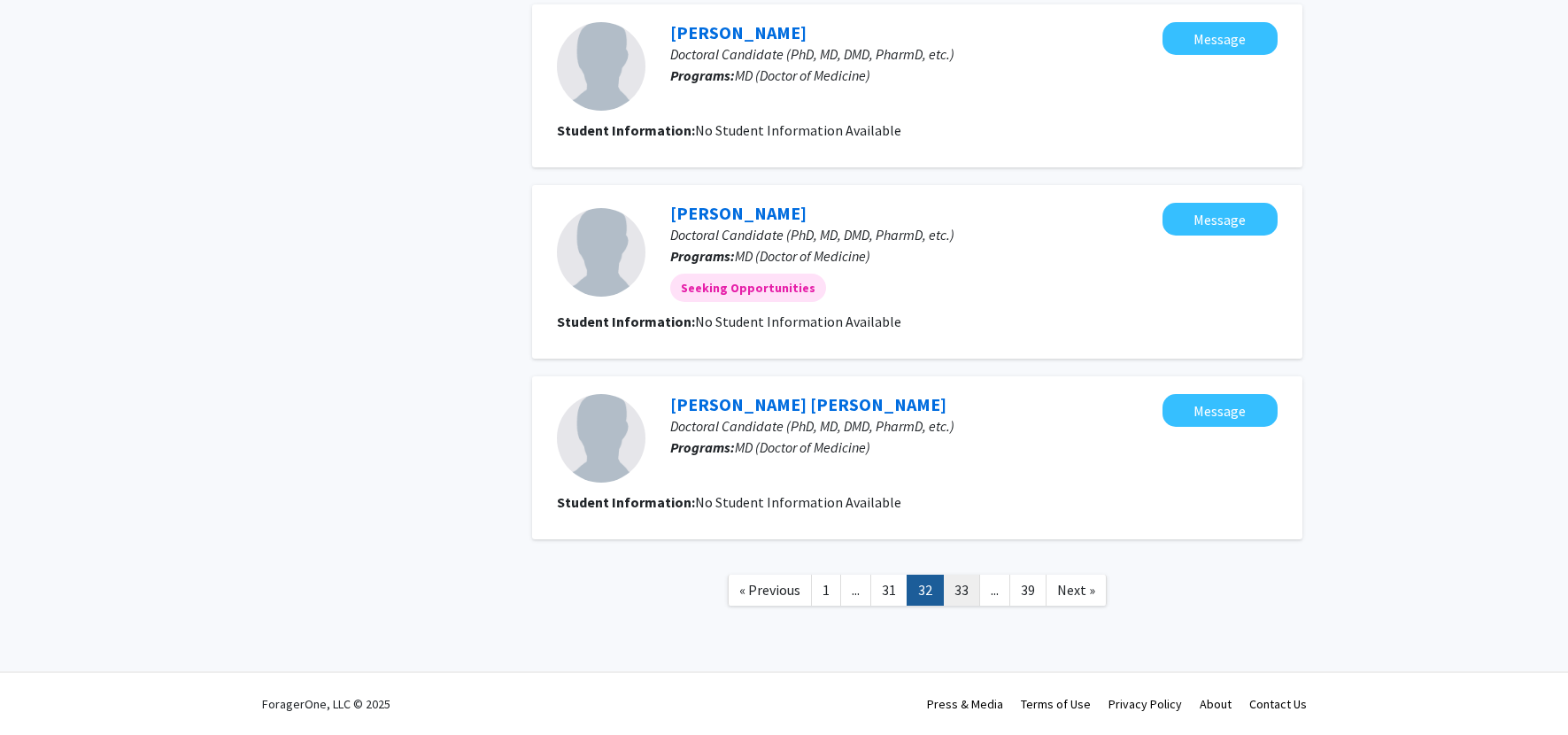
click at [837, 598] on link "33" at bounding box center [961, 590] width 37 height 31
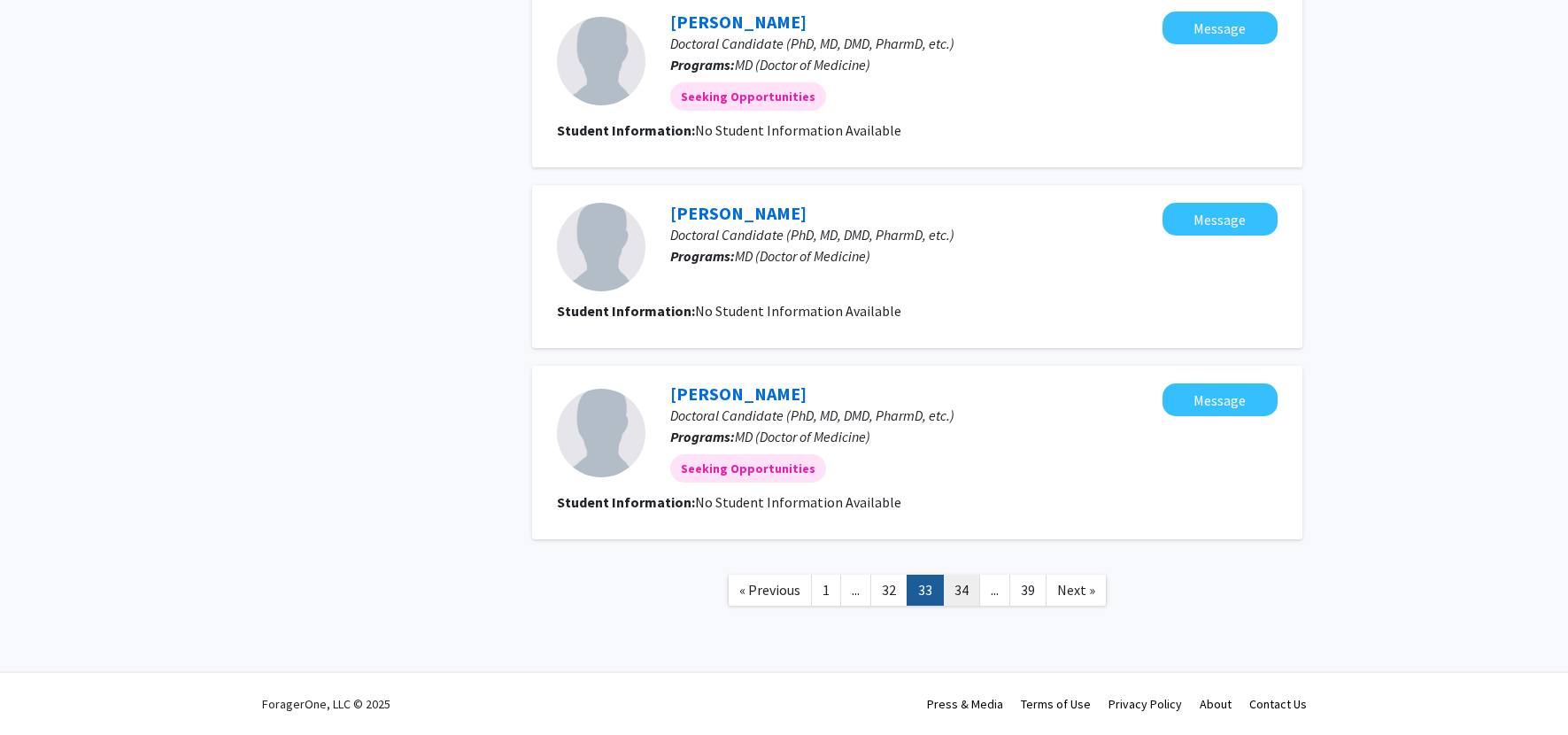
click at [837, 598] on link "34" at bounding box center [961, 590] width 37 height 31
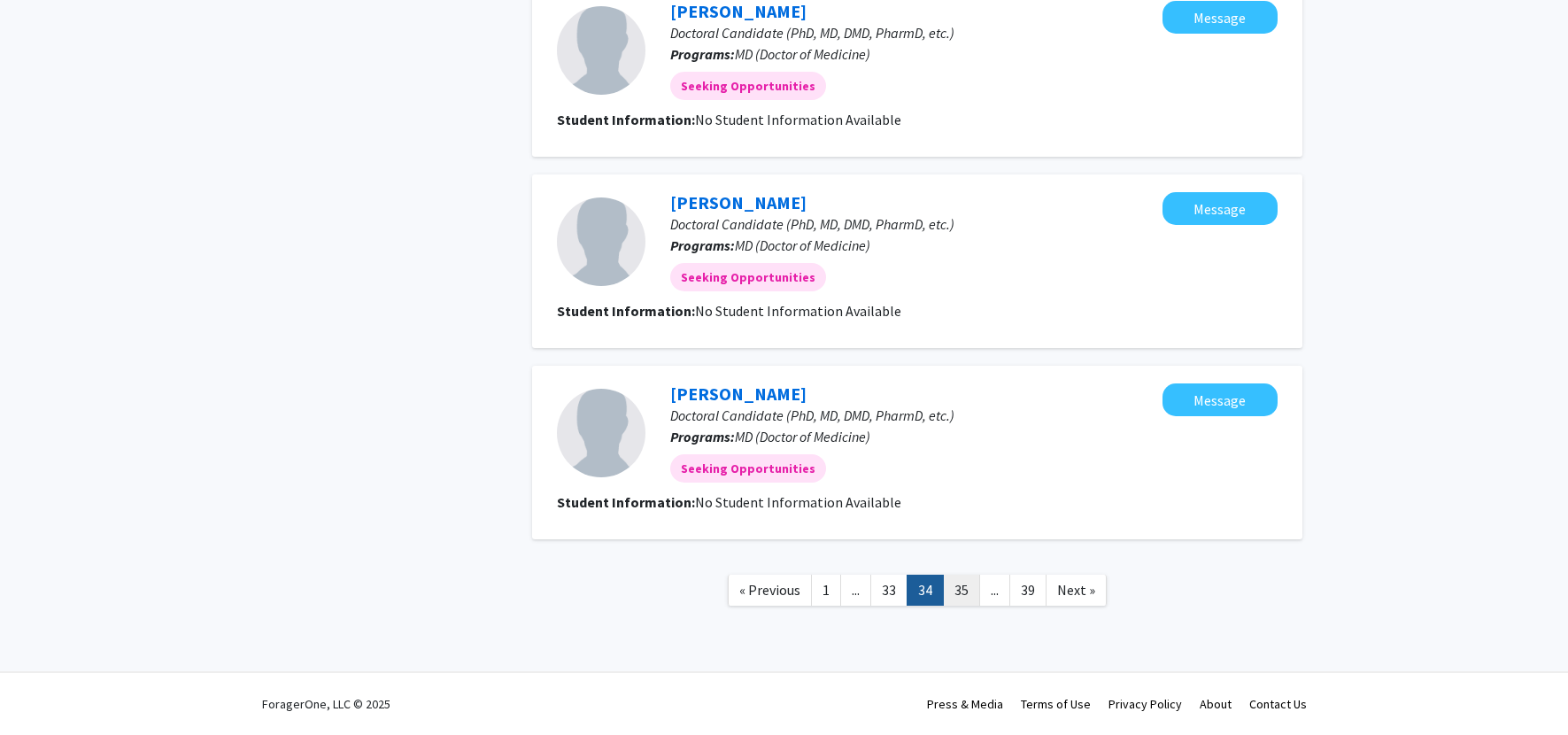
click at [837, 598] on link "35" at bounding box center [961, 590] width 37 height 31
click at [837, 601] on link "36" at bounding box center [961, 590] width 37 height 31
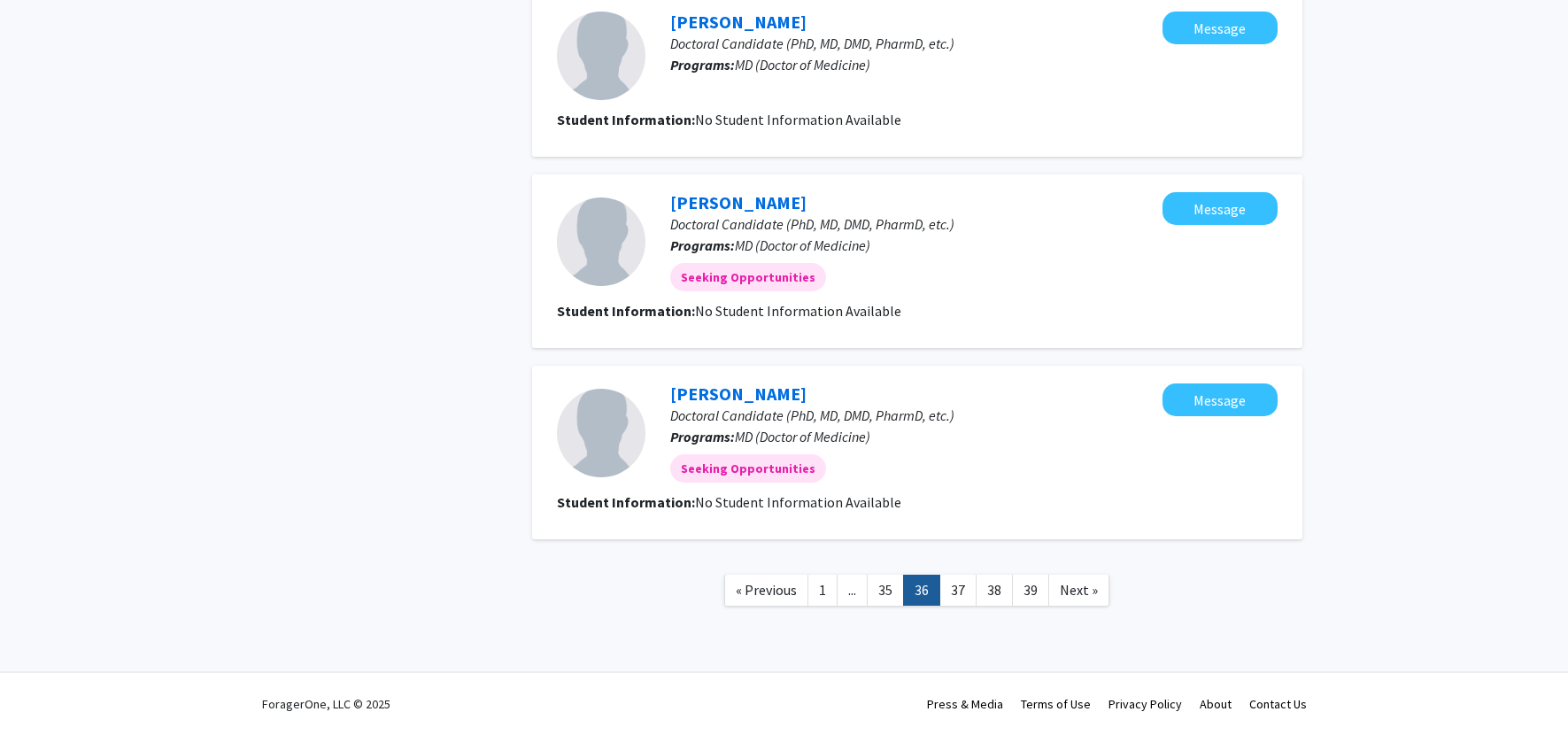
click at [837, 607] on nav "« Previous 1 ... 35 36 37 38 39 Next »" at bounding box center [918, 593] width 770 height 72
click at [837, 591] on link "37" at bounding box center [958, 590] width 37 height 31
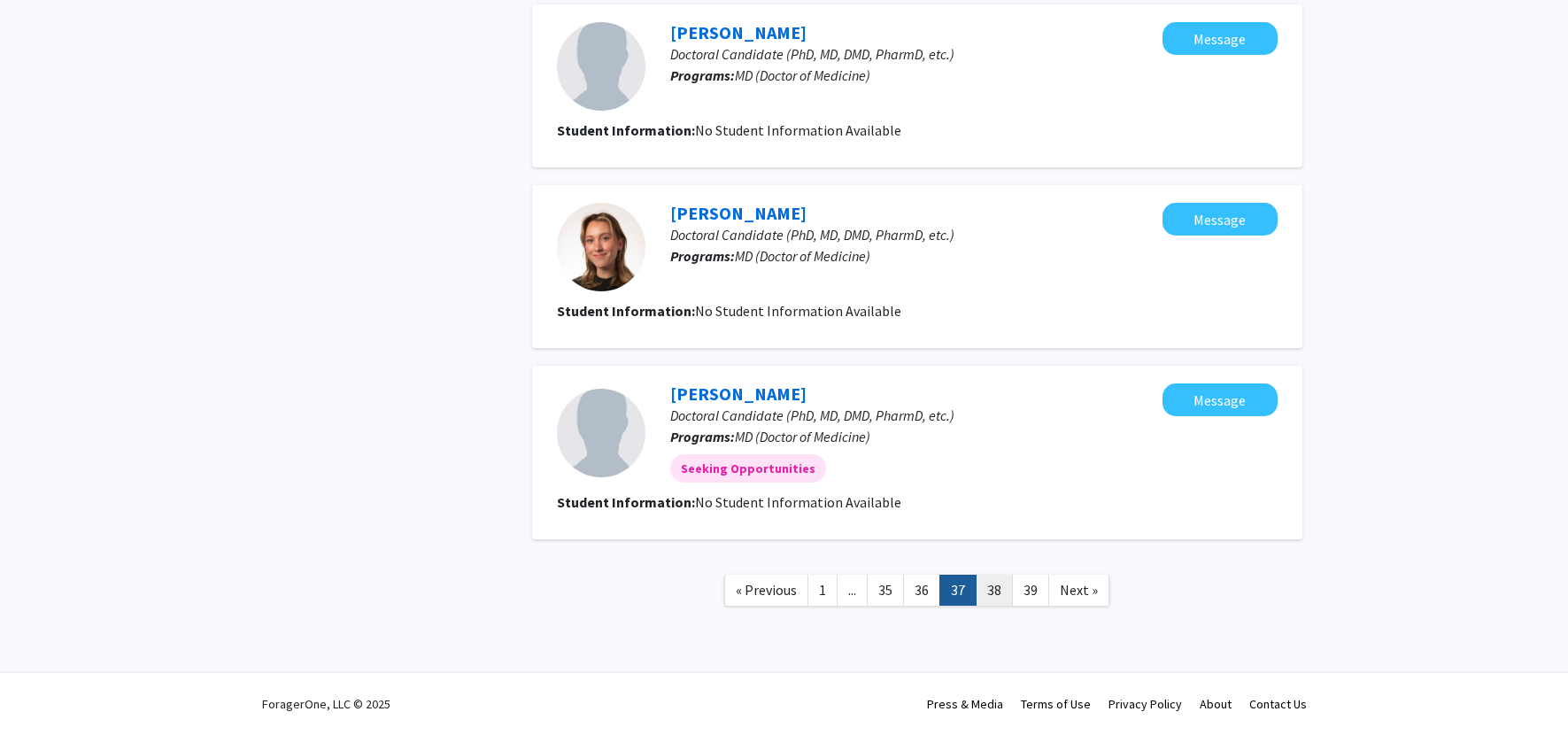
click at [837, 600] on link "38" at bounding box center [995, 590] width 37 height 31
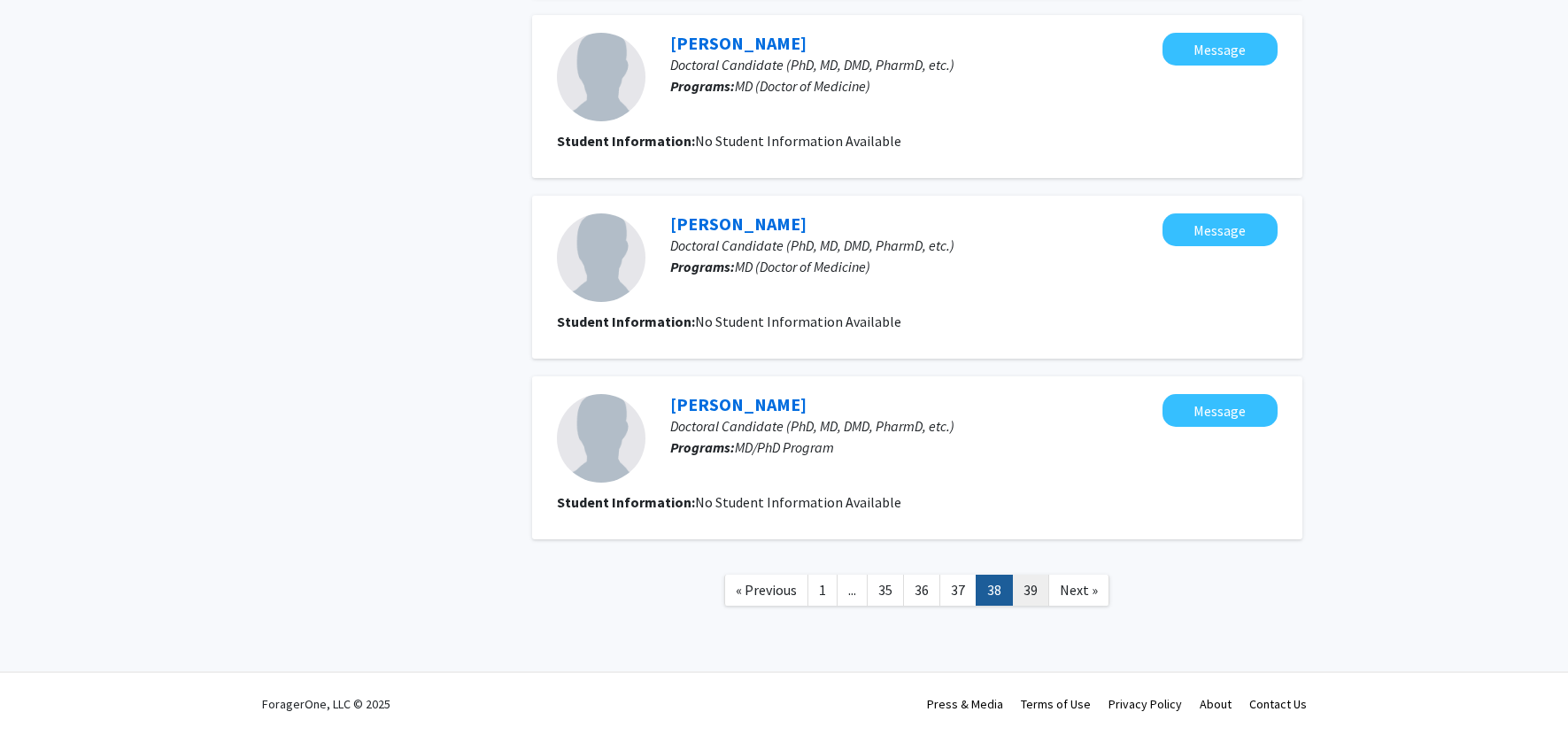
click at [837, 588] on link "39" at bounding box center [1031, 590] width 37 height 31
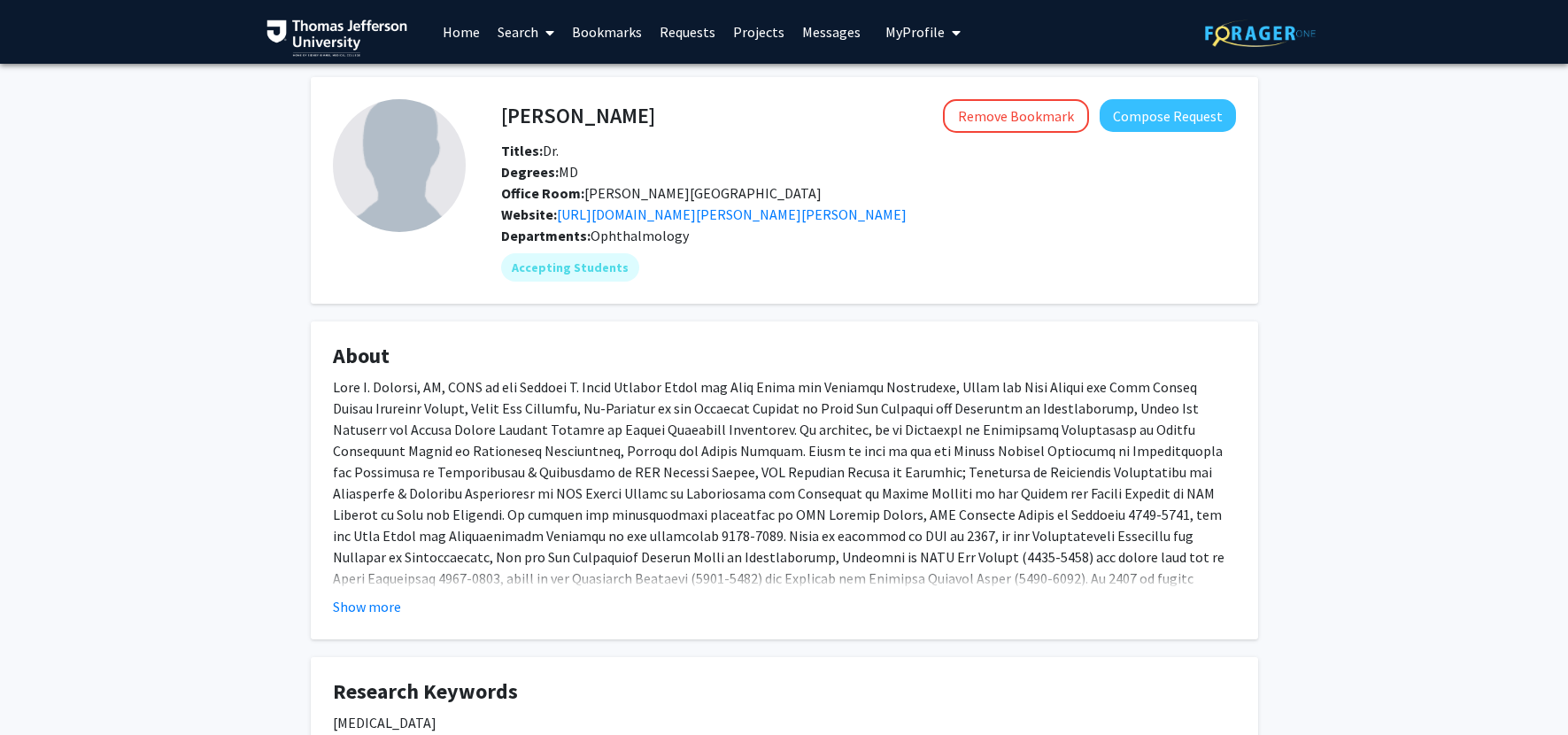
scroll to position [12, 0]
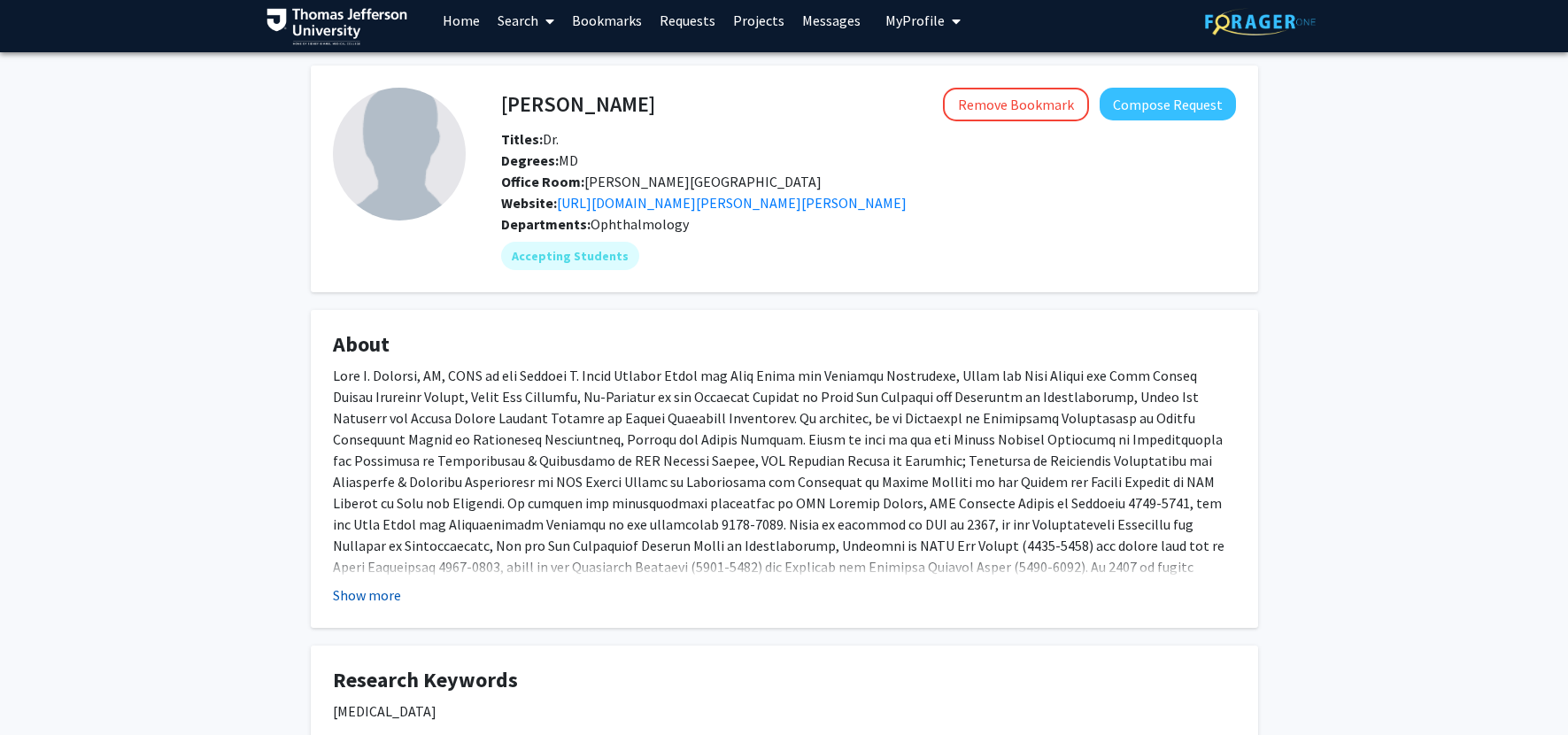
click at [351, 596] on button "Show more" at bounding box center [367, 595] width 68 height 21
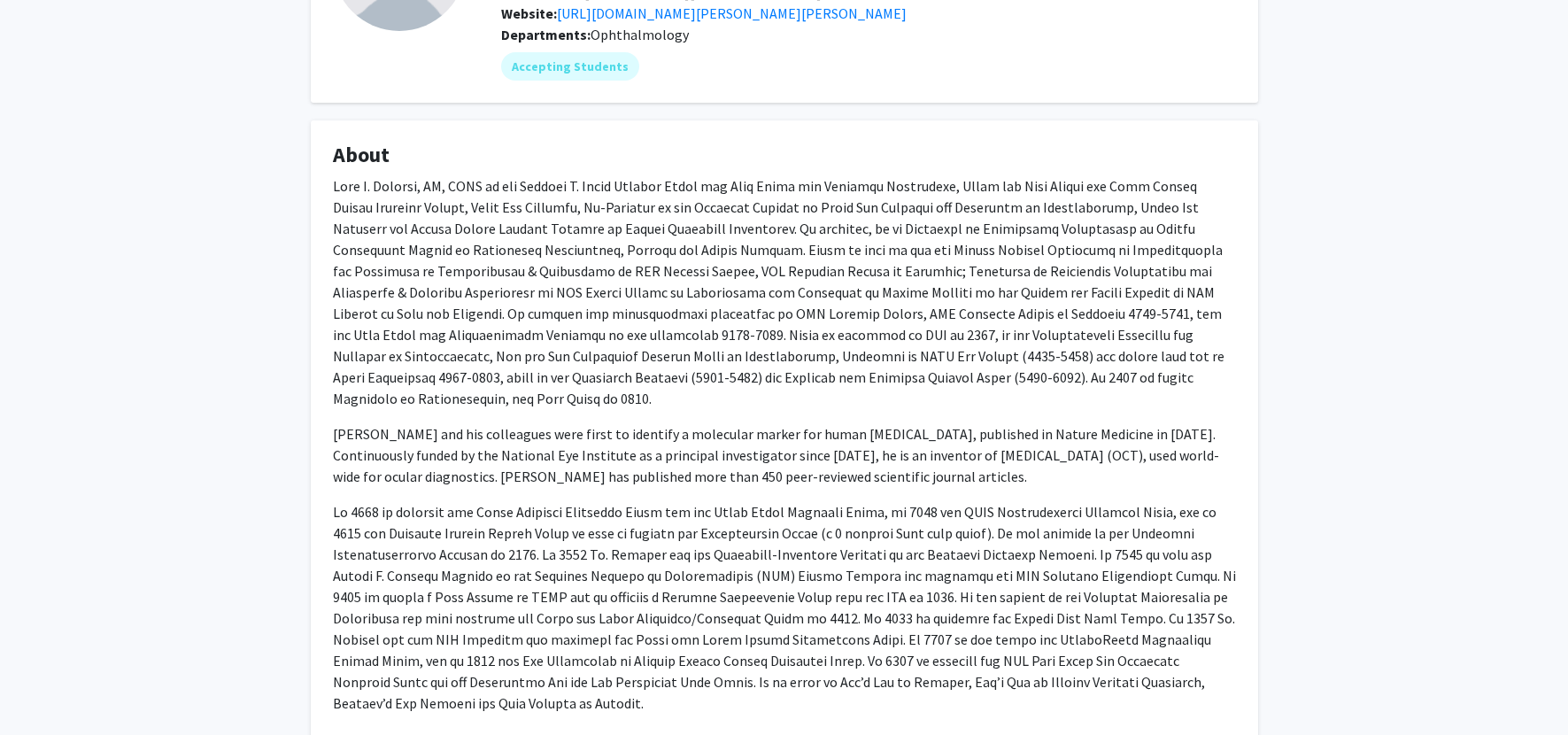
scroll to position [292, 0]
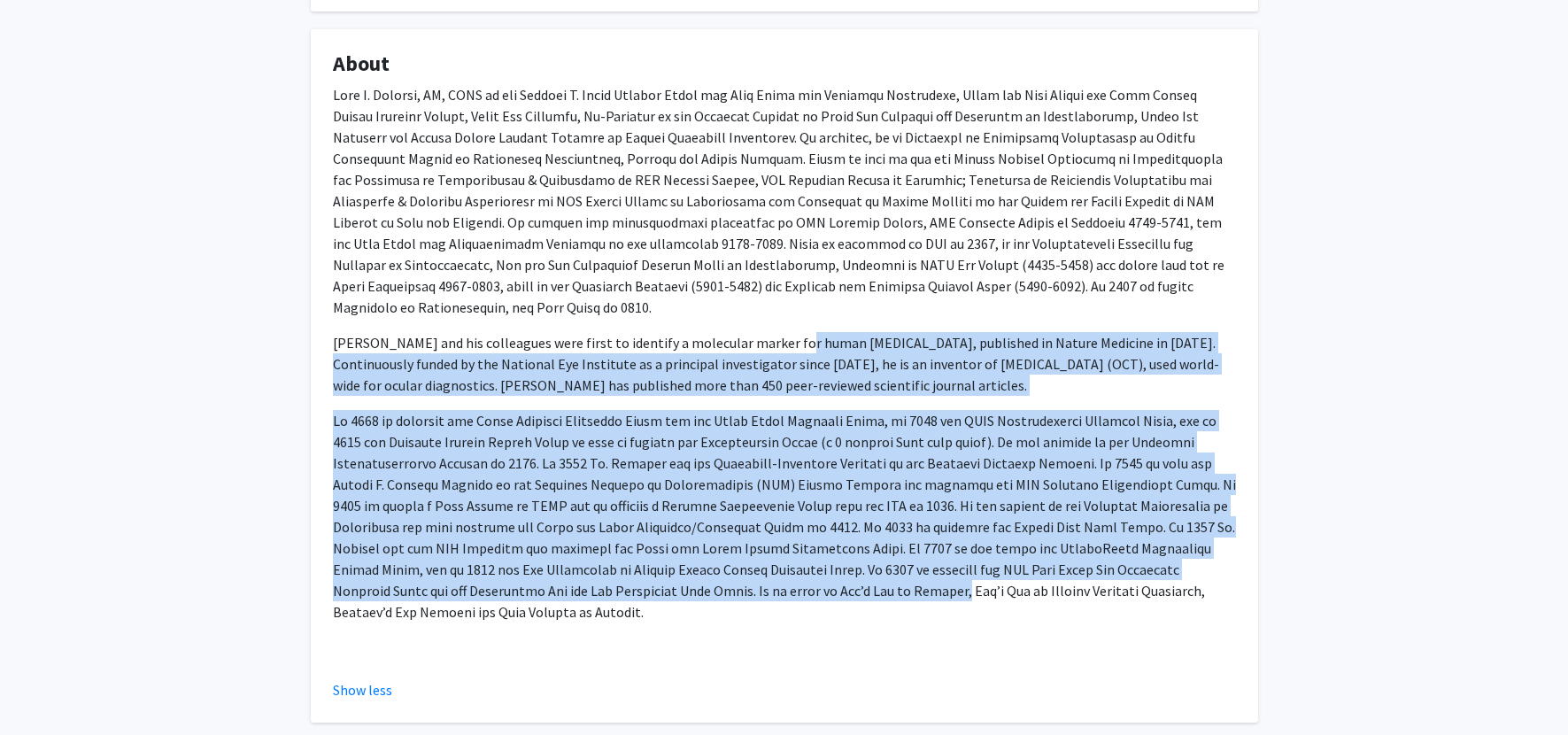
drag, startPoint x: 780, startPoint y: 319, endPoint x: 842, endPoint y: 577, distance: 265.3
click at [842, 577] on div "Dr. Schuman and his colleagues were first to identify a molecular marker for hu…" at bounding box center [784, 370] width 903 height 573
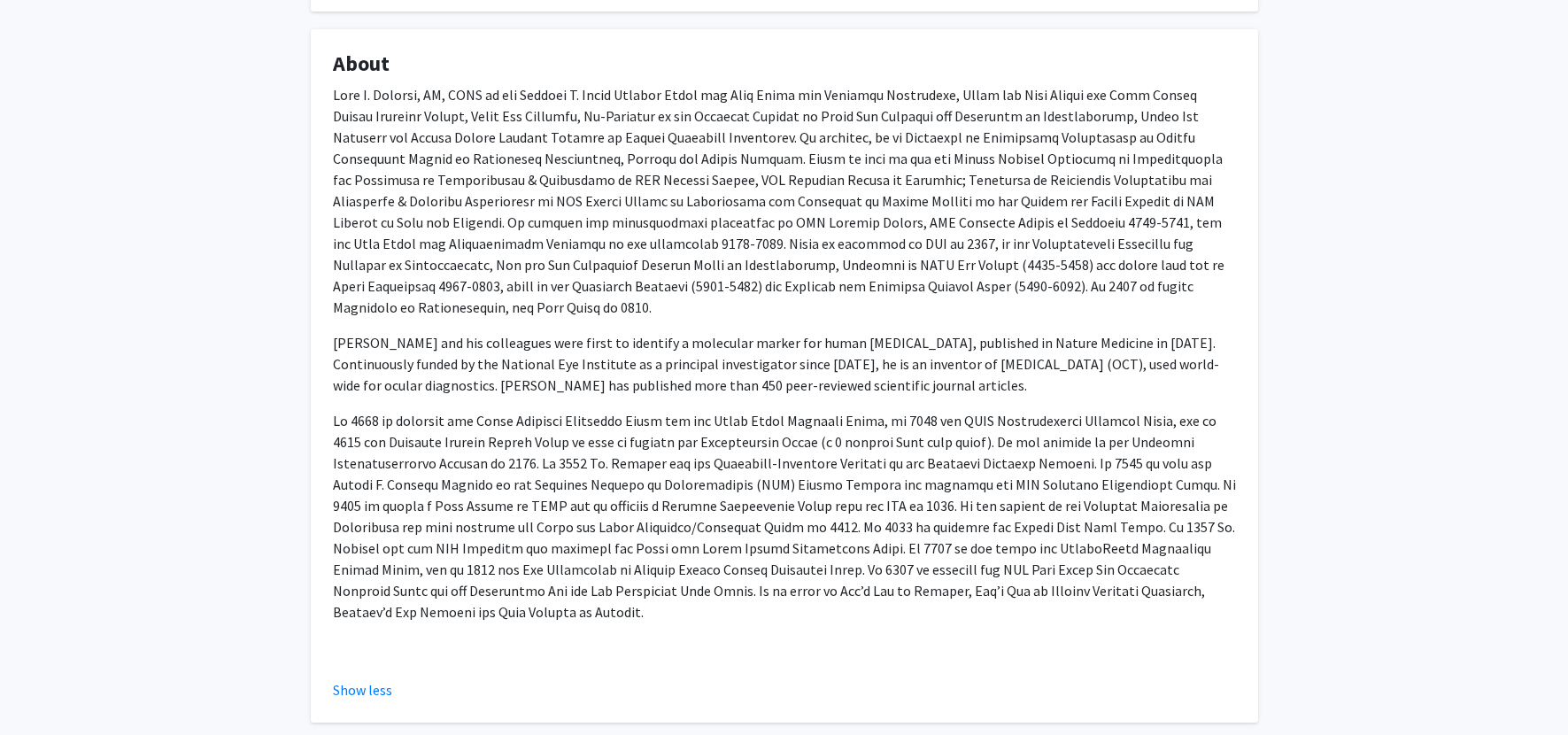
click at [840, 579] on p at bounding box center [784, 516] width 903 height 213
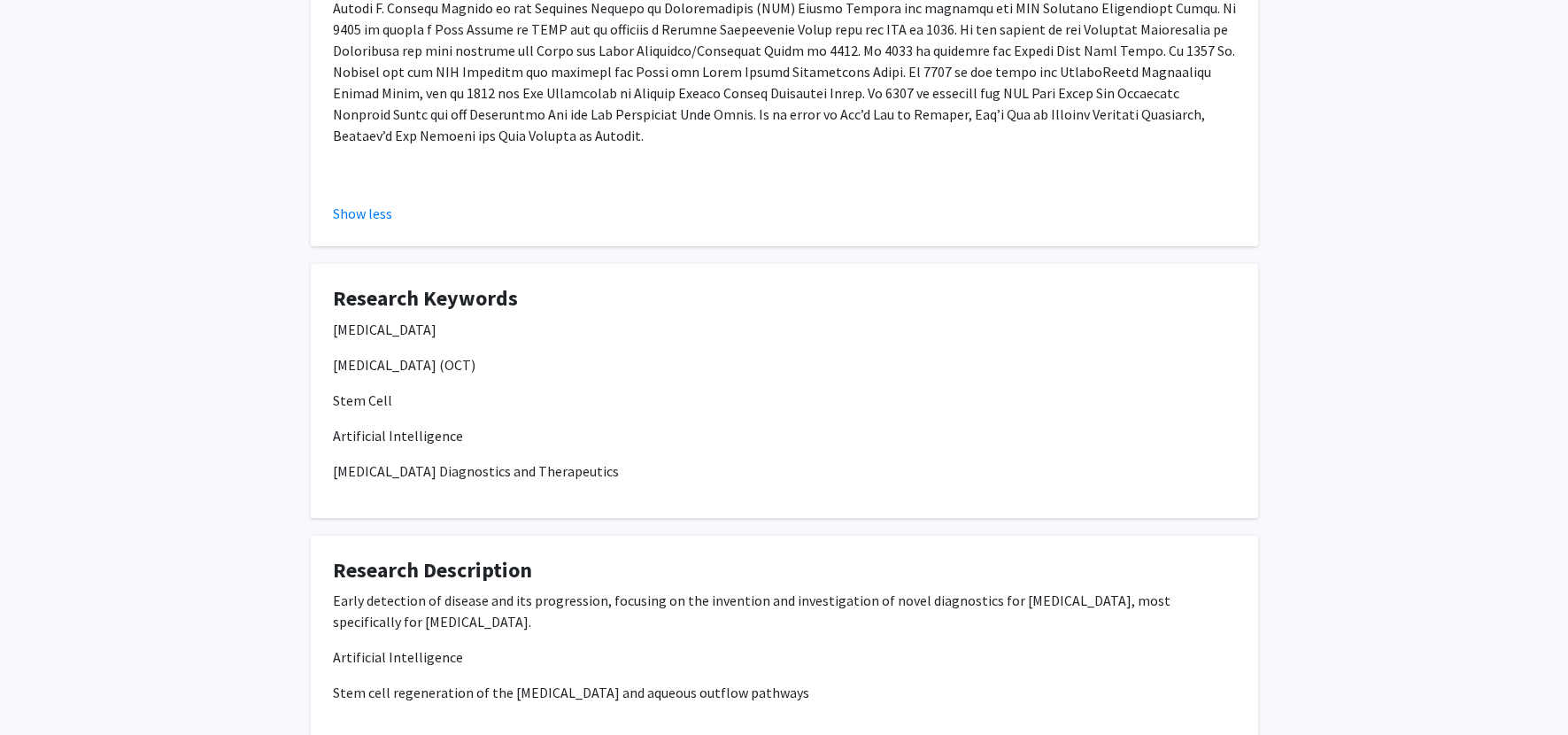
scroll to position [860, 0]
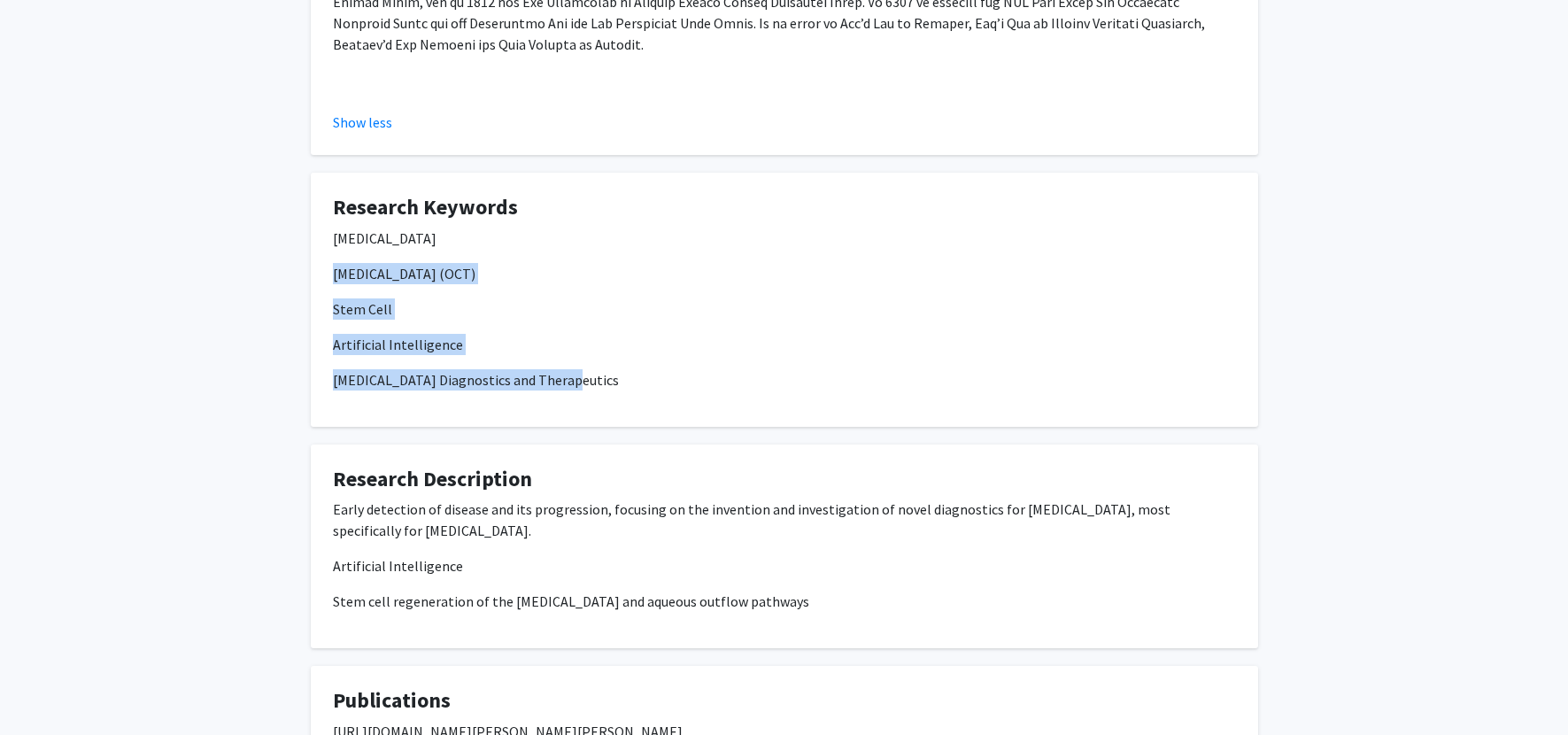
drag, startPoint x: 315, startPoint y: 261, endPoint x: 486, endPoint y: 371, distance: 203.3
click at [486, 371] on fg-card "Research Keywords Glaucoma Optical Coherence Tomography (OCT) Stem Cell Artific…" at bounding box center [785, 299] width 948 height 254
click at [486, 371] on div "Glaucoma Optical Coherence Tomography (OCT) Stem Cell Artificial Intelligence G…" at bounding box center [784, 316] width 903 height 177
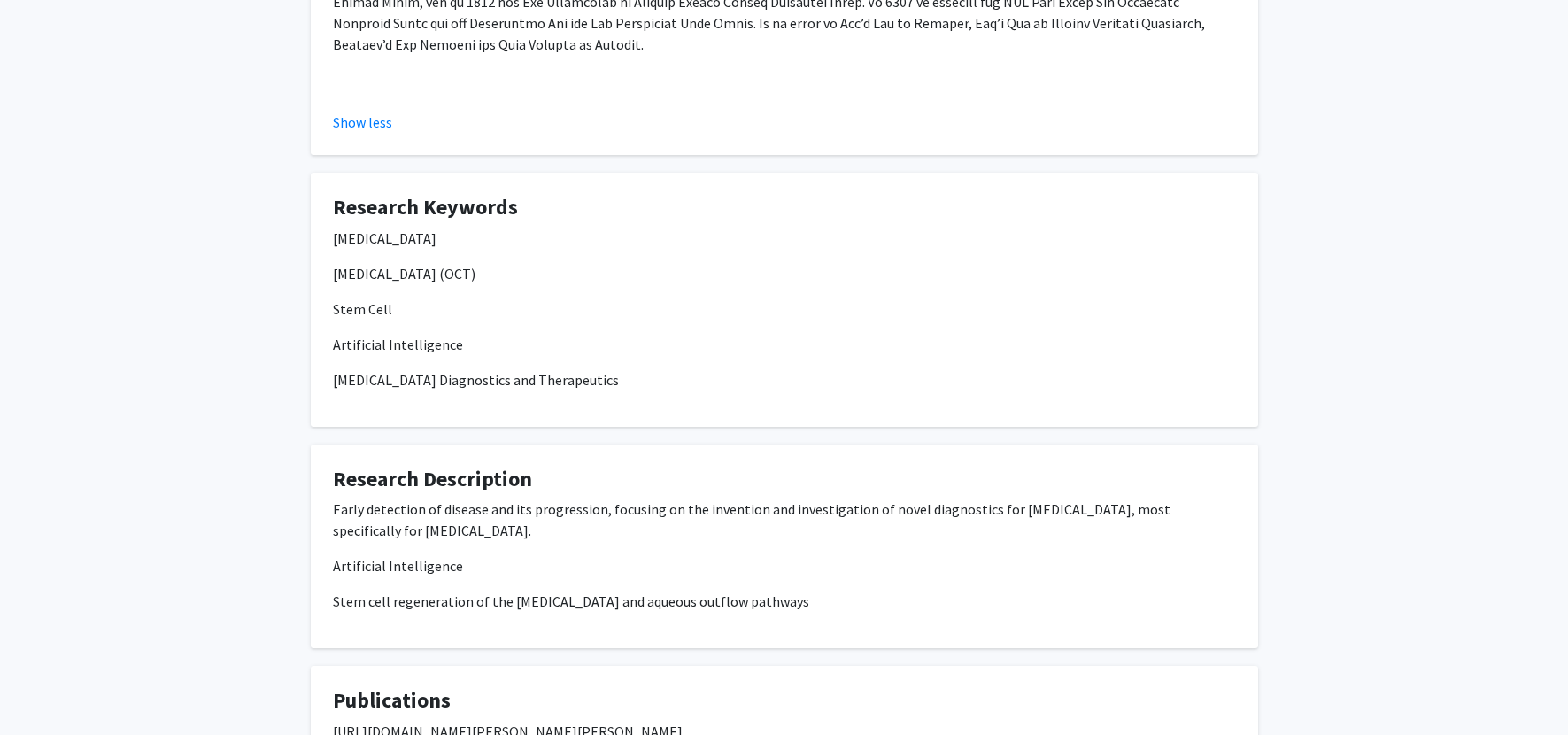
scroll to position [910, 0]
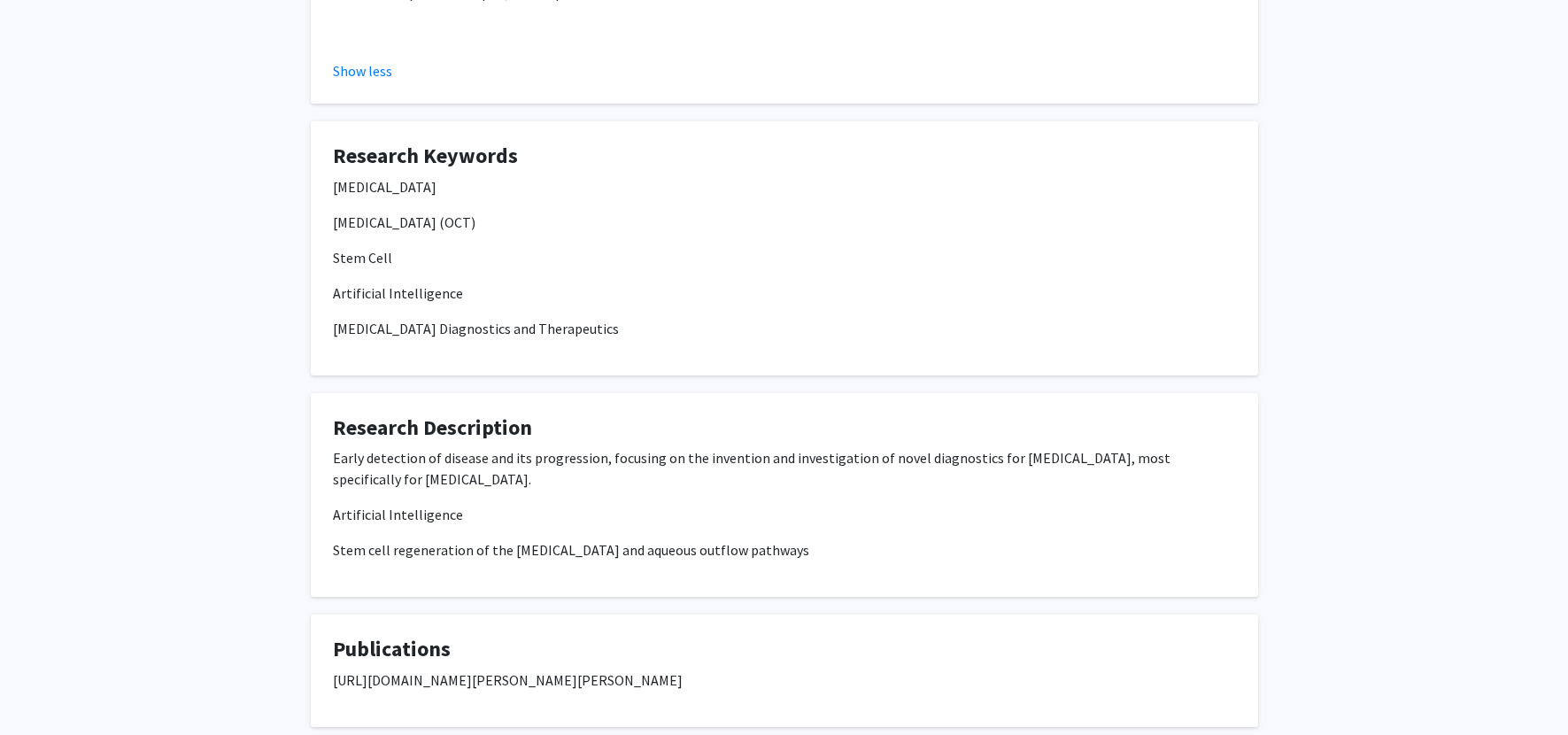
click at [458, 447] on p "Early detection of disease and its progression, focusing on the invention and i…" at bounding box center [784, 469] width 903 height 43
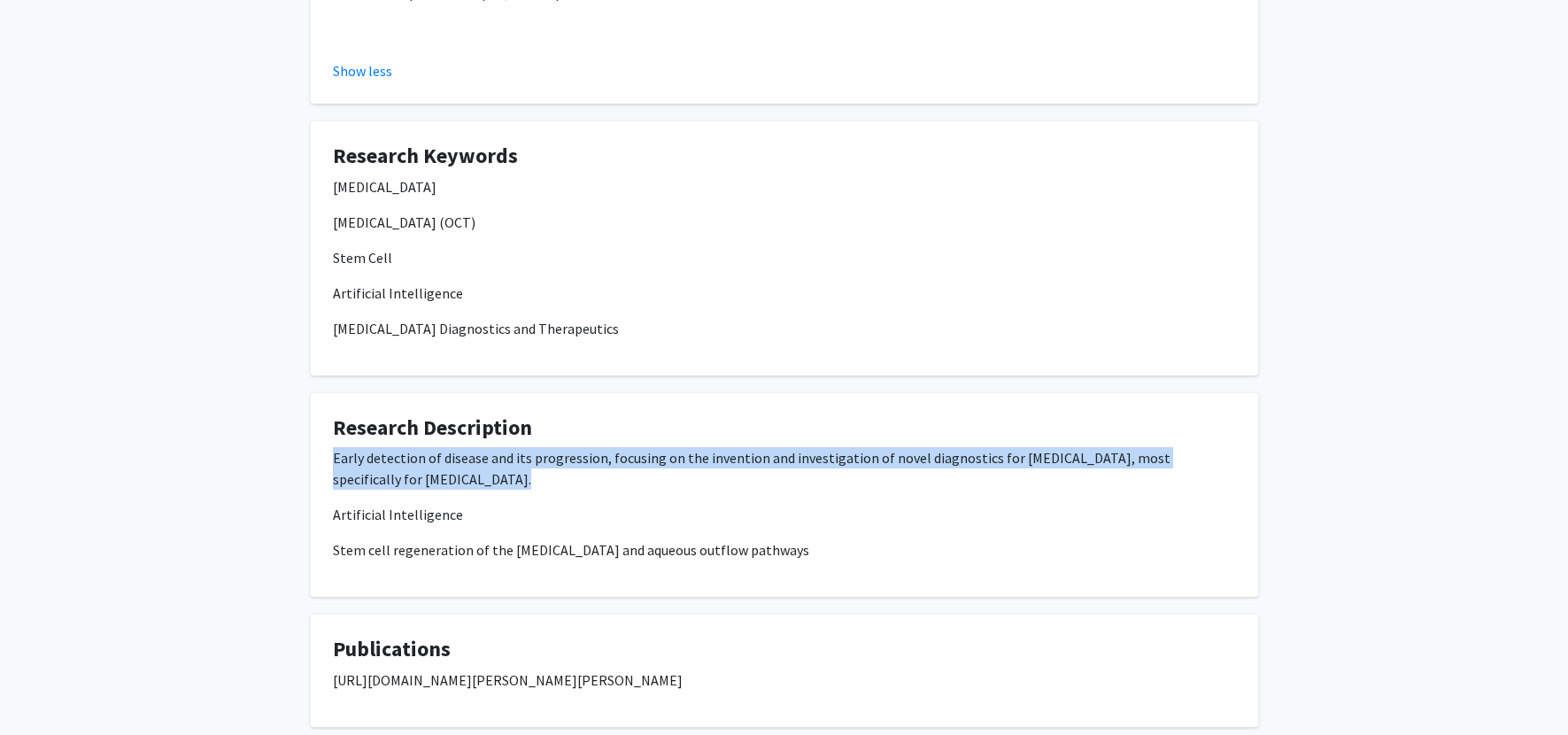
click at [458, 447] on p "Early detection of disease and its progression, focusing on the invention and i…" at bounding box center [784, 469] width 903 height 43
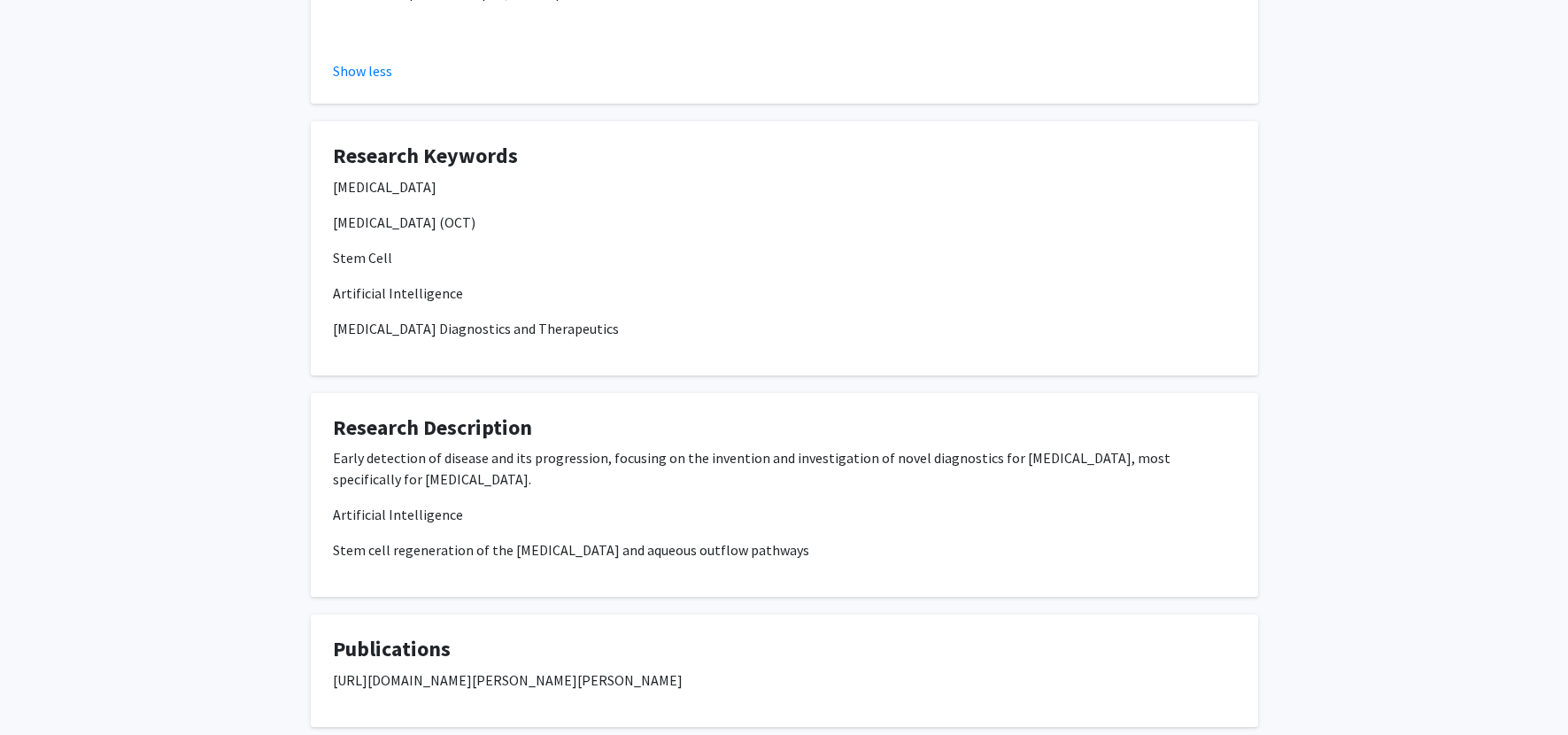
click at [457, 447] on p "Early detection of disease and its progression, focusing on the invention and i…" at bounding box center [784, 469] width 903 height 43
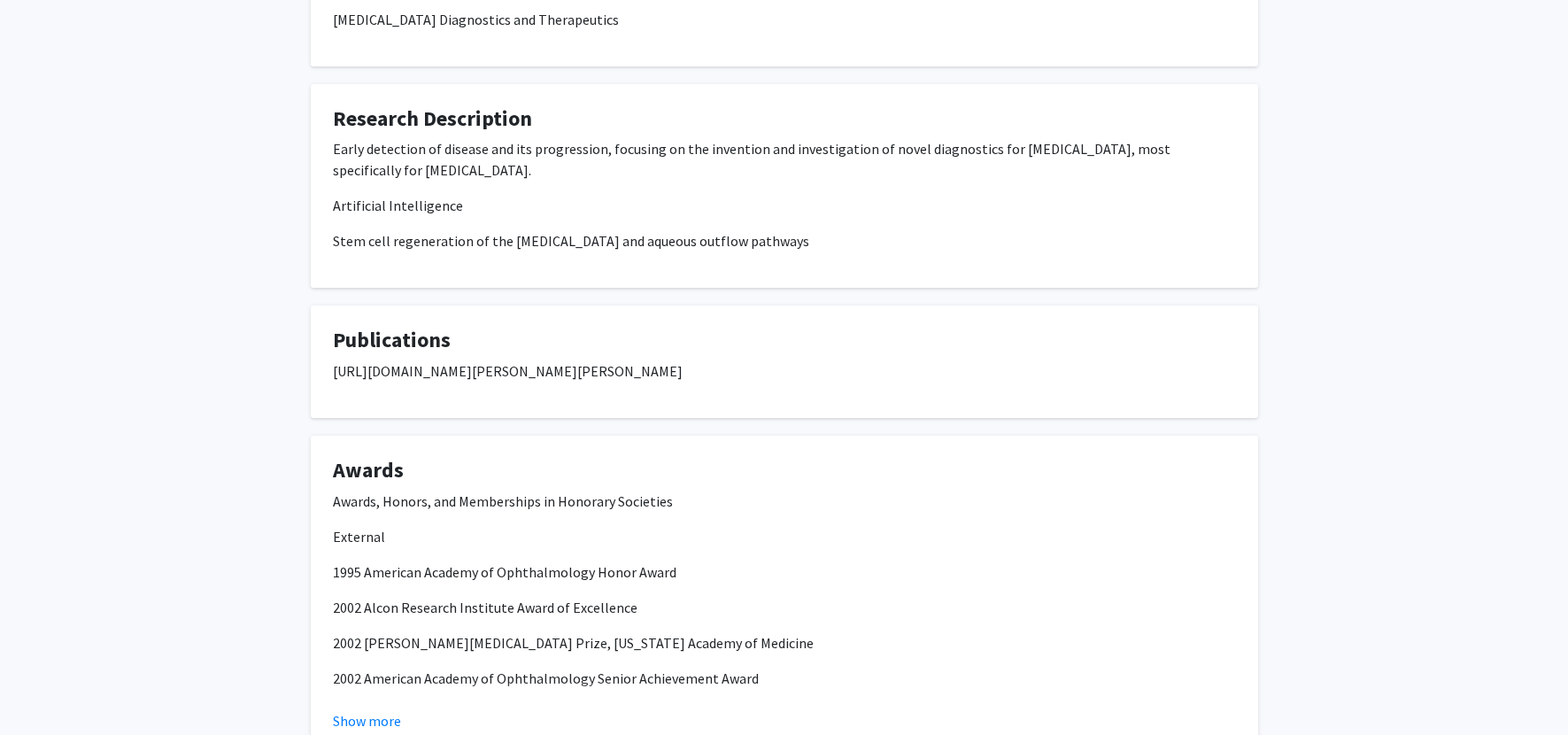
scroll to position [1402, 0]
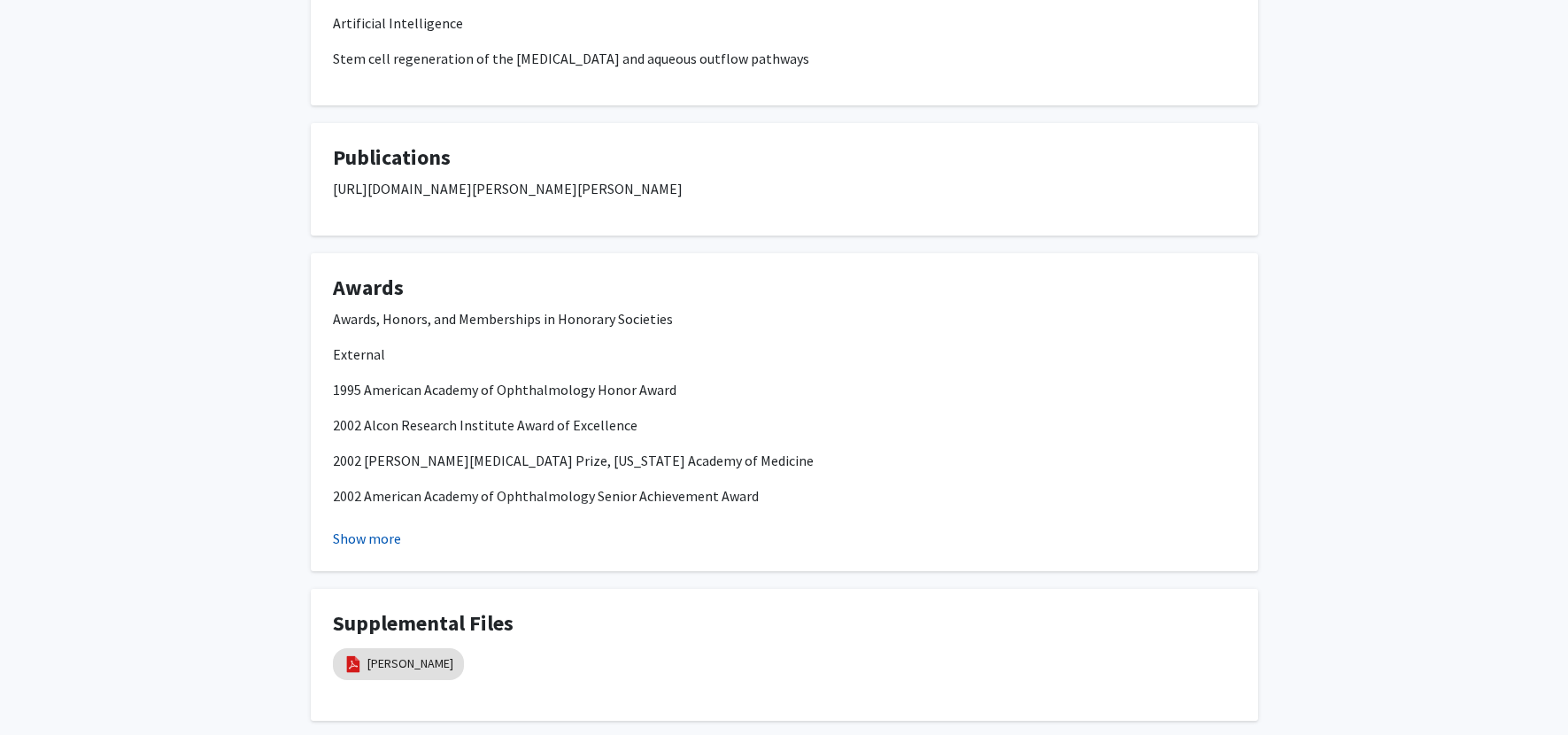
click at [372, 527] on button "Show more" at bounding box center [367, 538] width 68 height 21
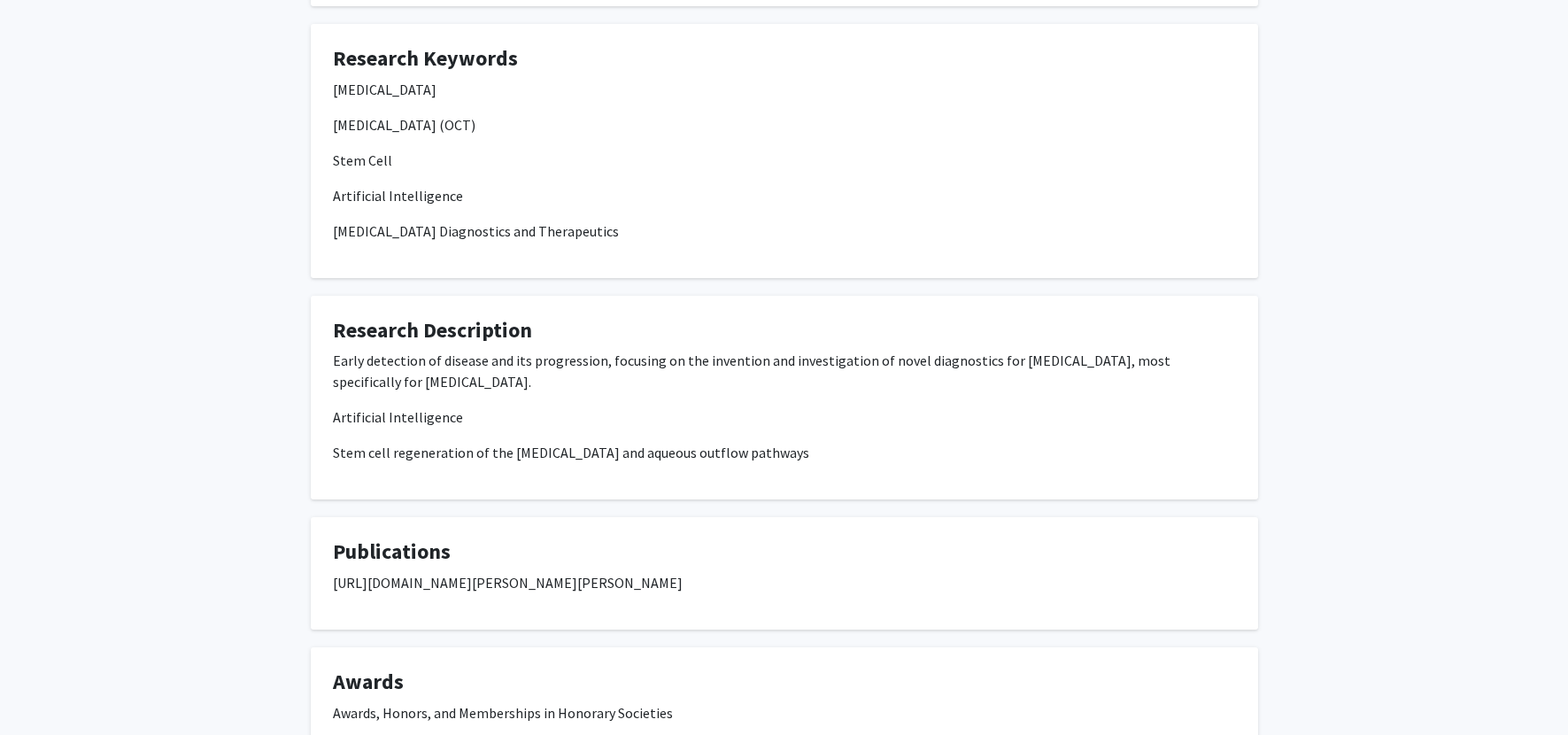
scroll to position [521, 0]
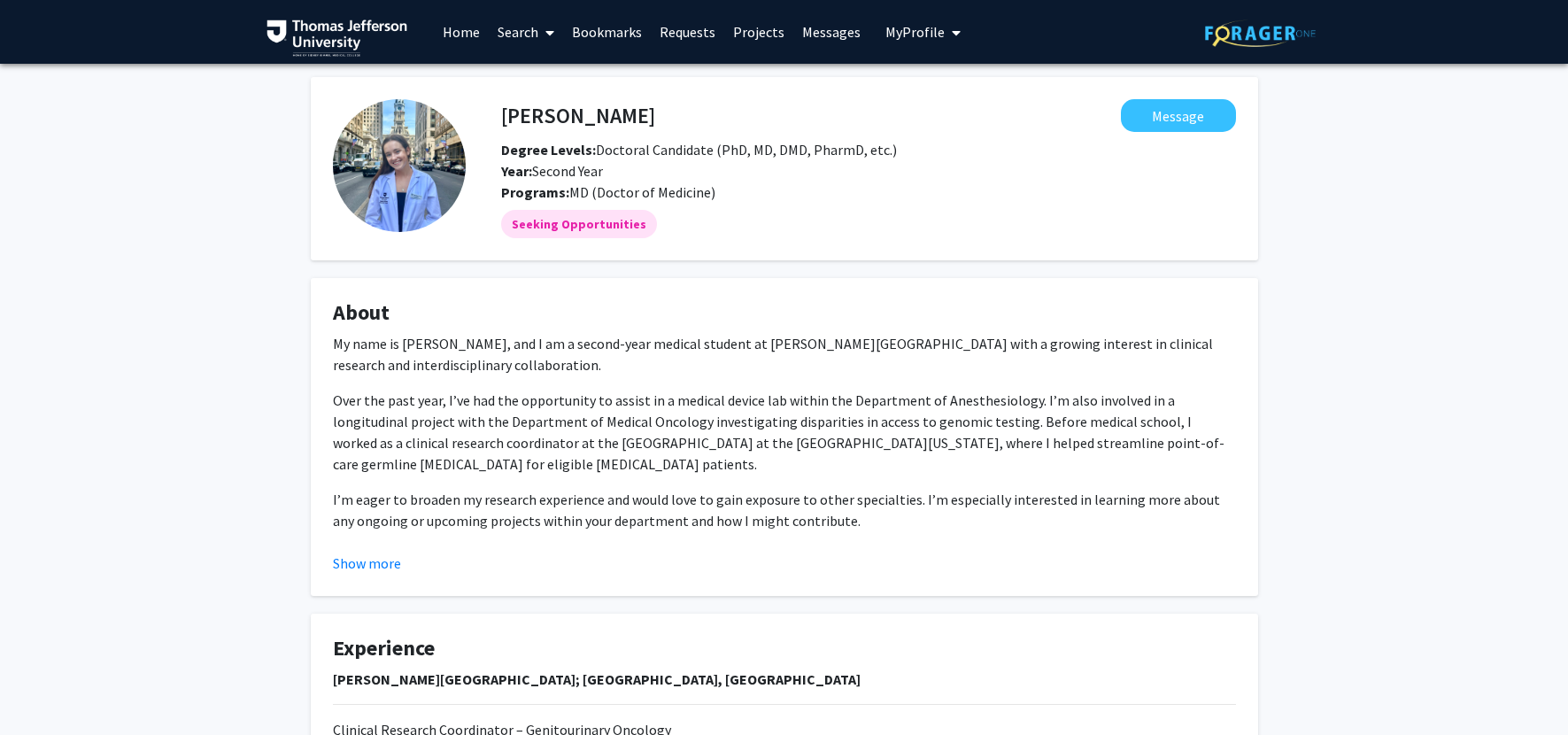
scroll to position [12, 0]
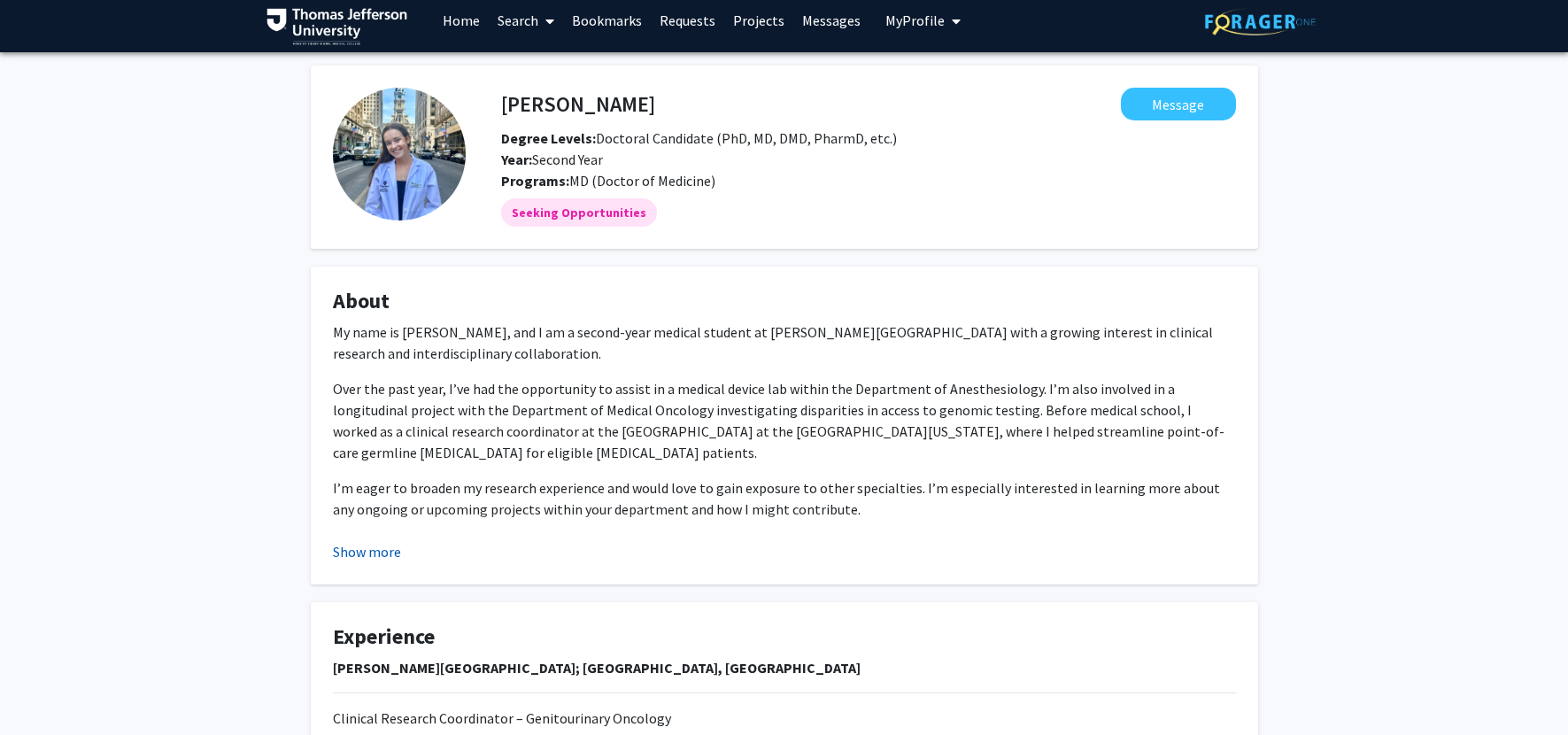
click at [351, 544] on button "Show more" at bounding box center [367, 552] width 68 height 21
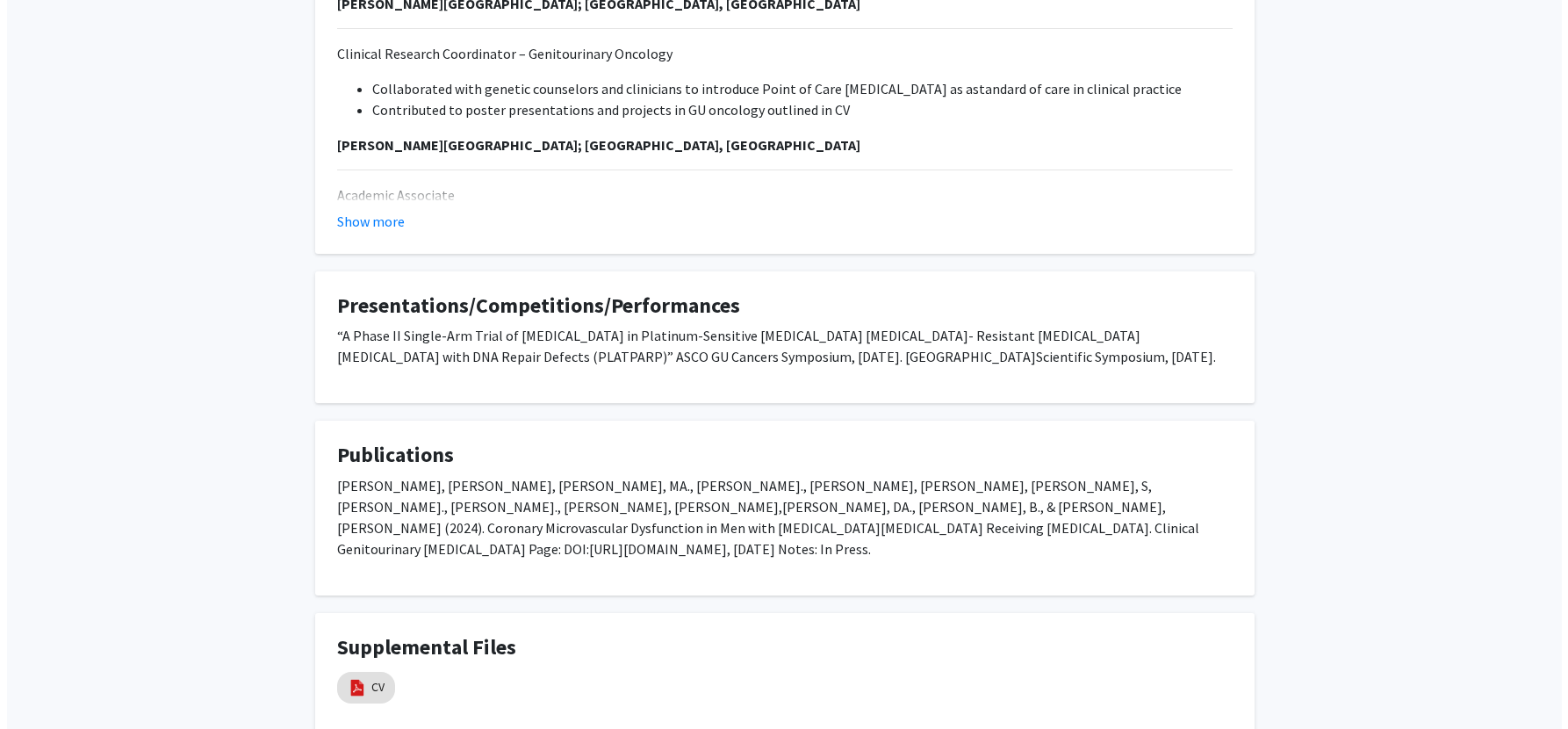
scroll to position [739, 0]
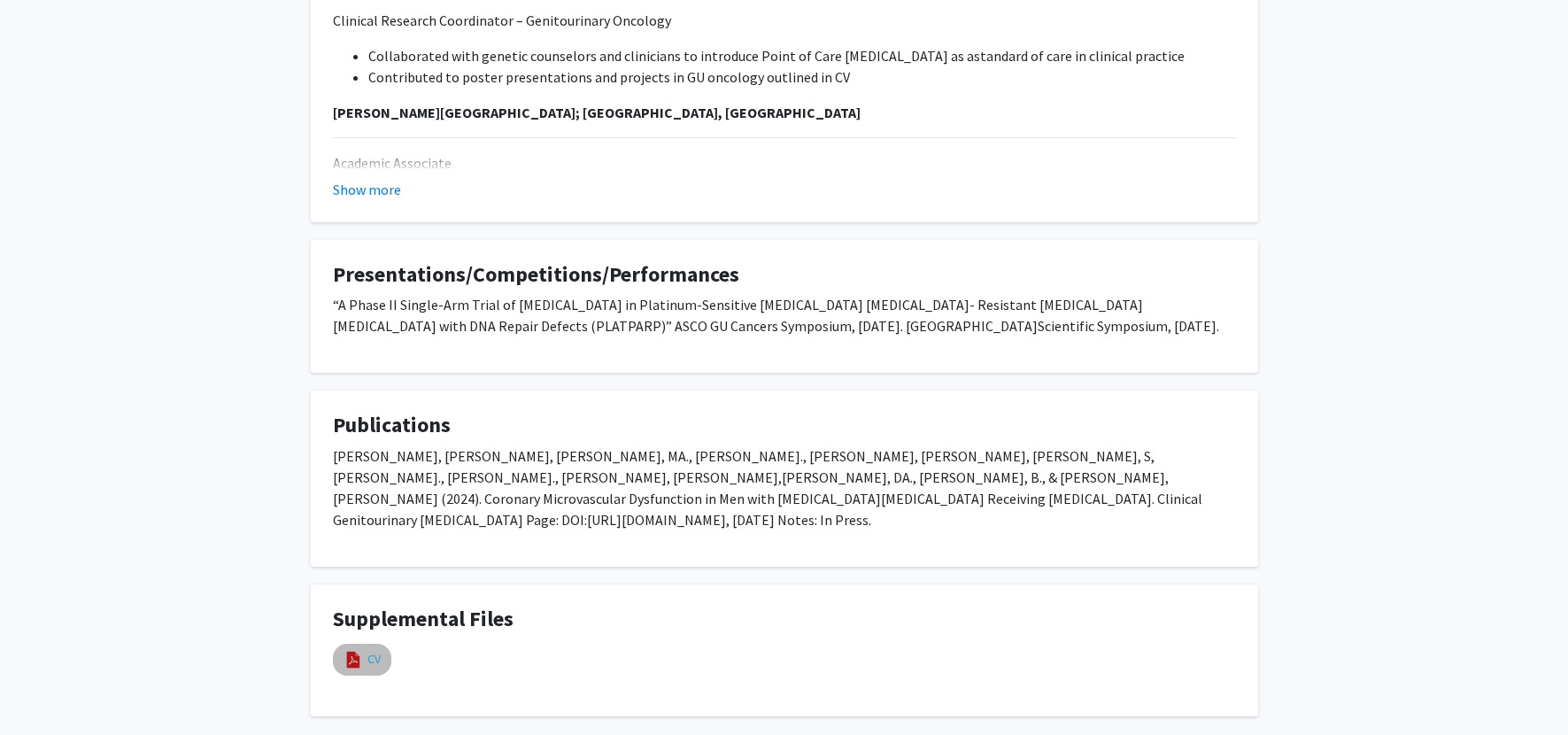
click at [379, 649] on link "CV" at bounding box center [374, 658] width 14 height 19
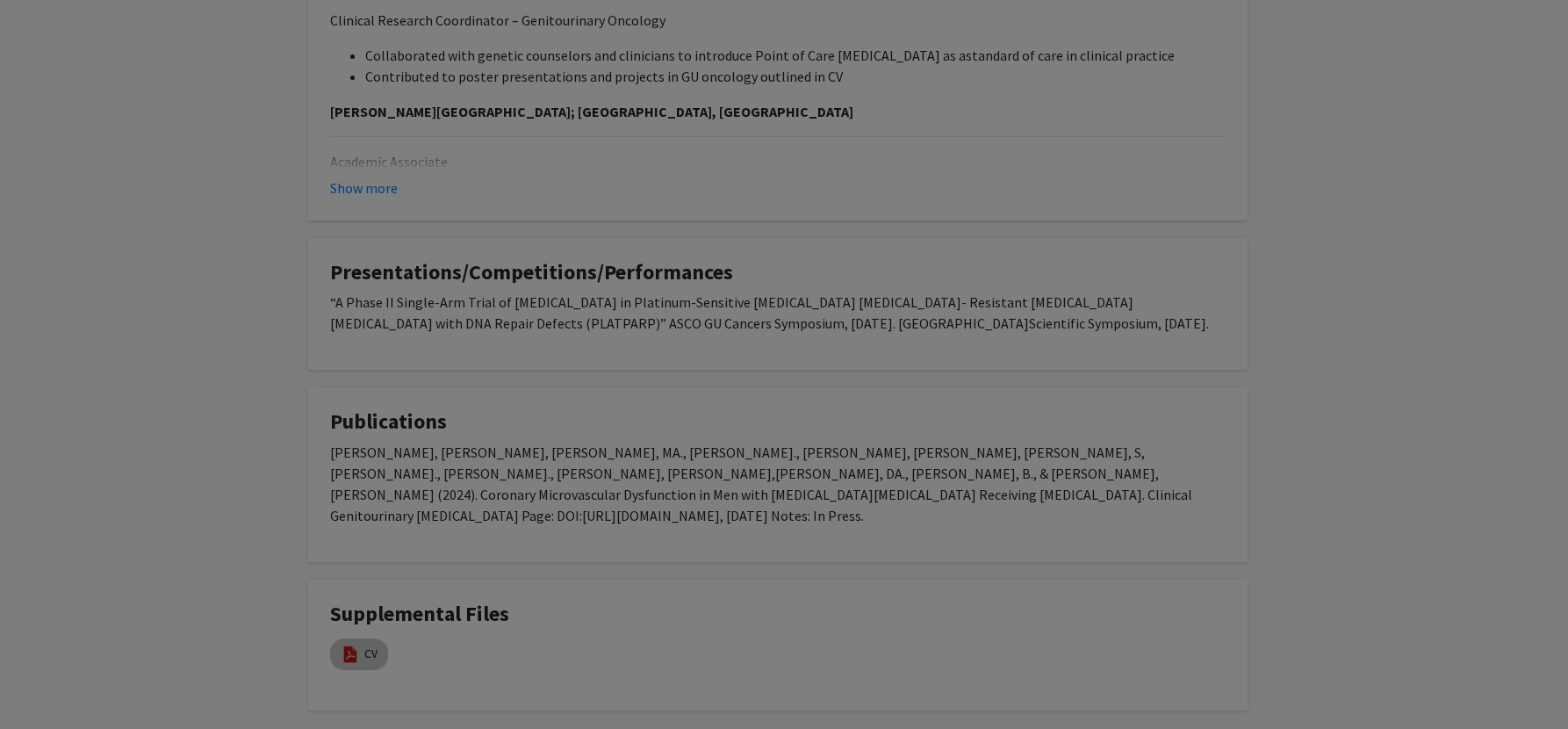
select select "custom"
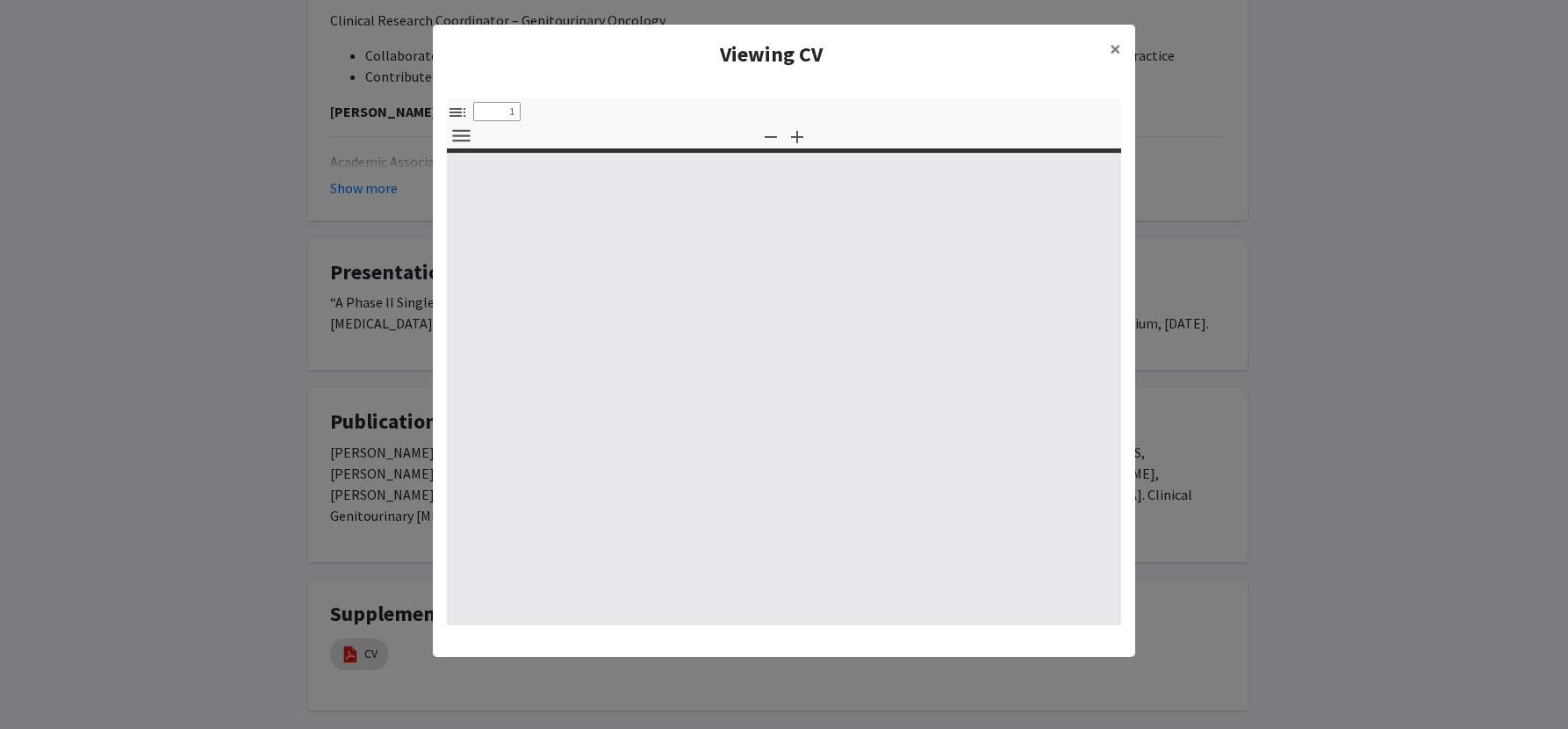
type input "0"
select select "custom"
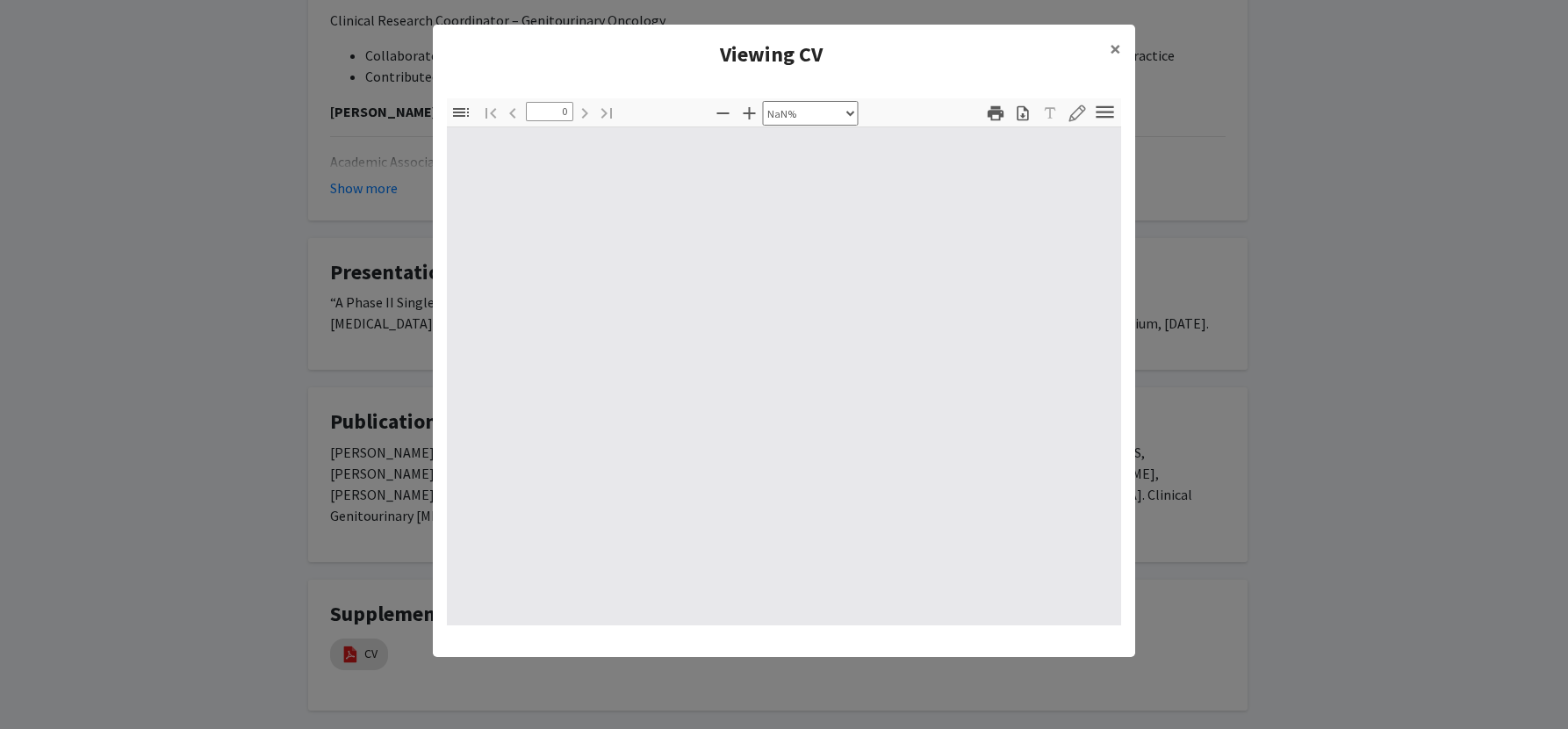
type input "1"
select select "auto"
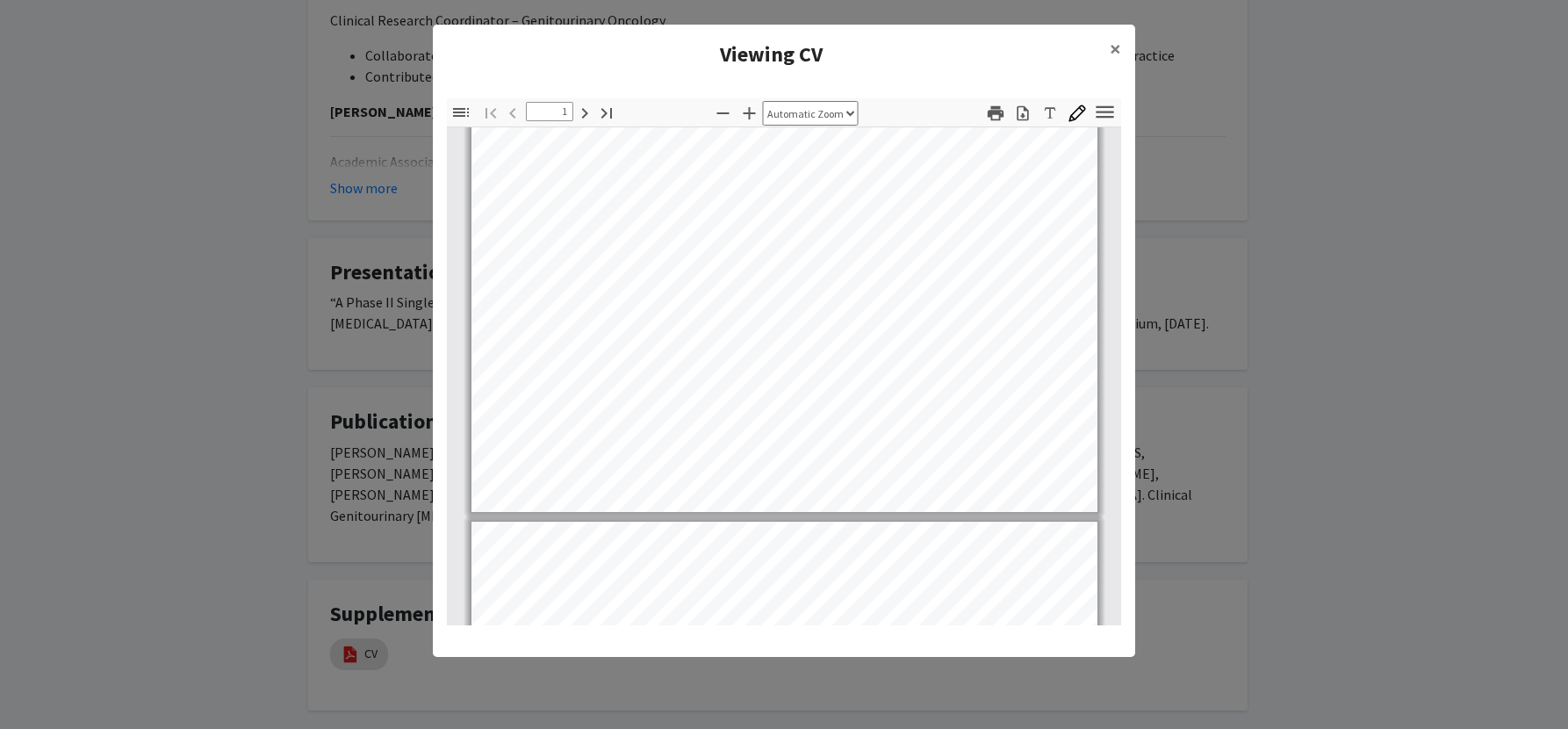
type input "2"
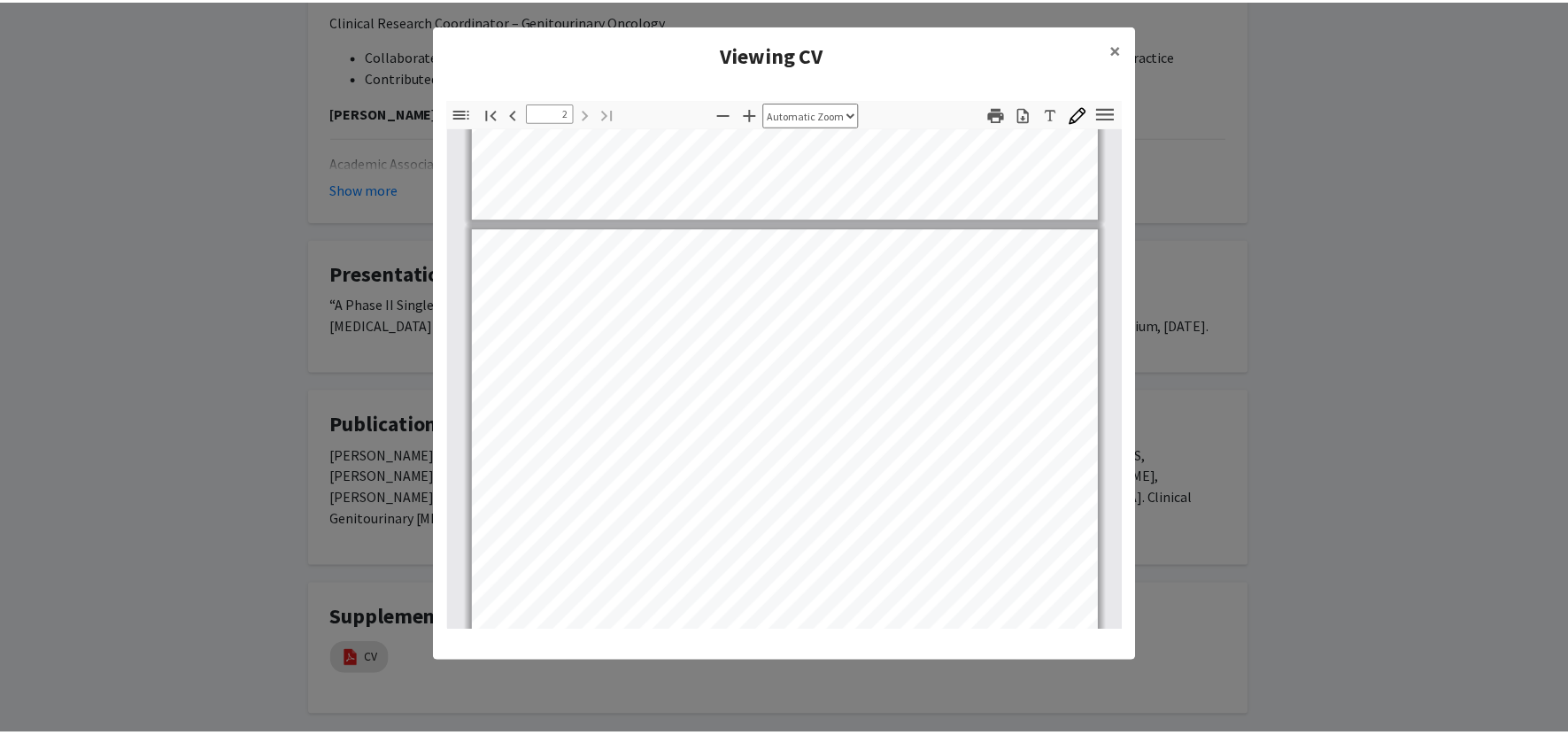
scroll to position [918, 0]
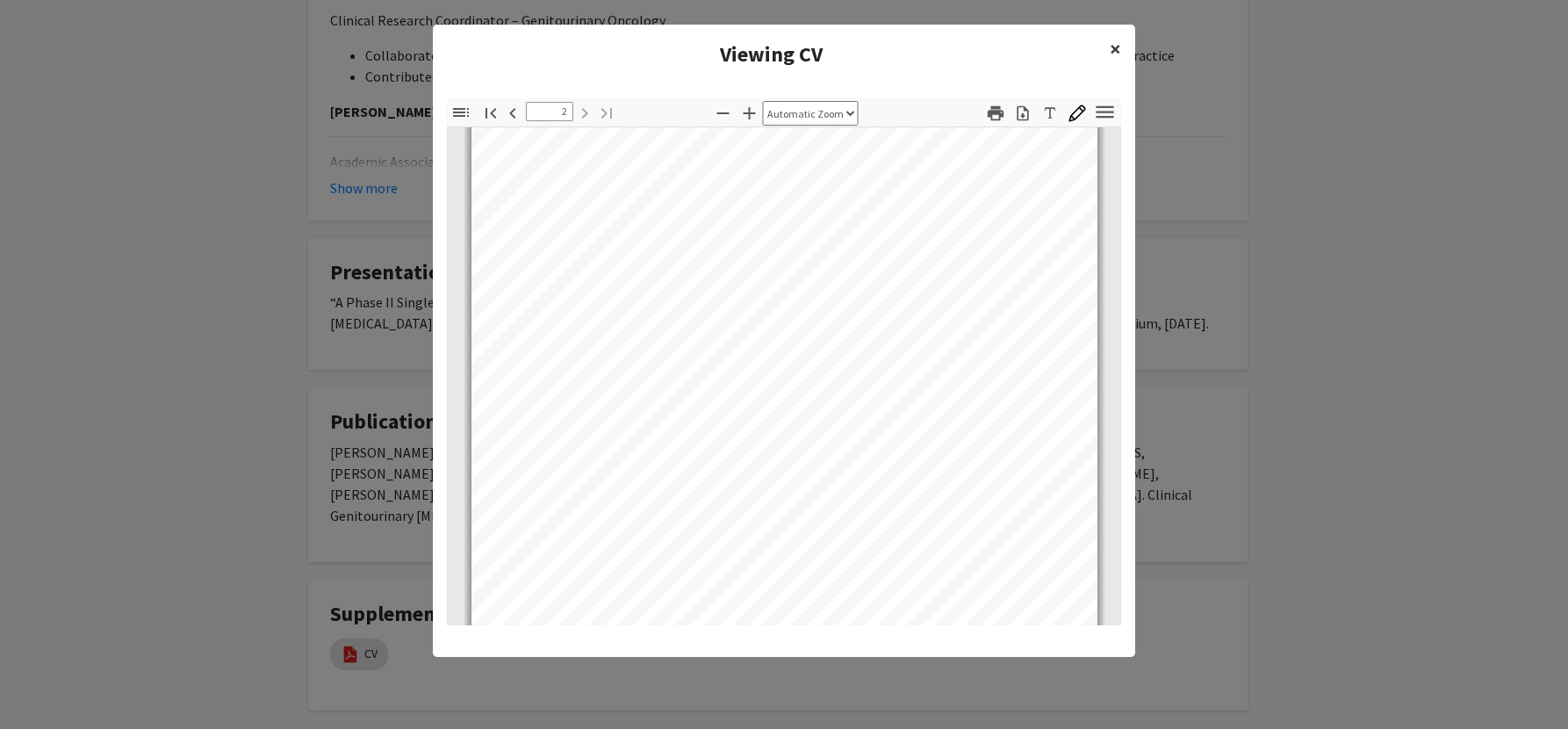
click at [1104, 44] on button "×" at bounding box center [1115, 48] width 40 height 49
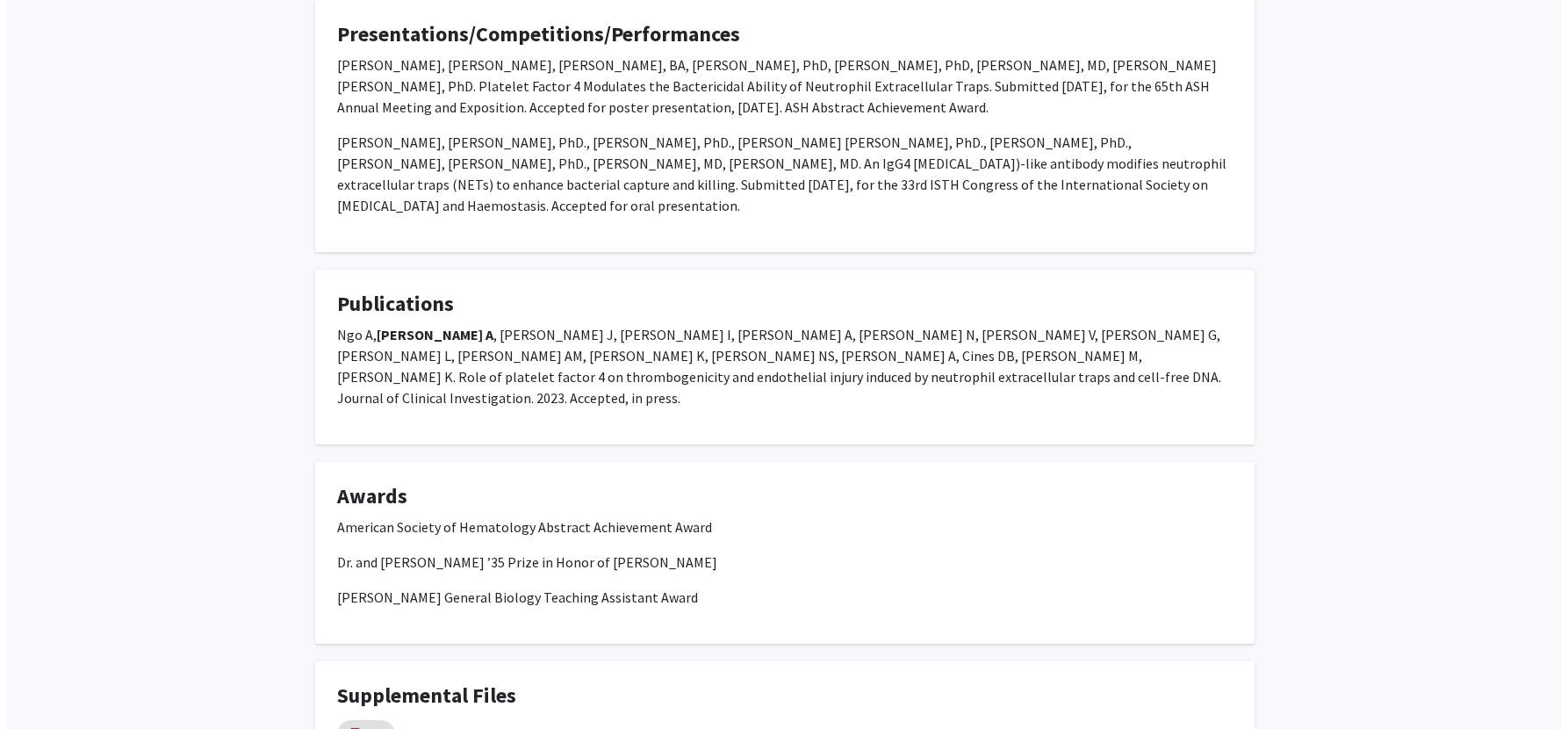
scroll to position [1017, 0]
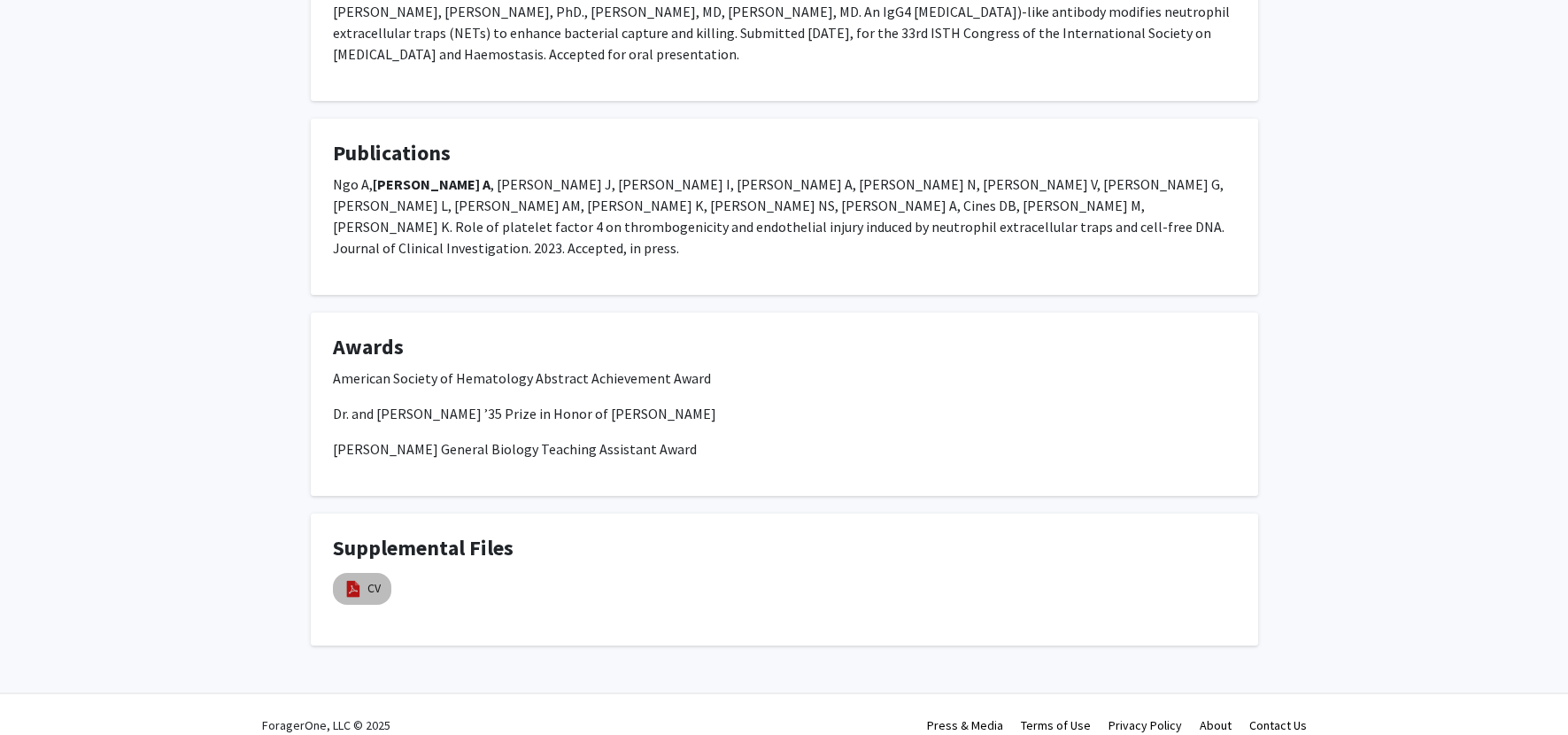
drag, startPoint x: 330, startPoint y: 548, endPoint x: 345, endPoint y: 555, distance: 16.6
click at [330, 569] on div "CV" at bounding box center [362, 589] width 65 height 39
click at [346, 572] on mat-chip "CV" at bounding box center [362, 588] width 59 height 32
click at [355, 579] on img at bounding box center [353, 589] width 20 height 19
click at [369, 579] on link "CV" at bounding box center [374, 588] width 14 height 19
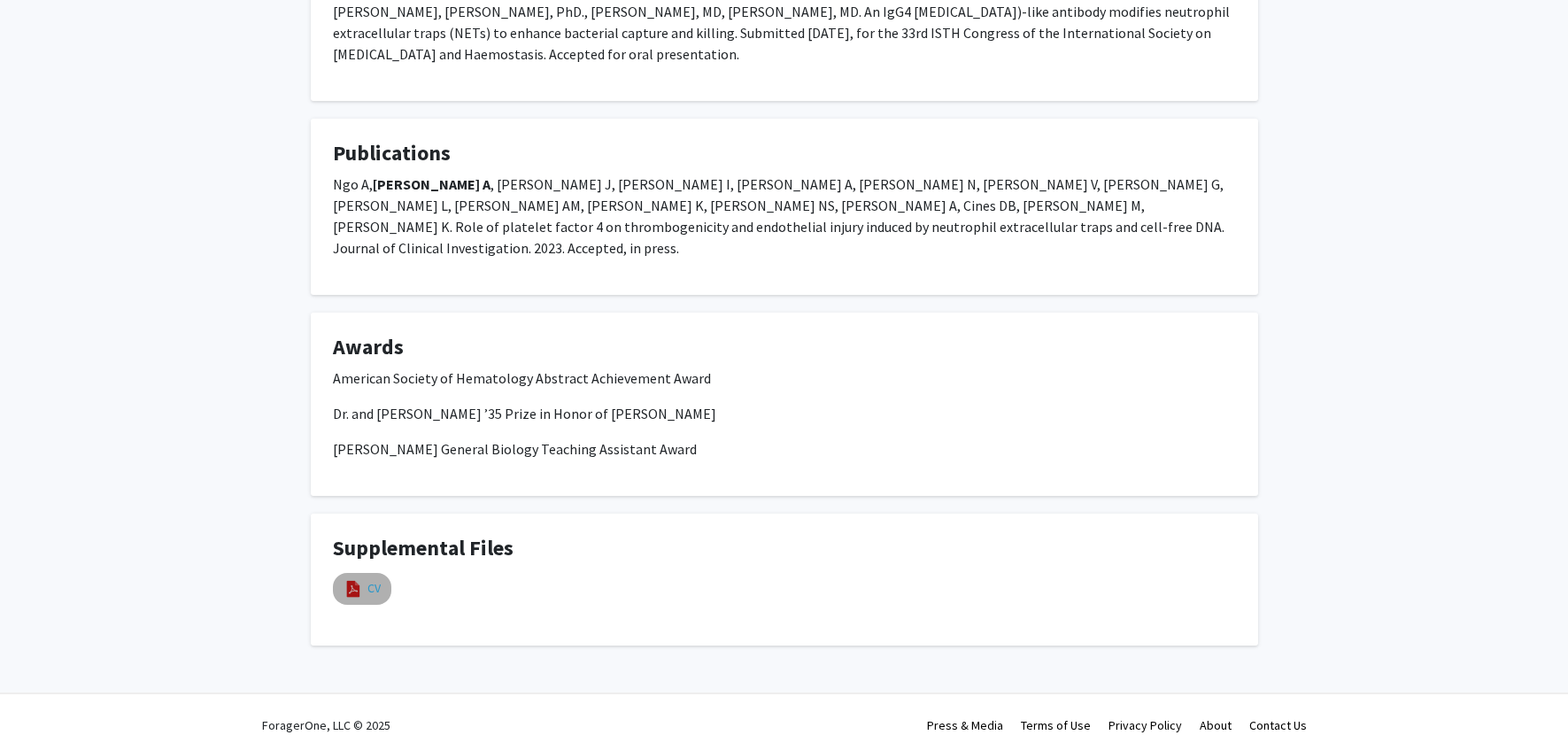
select select "custom"
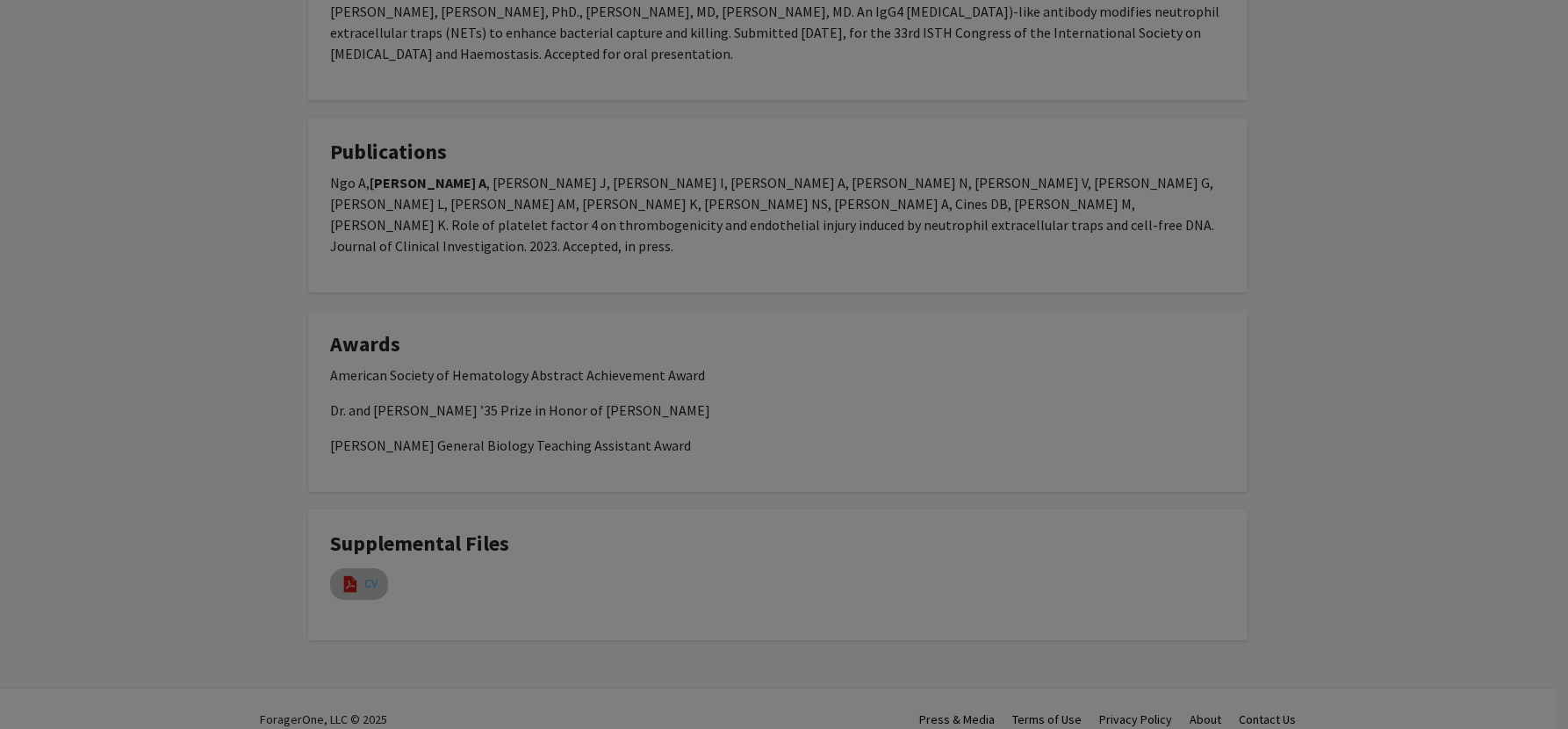
type input "0"
select select "custom"
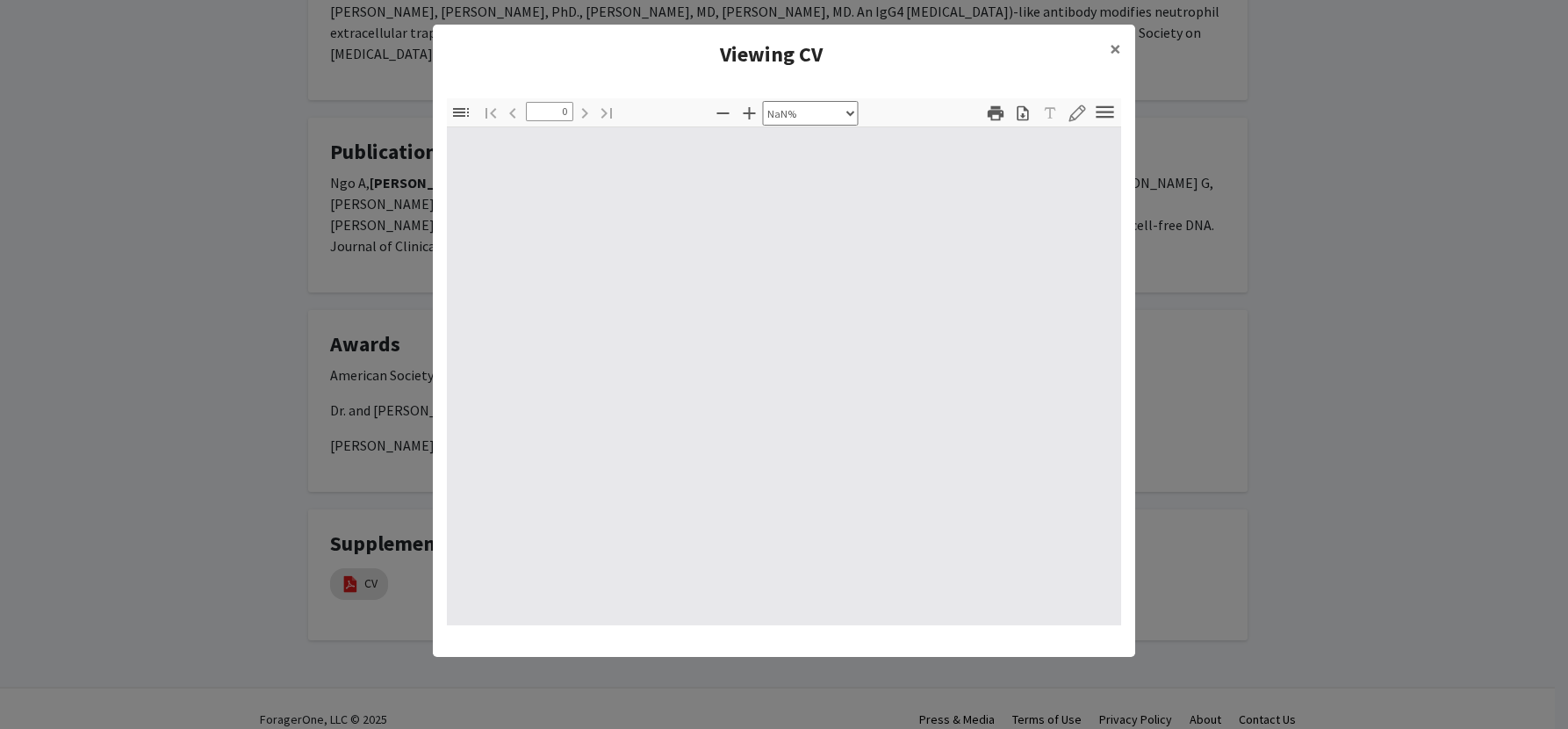
type input "1"
select select "auto"
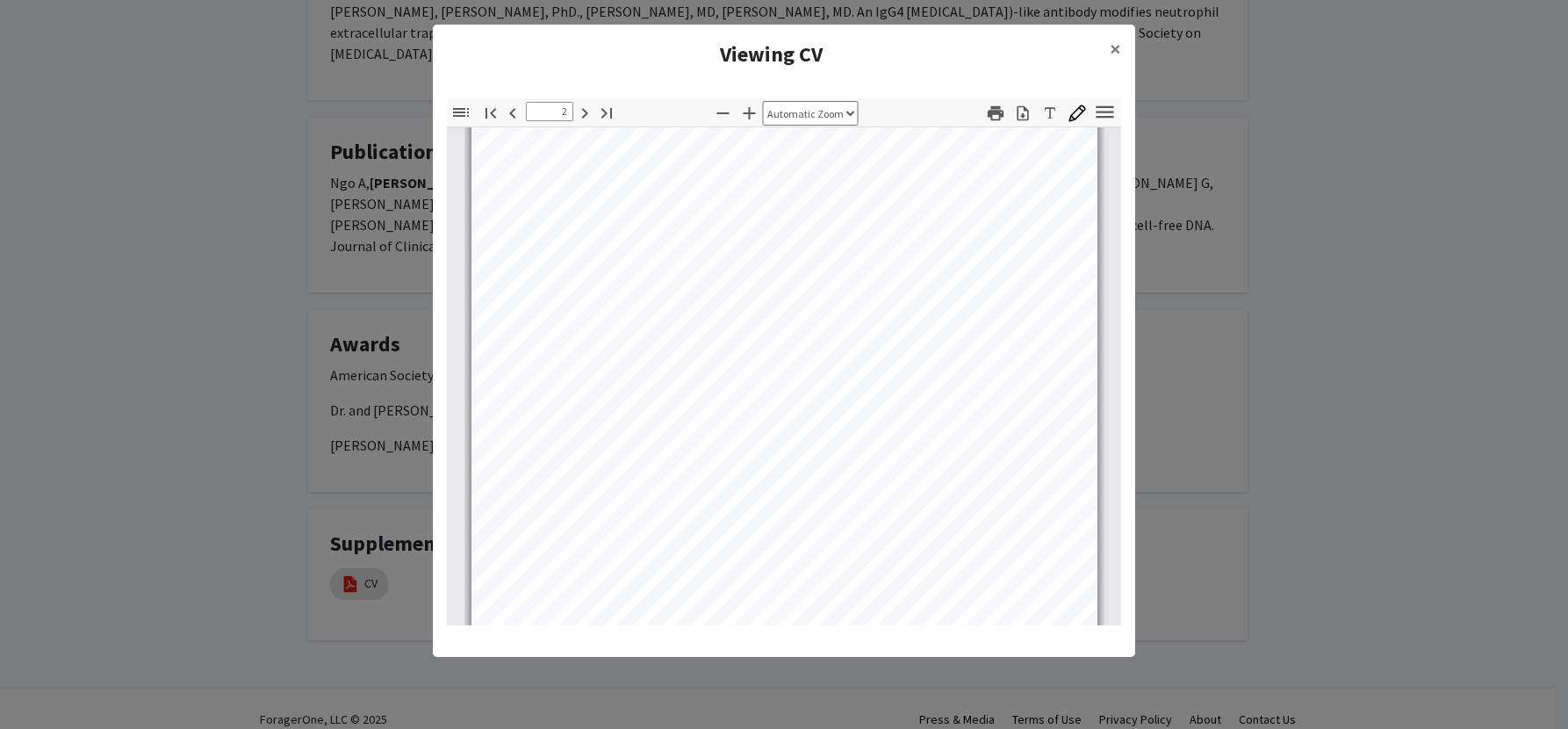
type input "1"
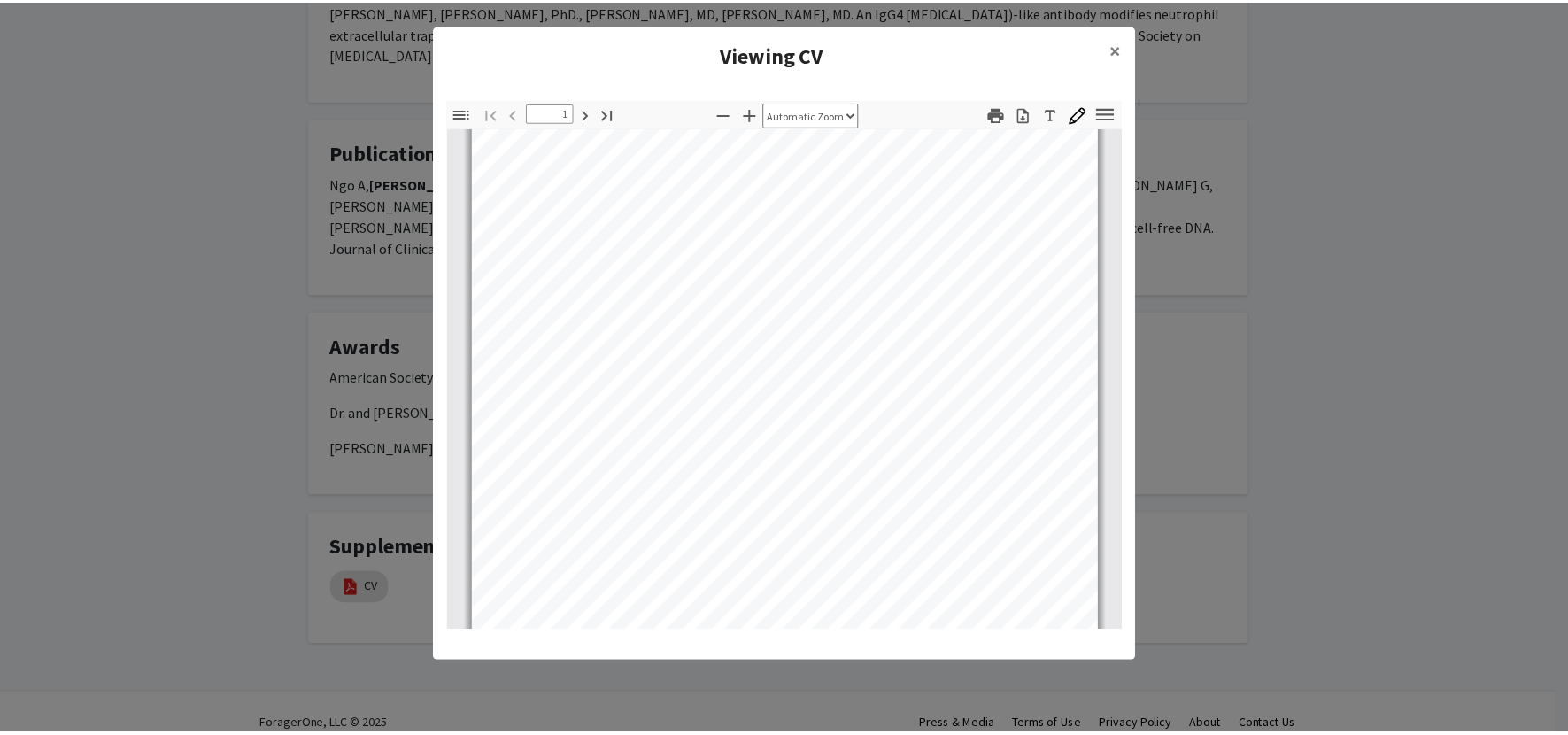
scroll to position [0, 0]
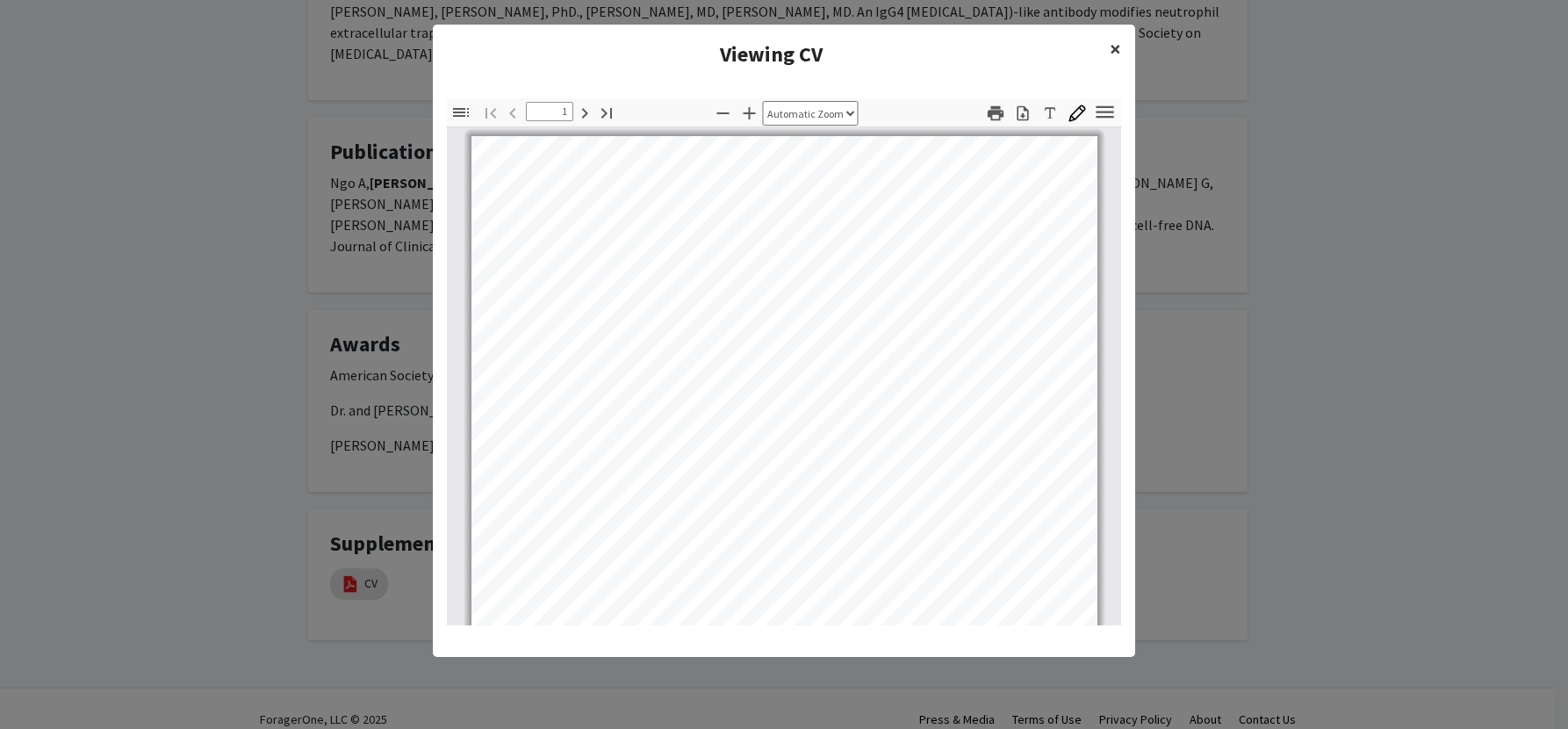
click at [1110, 58] on span "×" at bounding box center [1116, 48] width 12 height 27
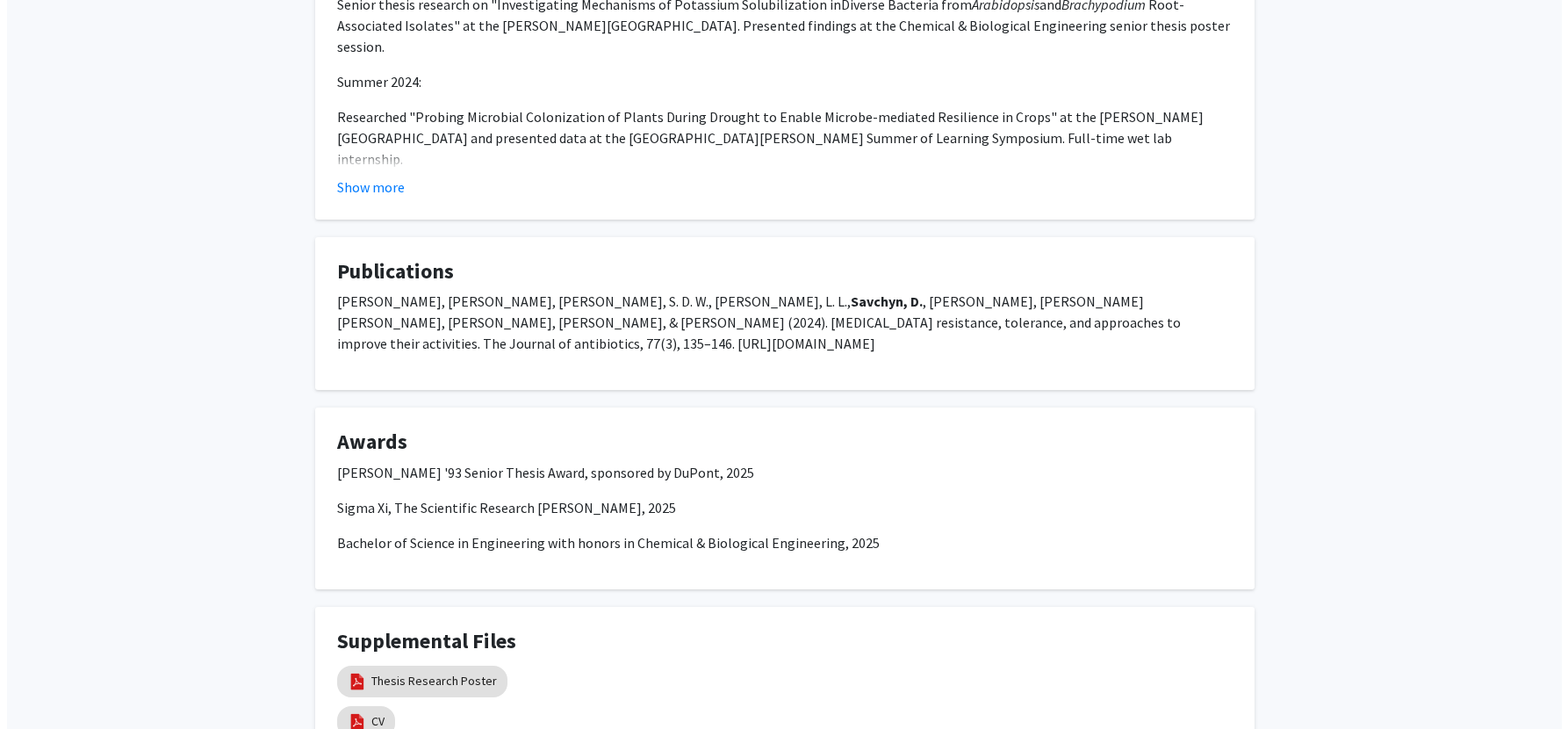
scroll to position [625, 0]
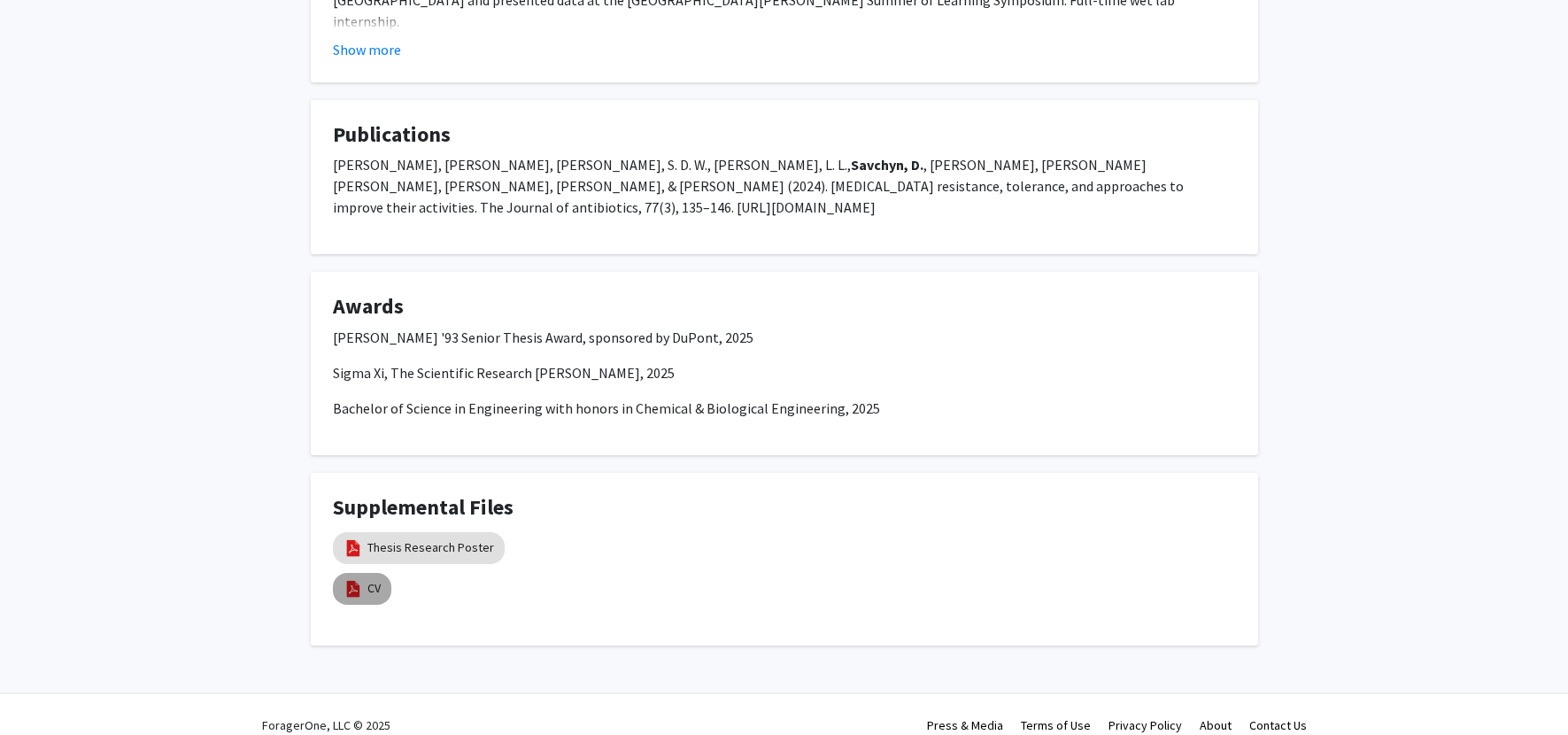
click at [358, 579] on img at bounding box center [353, 589] width 20 height 19
click at [360, 579] on img at bounding box center [353, 589] width 20 height 19
click at [370, 579] on link "CV" at bounding box center [374, 588] width 14 height 19
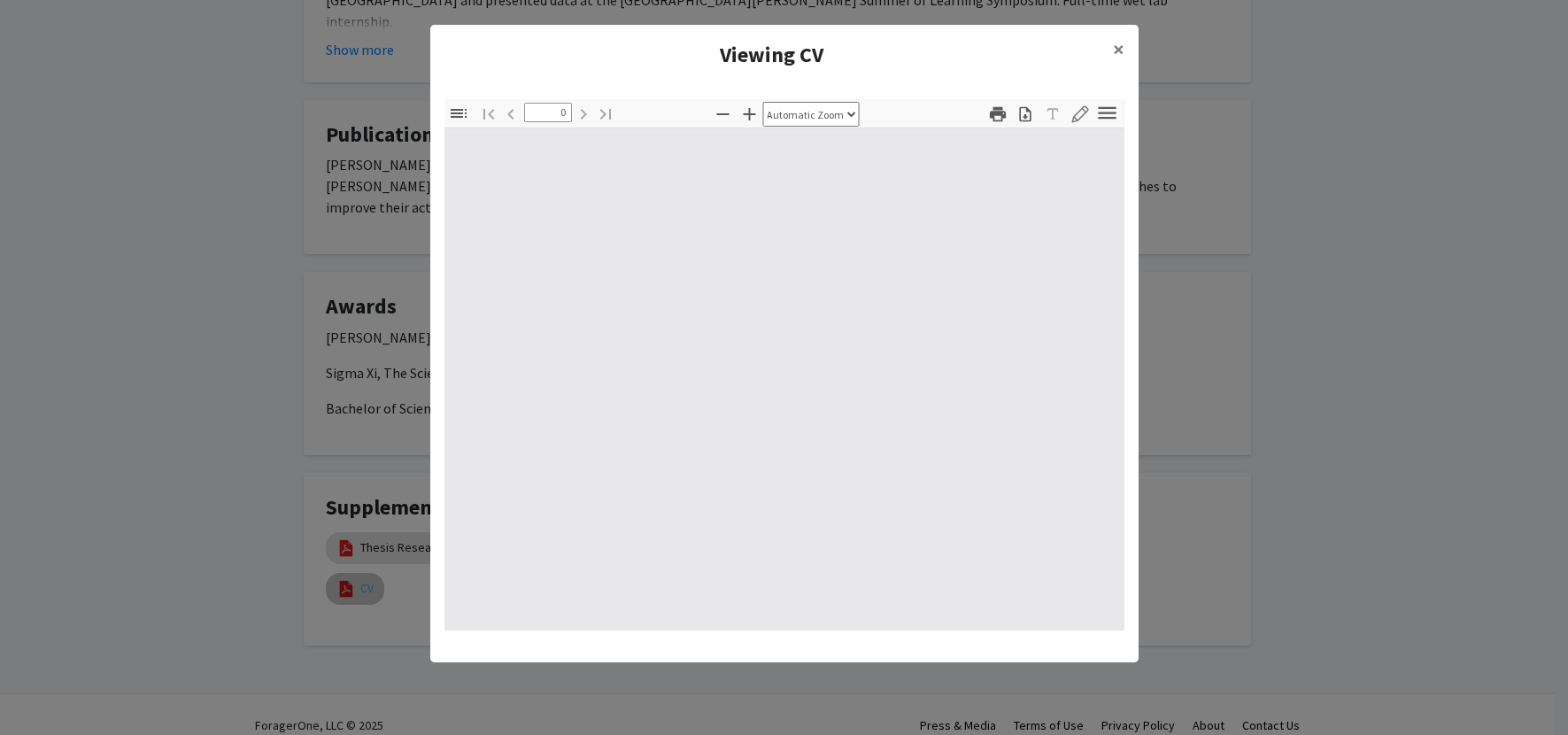
select select "custom"
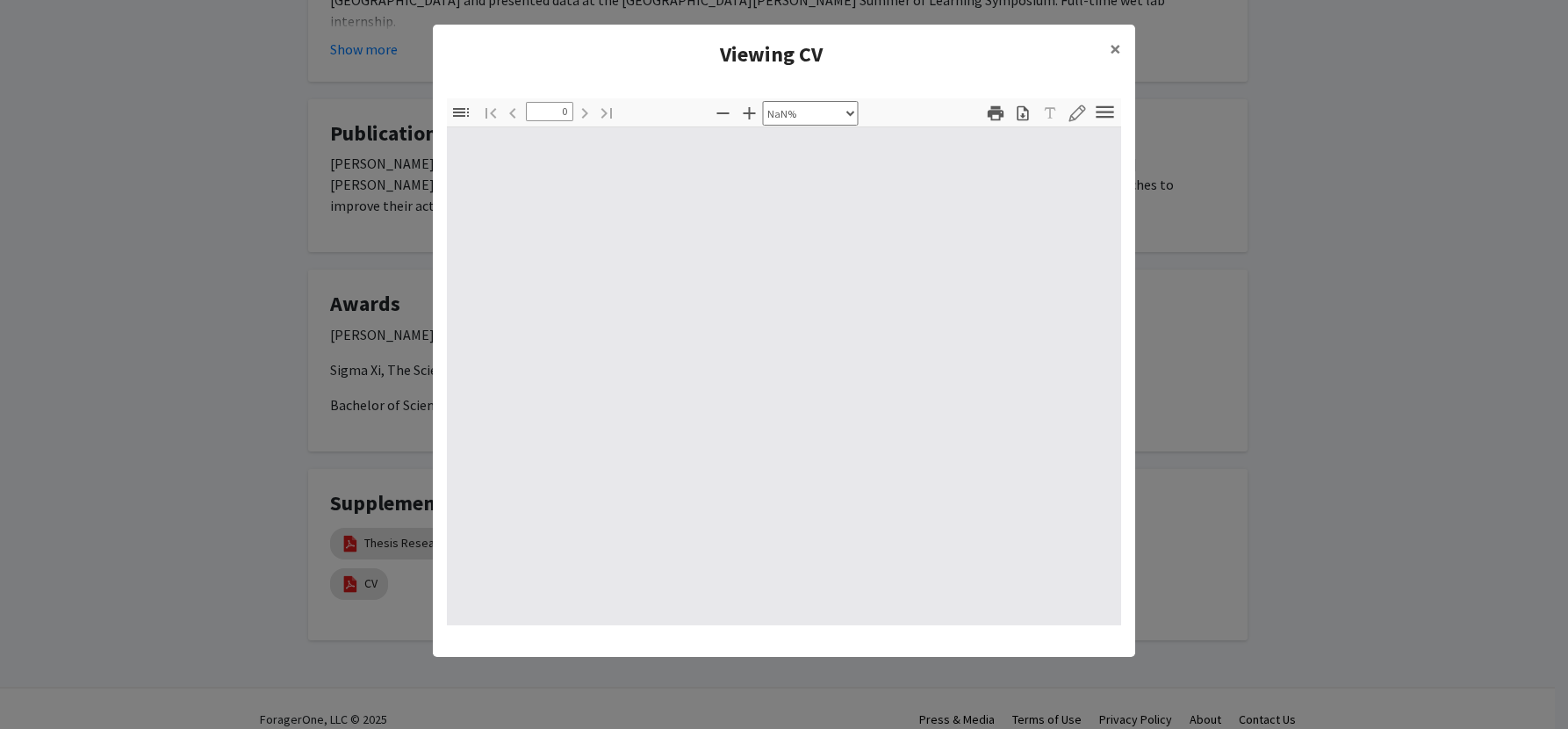
type input "1"
select select "auto"
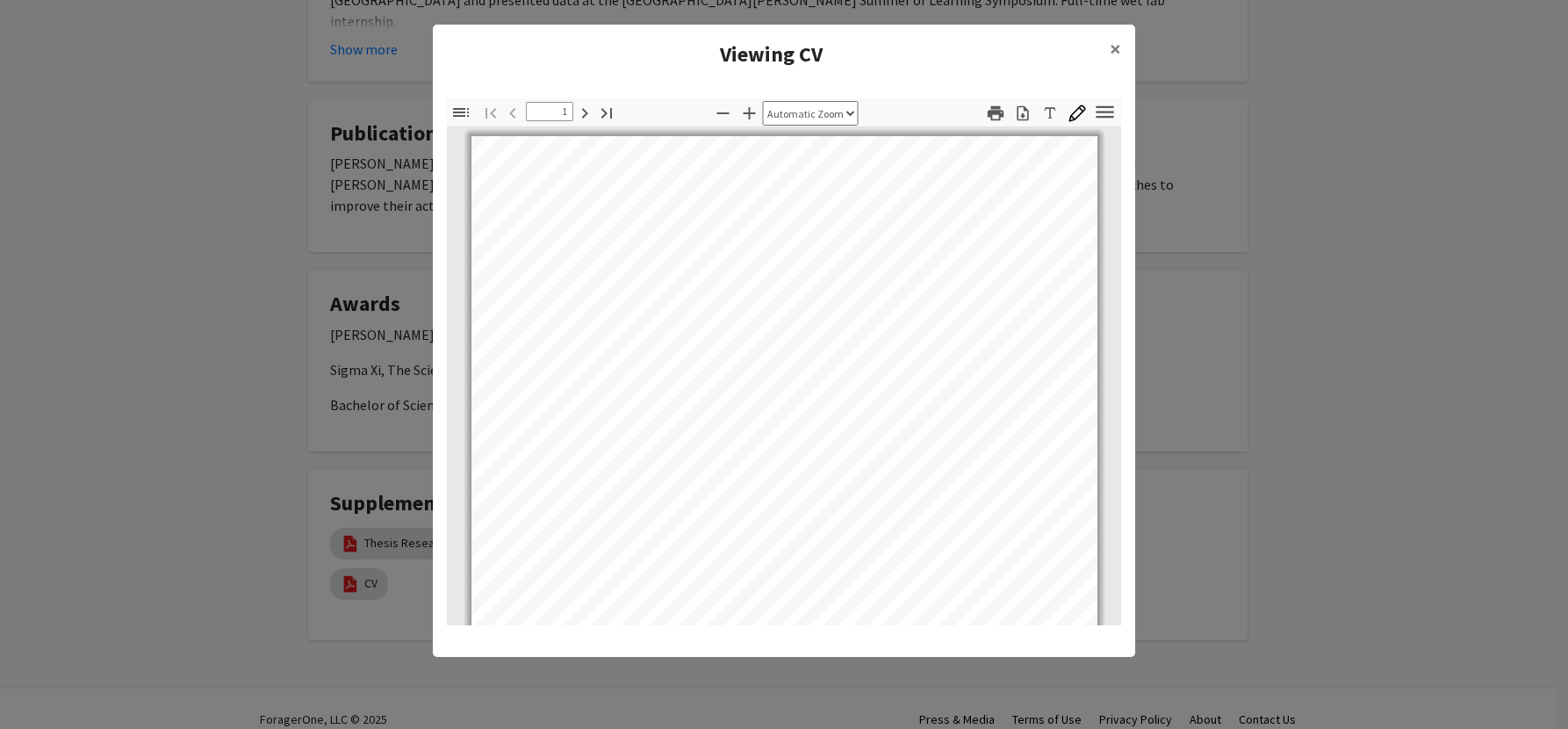
scroll to position [1, 0]
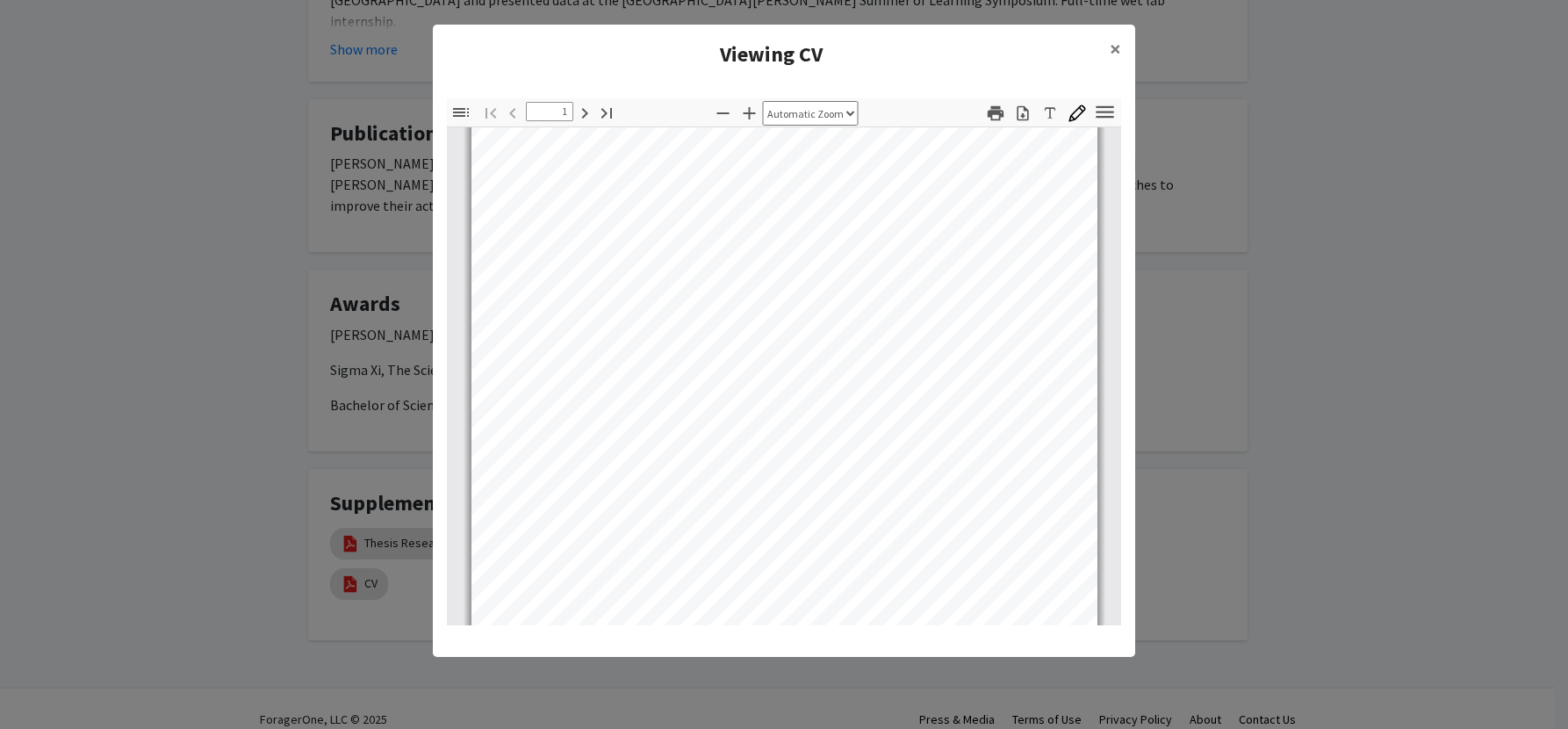
type input "2"
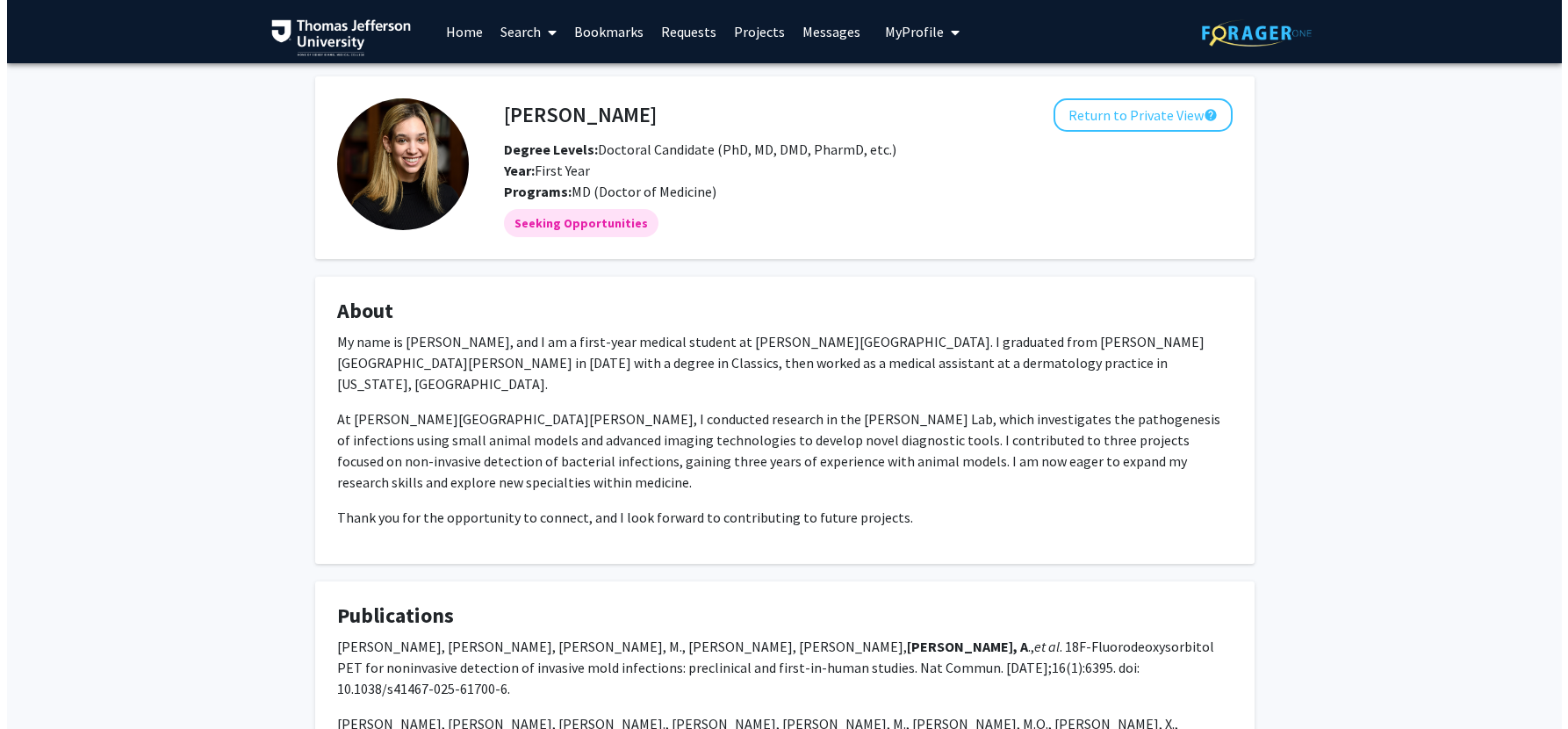
scroll to position [305, 0]
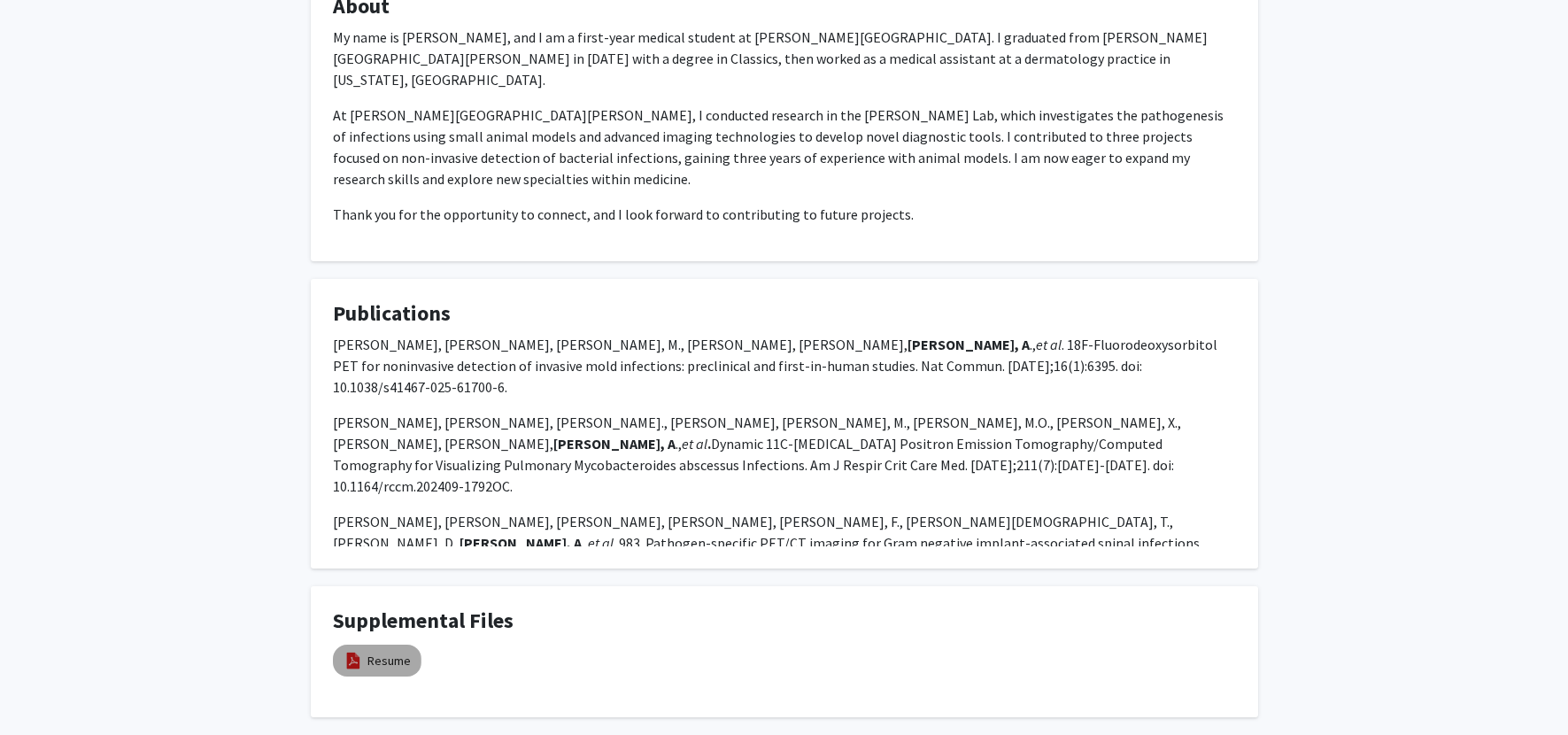
click at [349, 650] on img at bounding box center [353, 660] width 20 height 19
click at [391, 651] on link "Resume" at bounding box center [389, 660] width 43 height 19
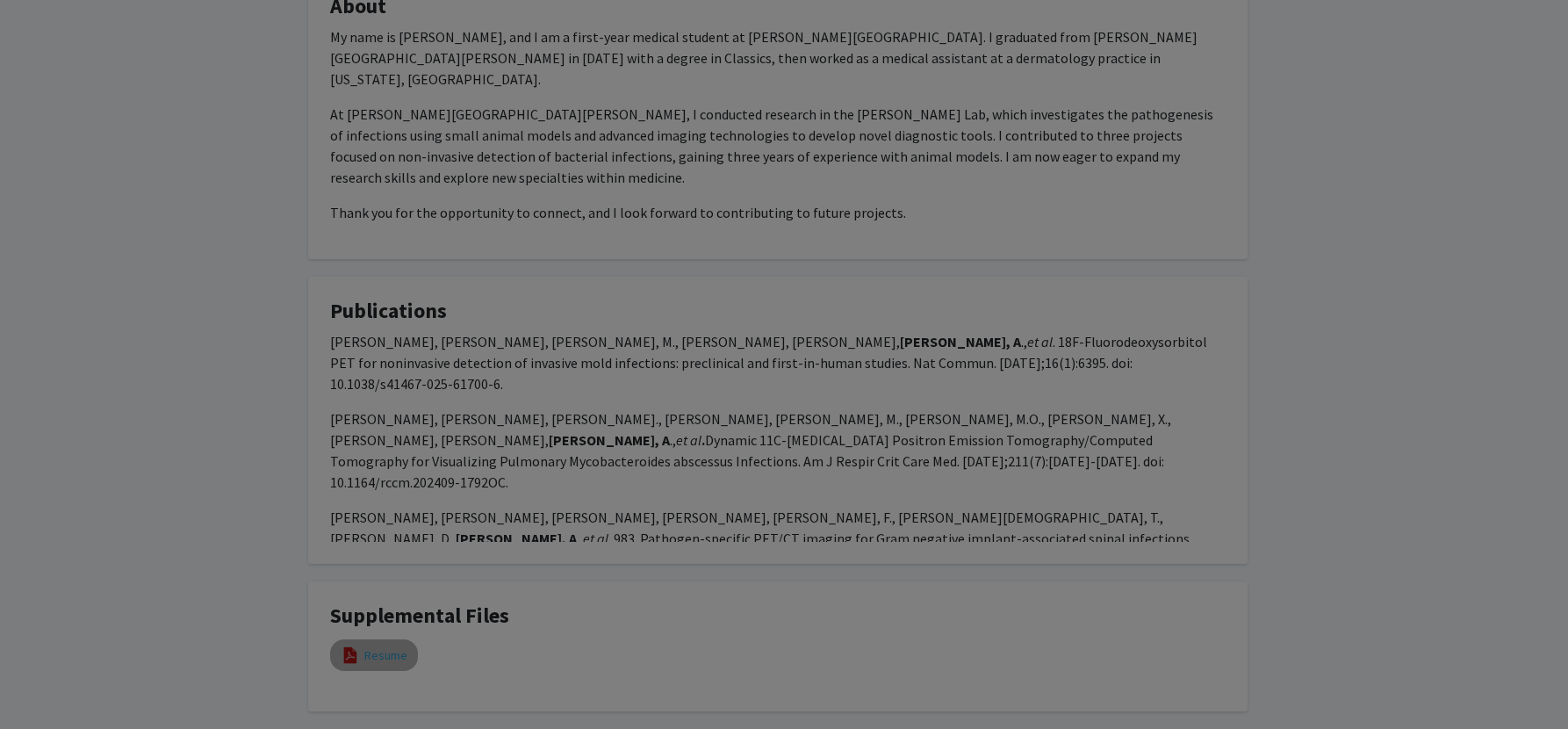
select select "custom"
type input "0"
select select "custom"
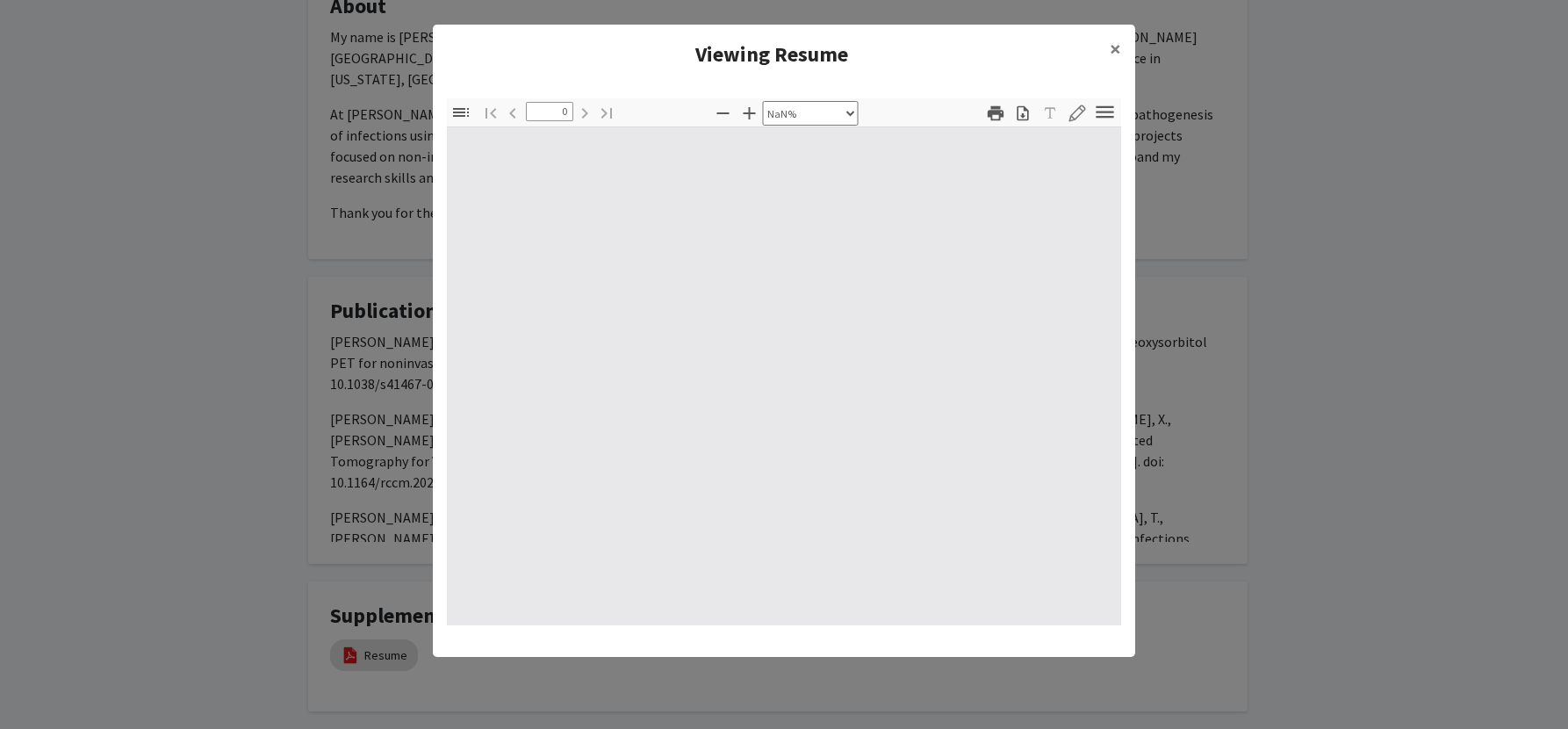
type input "1"
select select "auto"
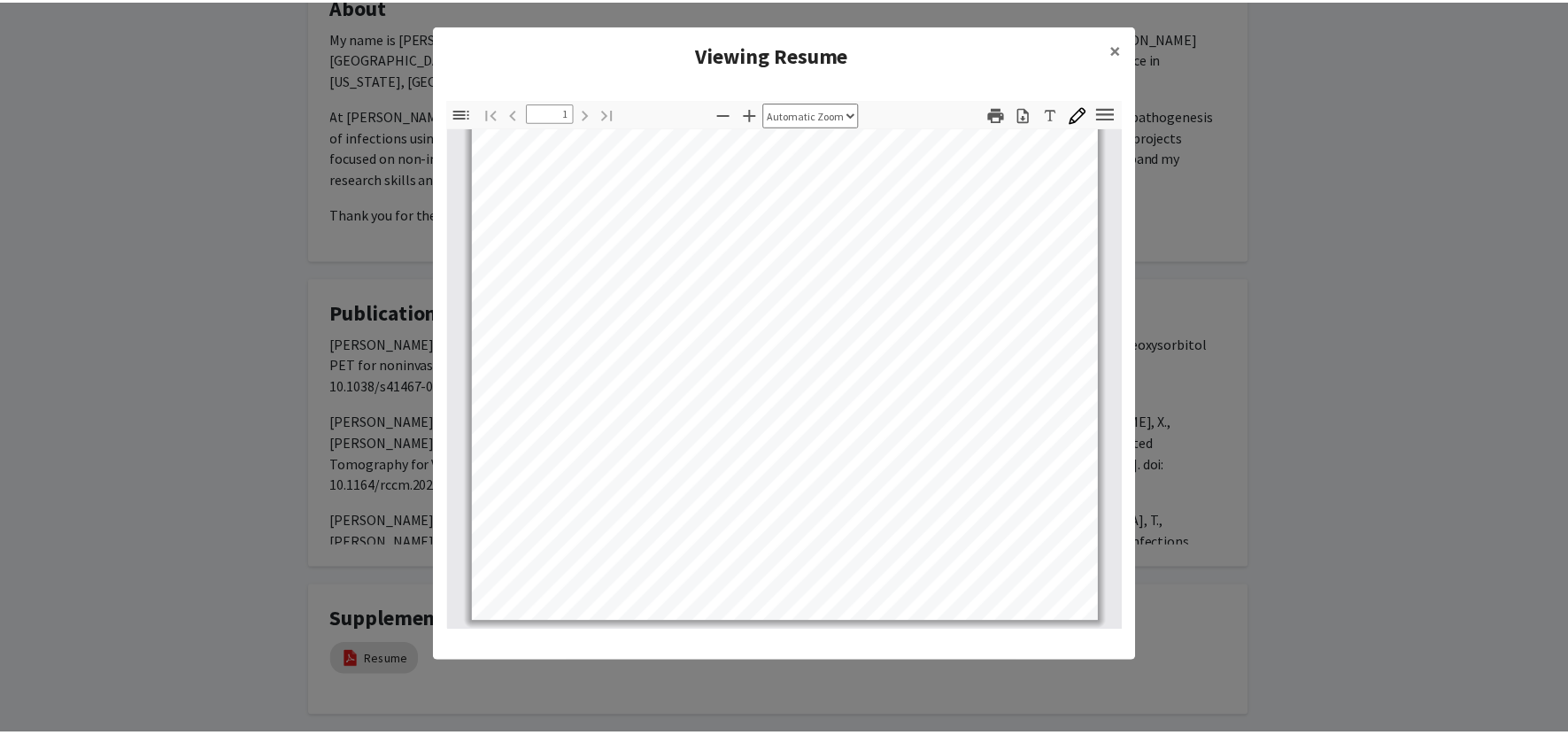
scroll to position [0, 0]
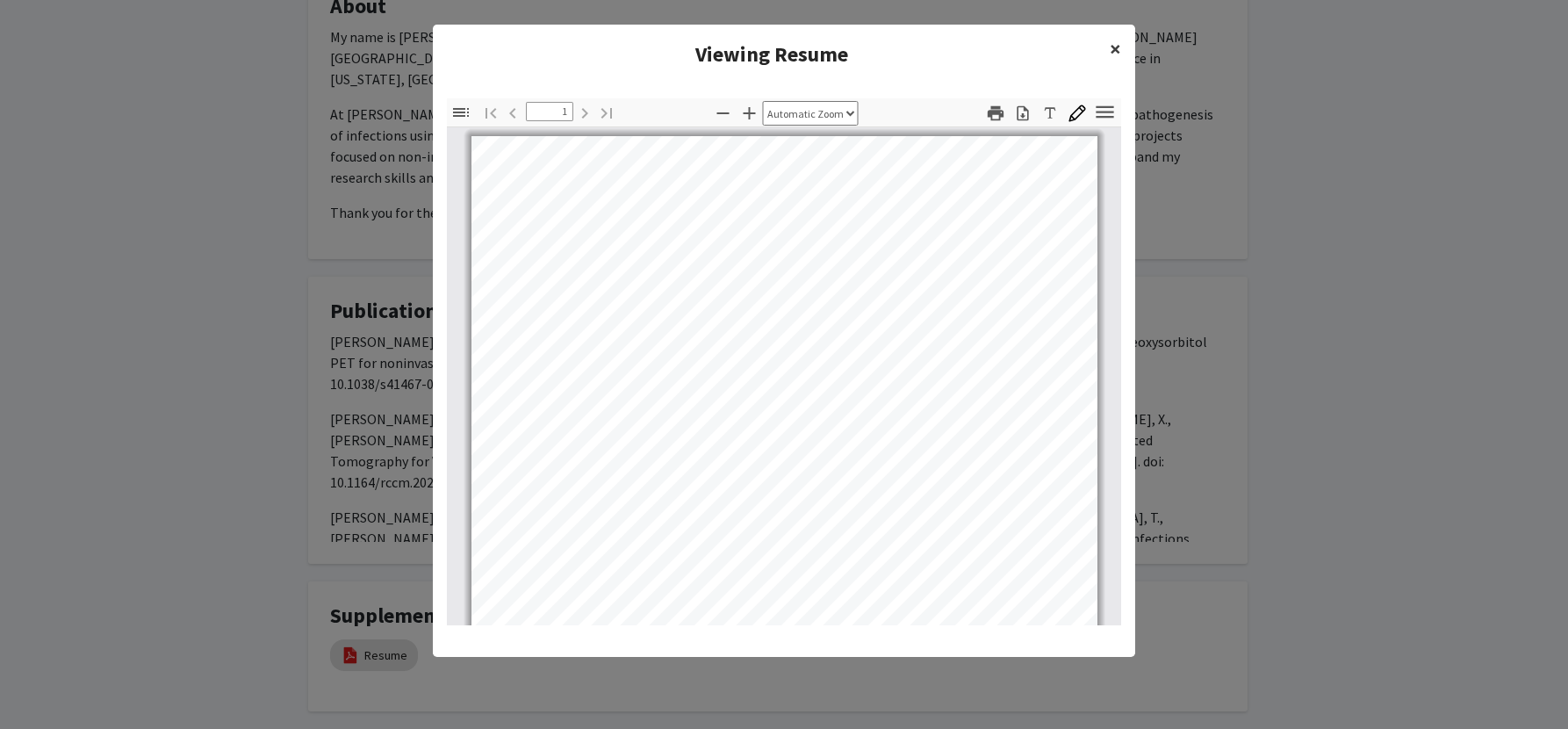
click at [1108, 46] on button "×" at bounding box center [1115, 48] width 40 height 49
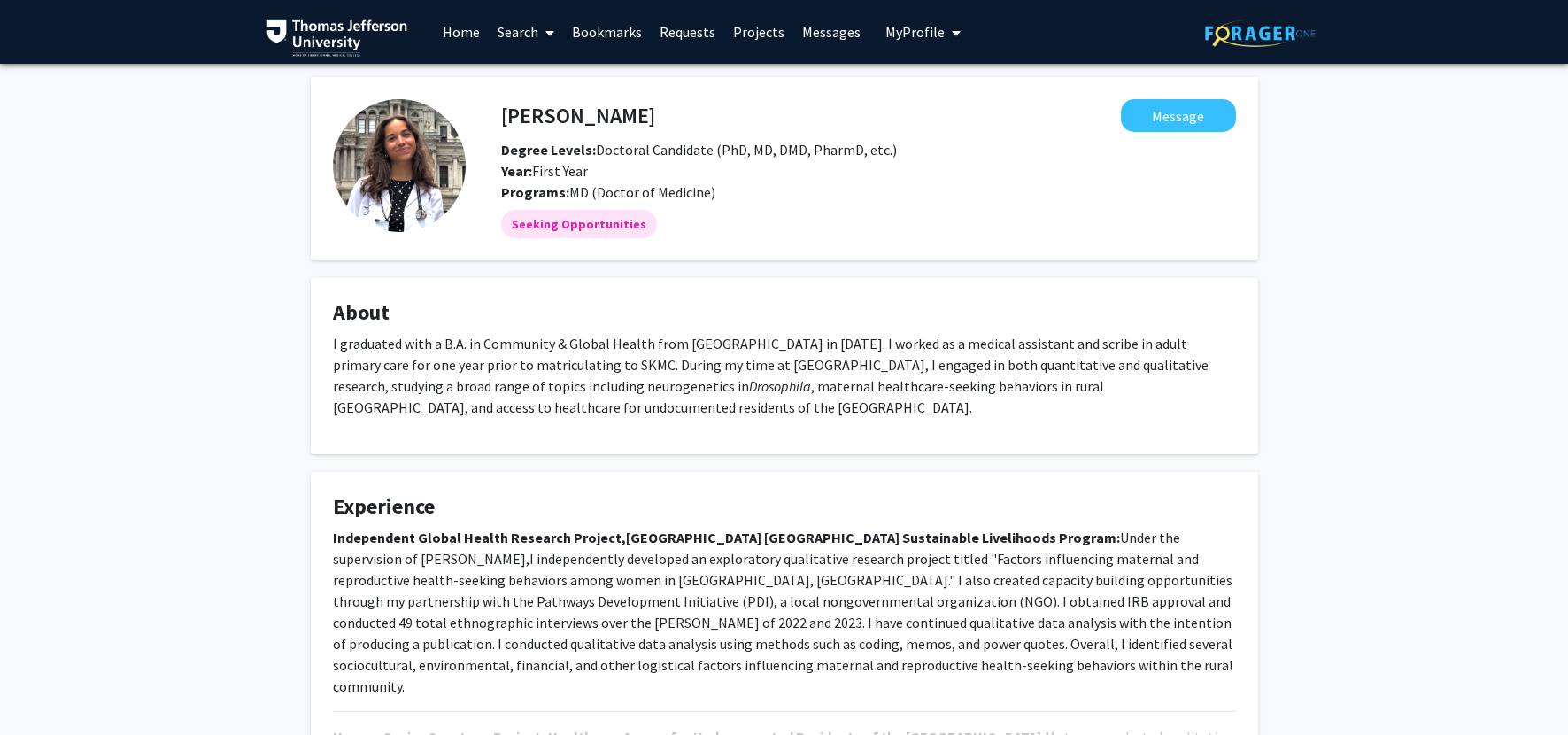
scroll to position [166, 0]
